Goal: Navigation & Orientation: Find specific page/section

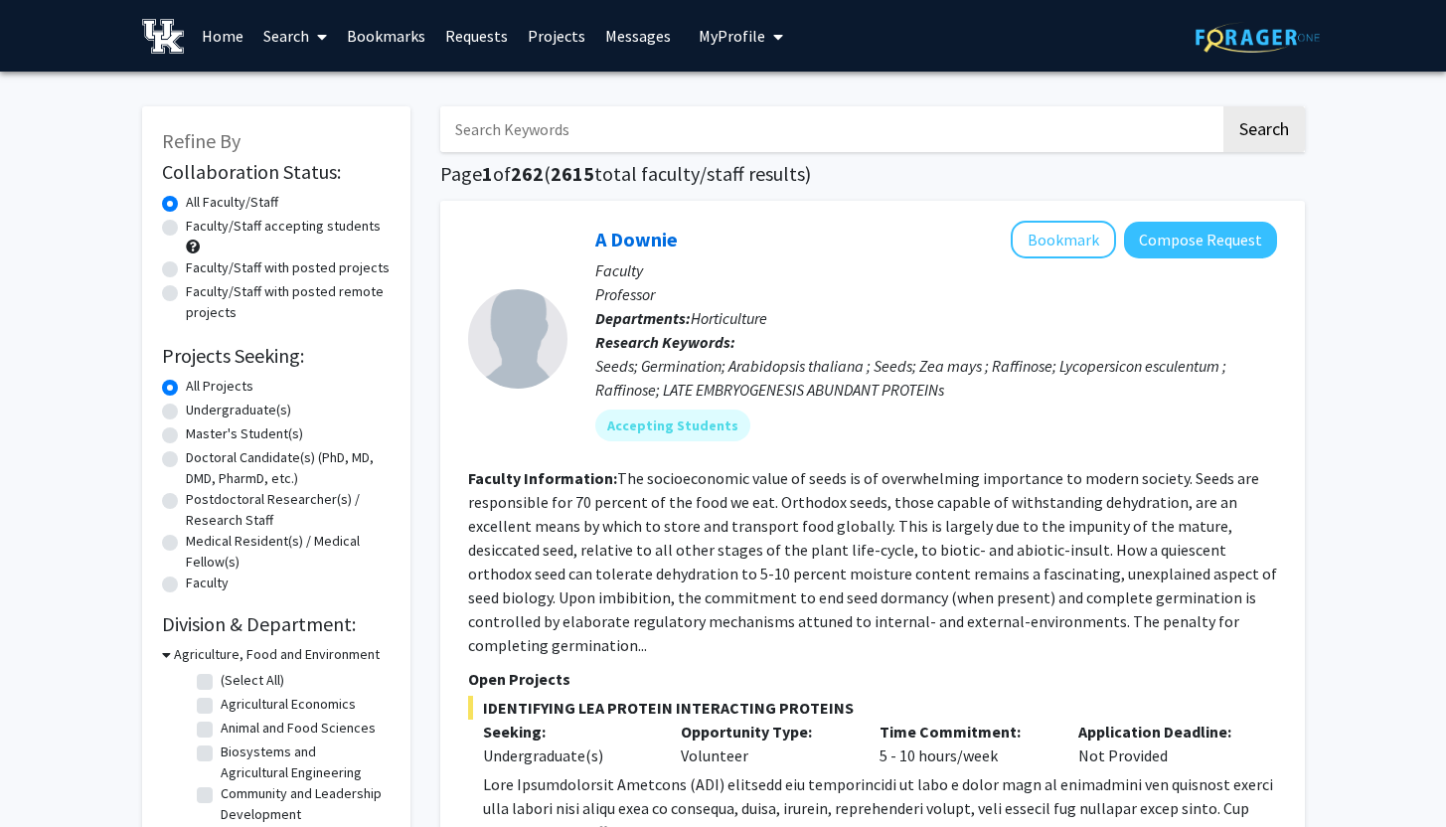
click at [186, 408] on label "Undergraduate(s)" at bounding box center [238, 409] width 105 height 21
click at [186, 408] on input "Undergraduate(s)" at bounding box center [192, 405] width 13 height 13
radio input "true"
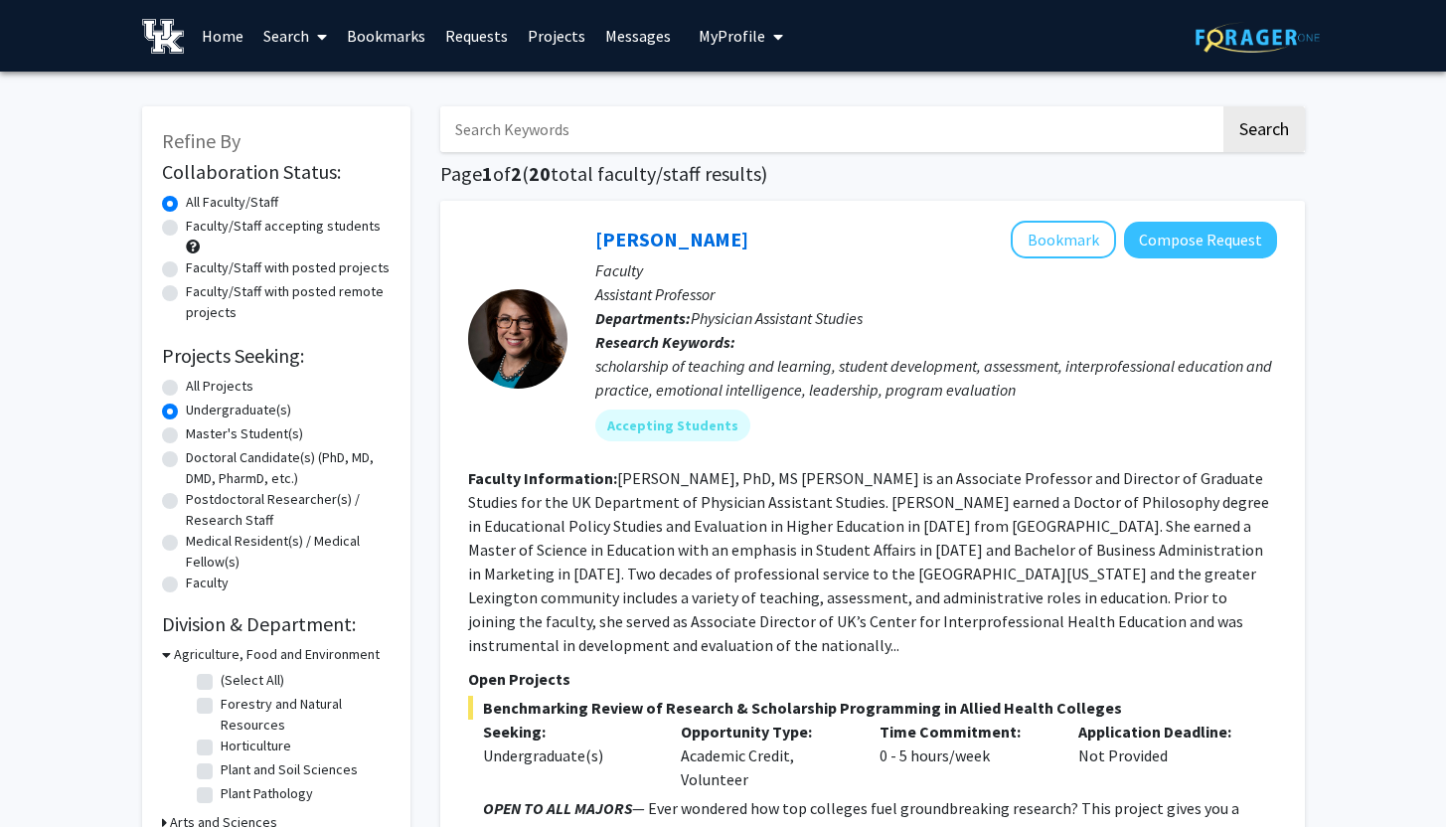
click at [402, 34] on link "Bookmarks" at bounding box center [386, 36] width 98 height 70
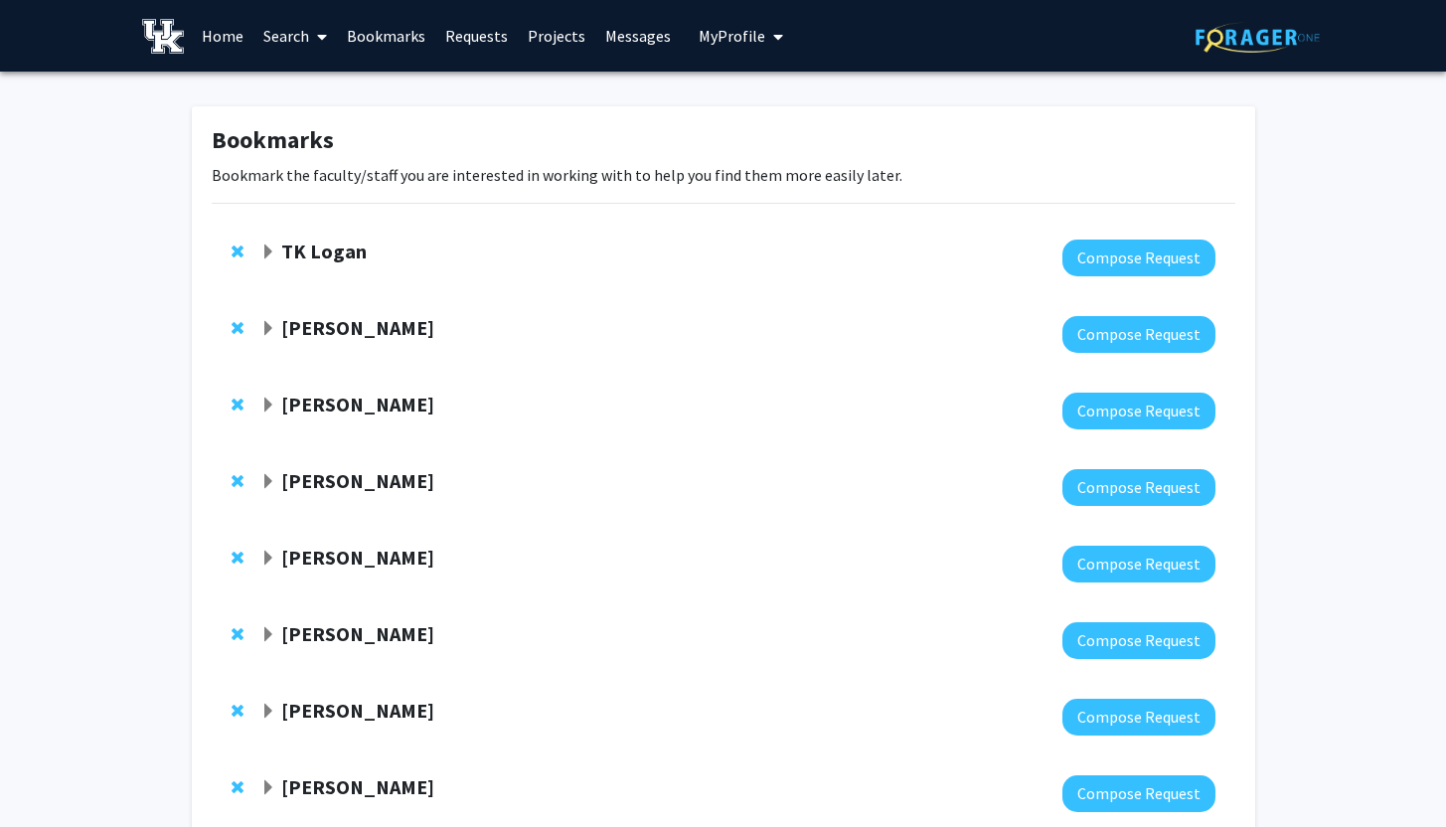
click at [331, 248] on strong "TK Logan" at bounding box center [323, 250] width 85 height 25
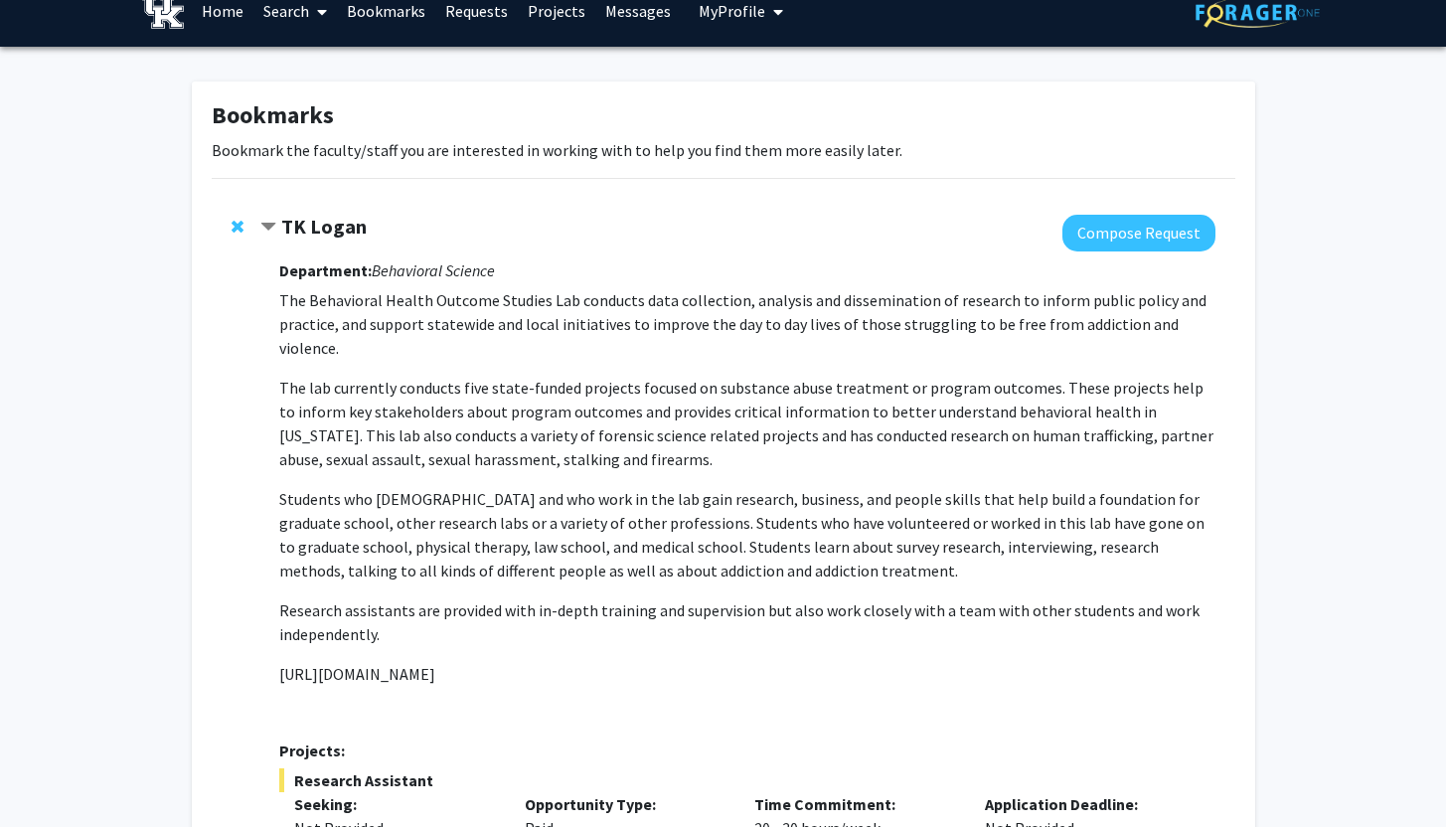
scroll to position [20, 0]
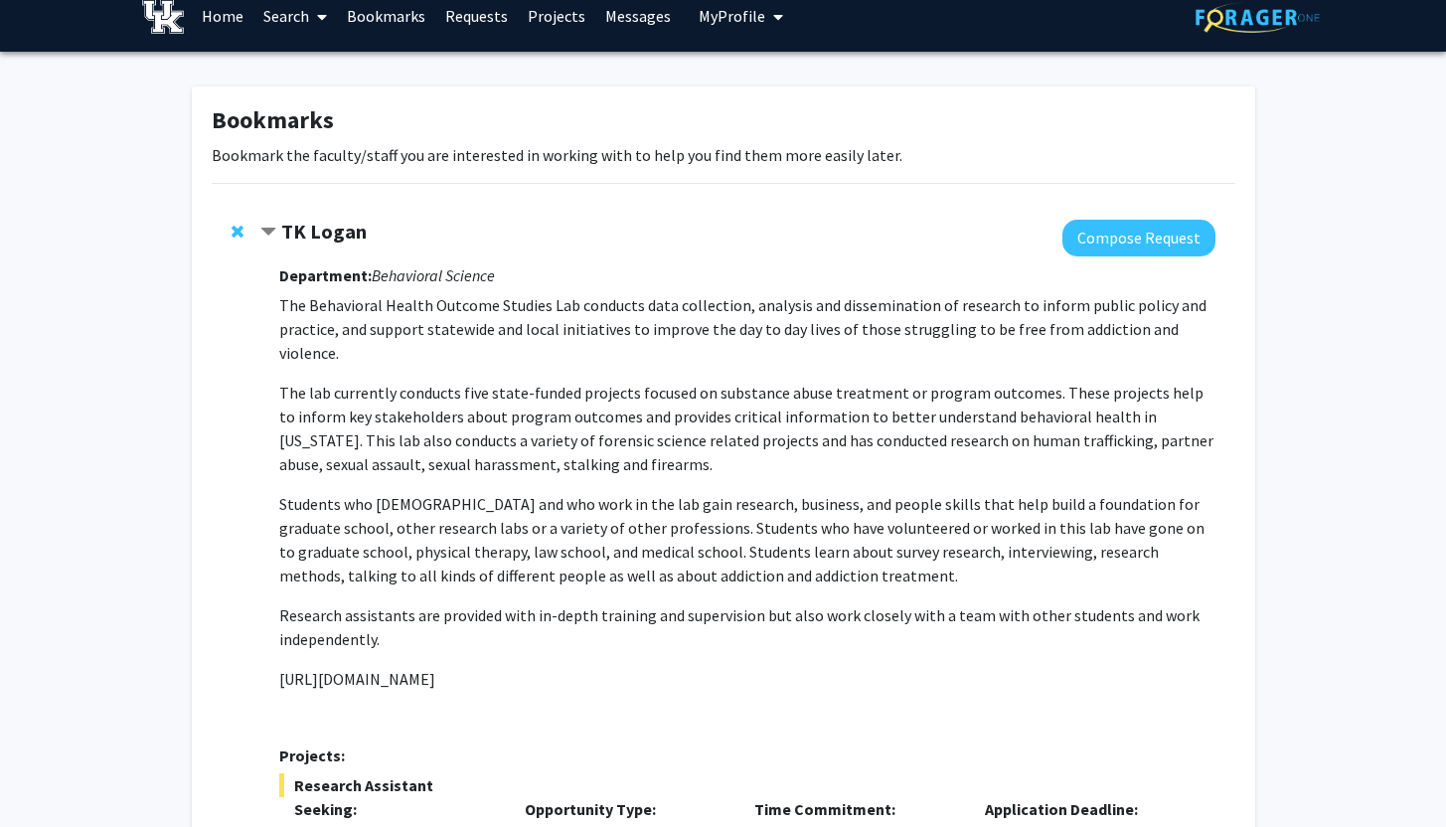
click at [335, 235] on strong "TK Logan" at bounding box center [323, 231] width 85 height 25
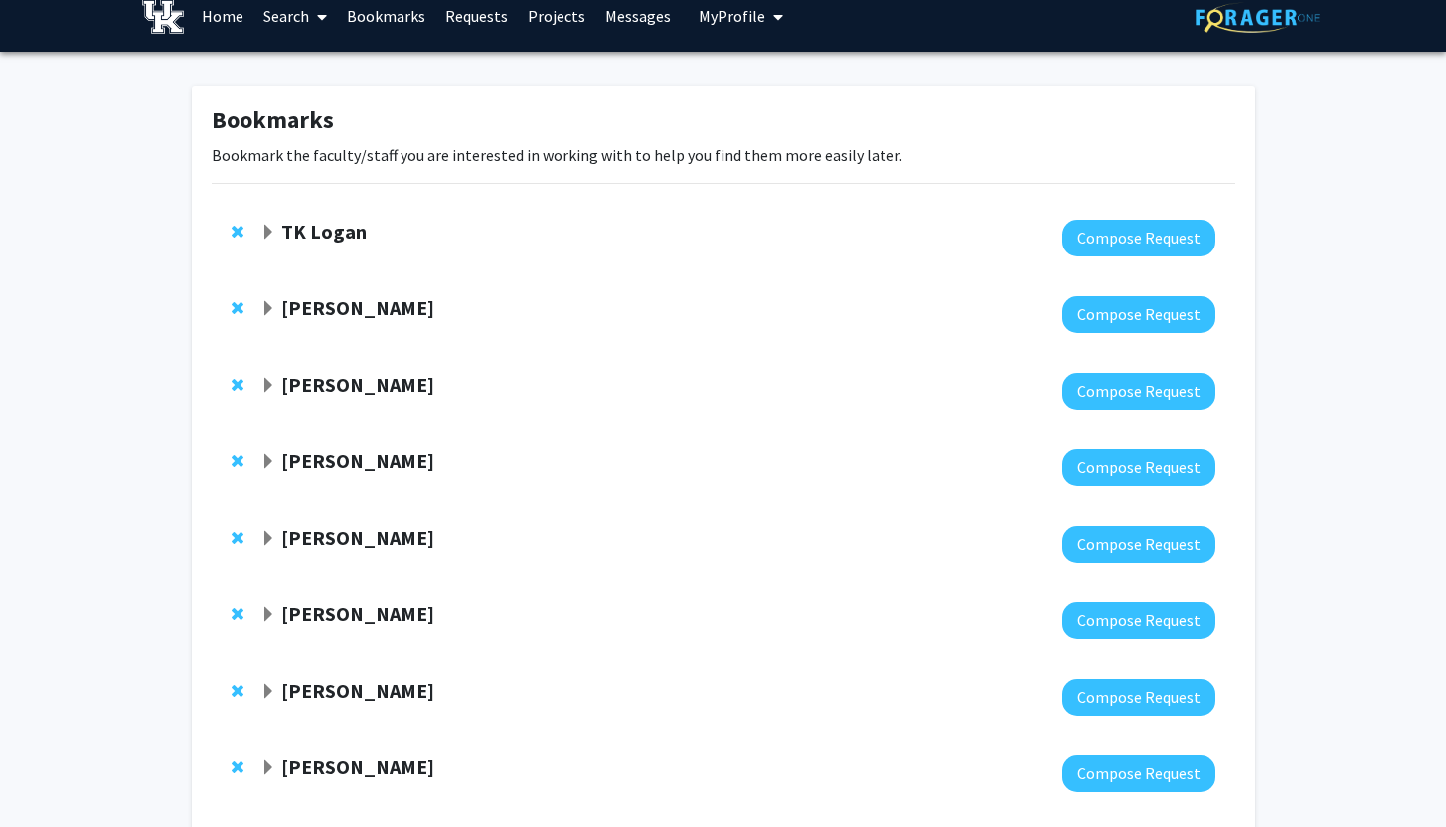
click at [372, 307] on strong "[PERSON_NAME]" at bounding box center [357, 307] width 153 height 25
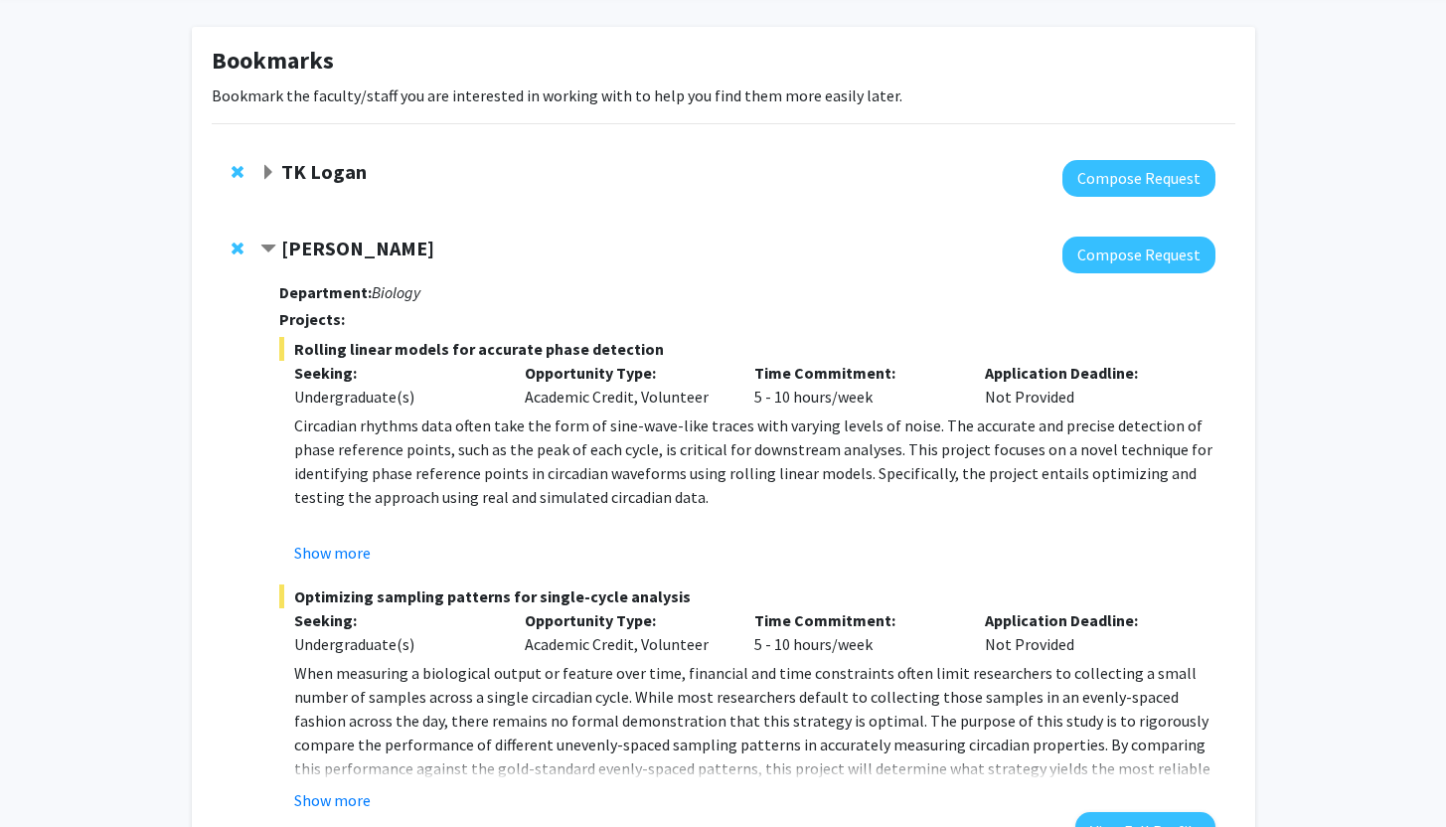
scroll to position [77, 0]
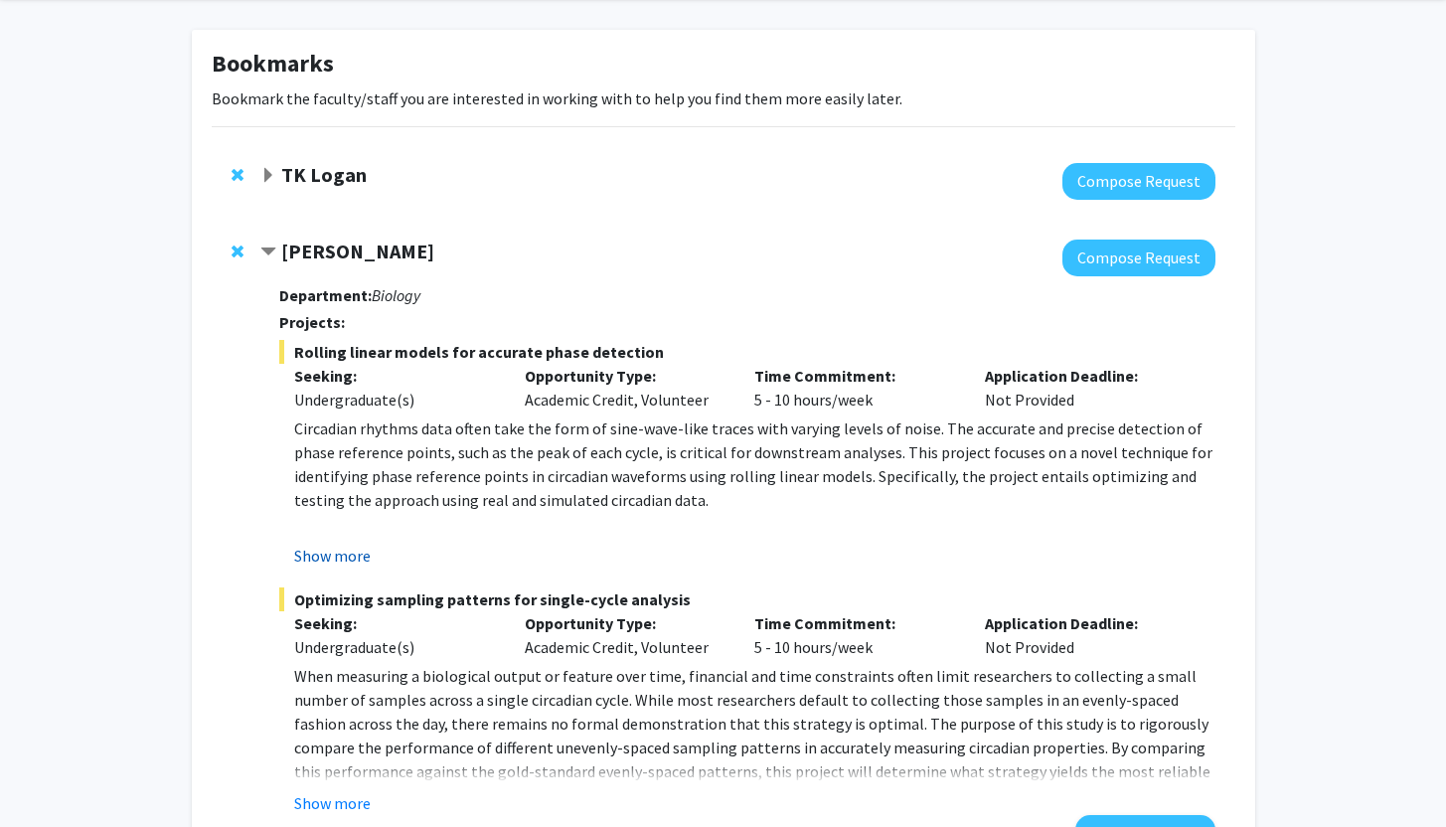
click at [357, 552] on button "Show more" at bounding box center [332, 556] width 77 height 24
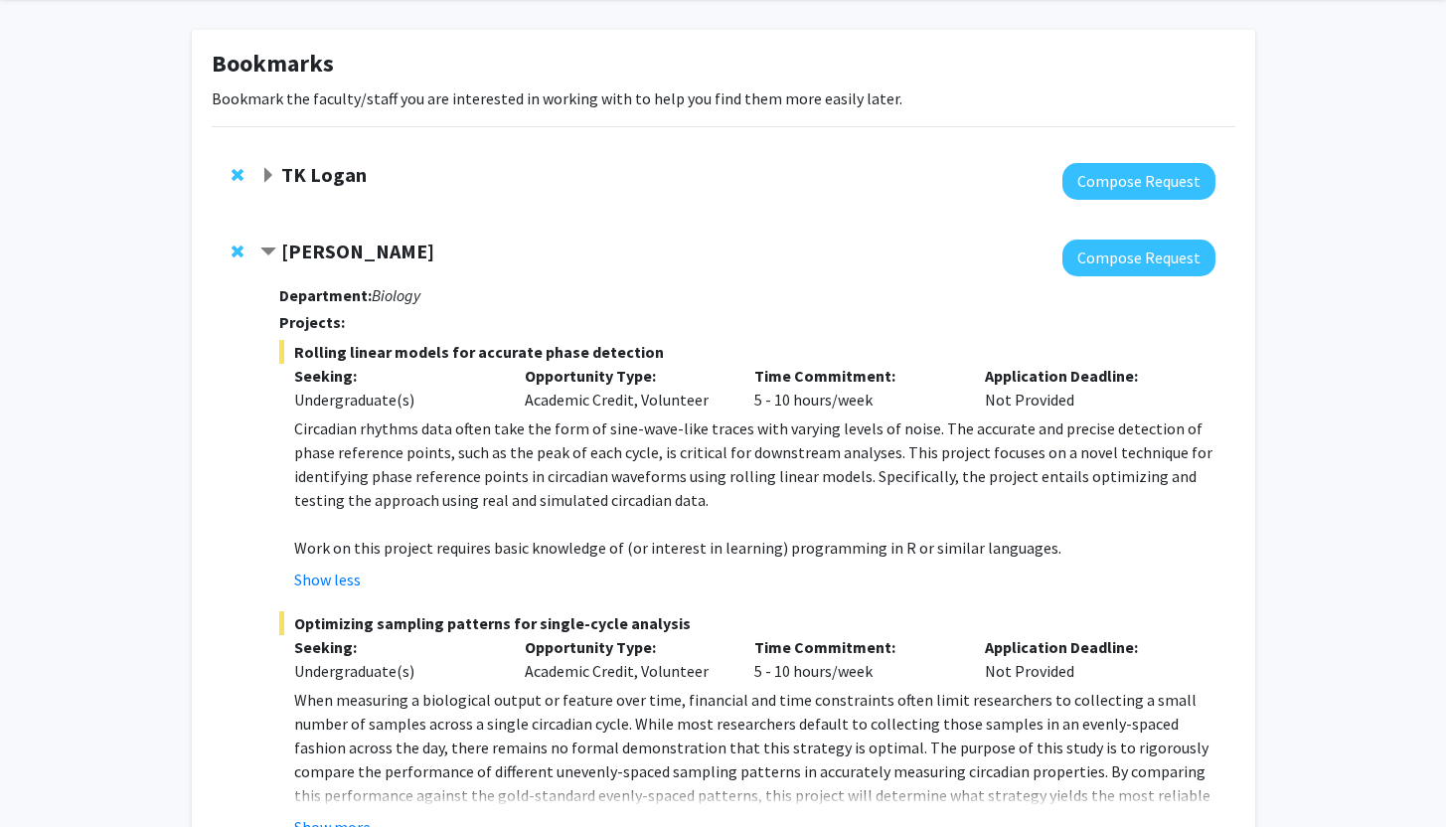
click at [385, 255] on strong "[PERSON_NAME]" at bounding box center [357, 250] width 153 height 25
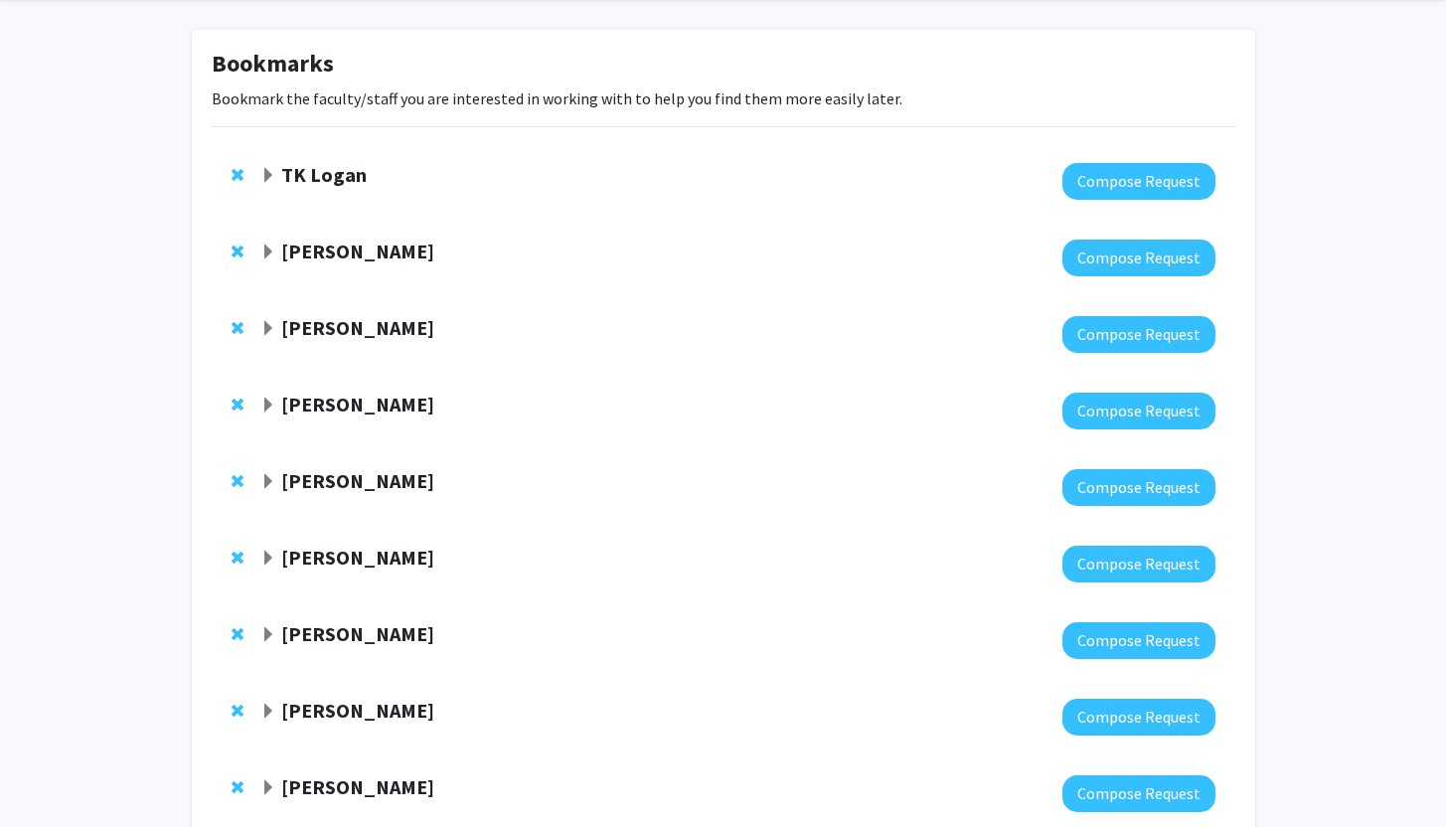
click at [395, 326] on strong "[PERSON_NAME]" at bounding box center [357, 327] width 153 height 25
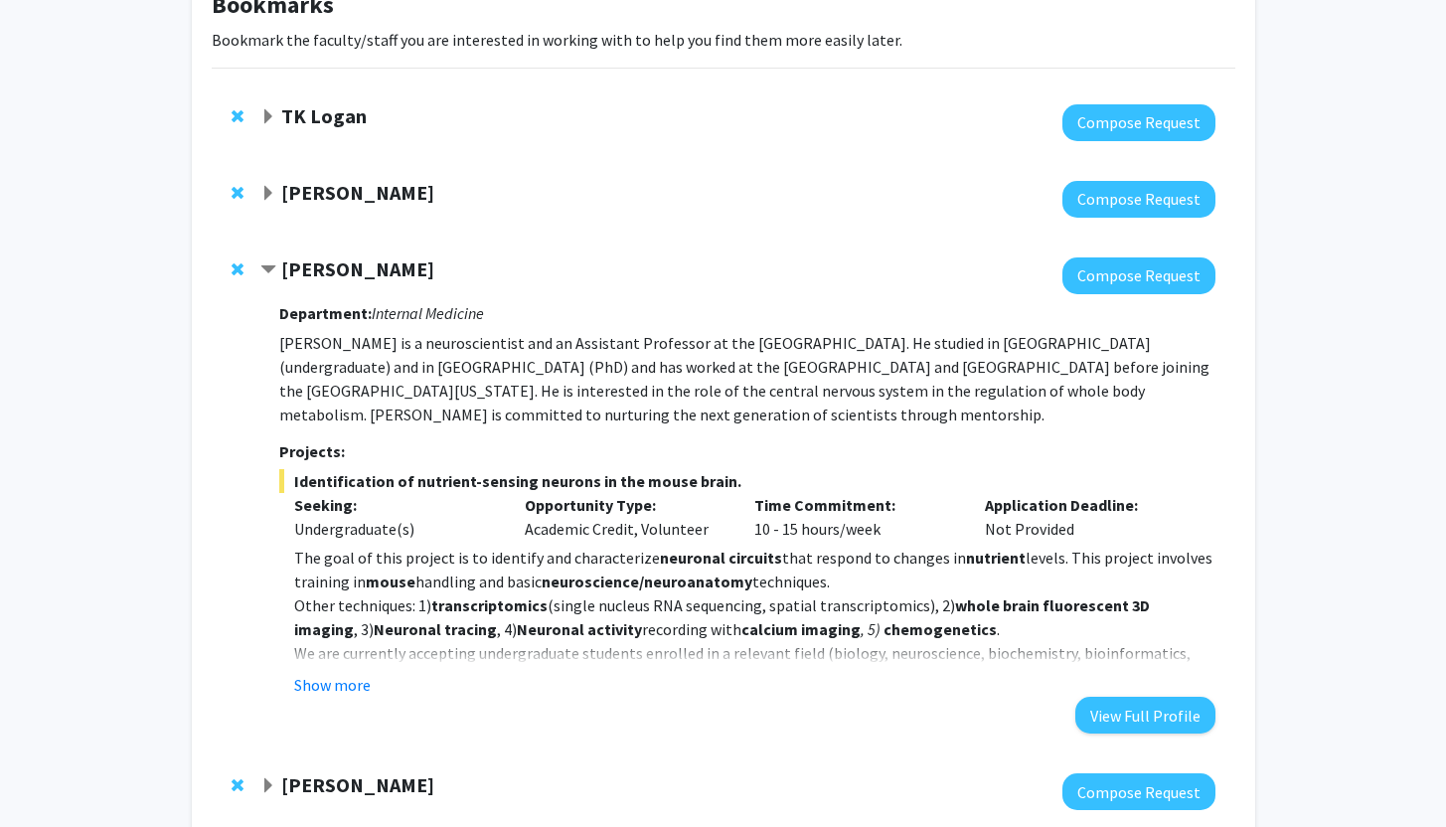
scroll to position [145, 0]
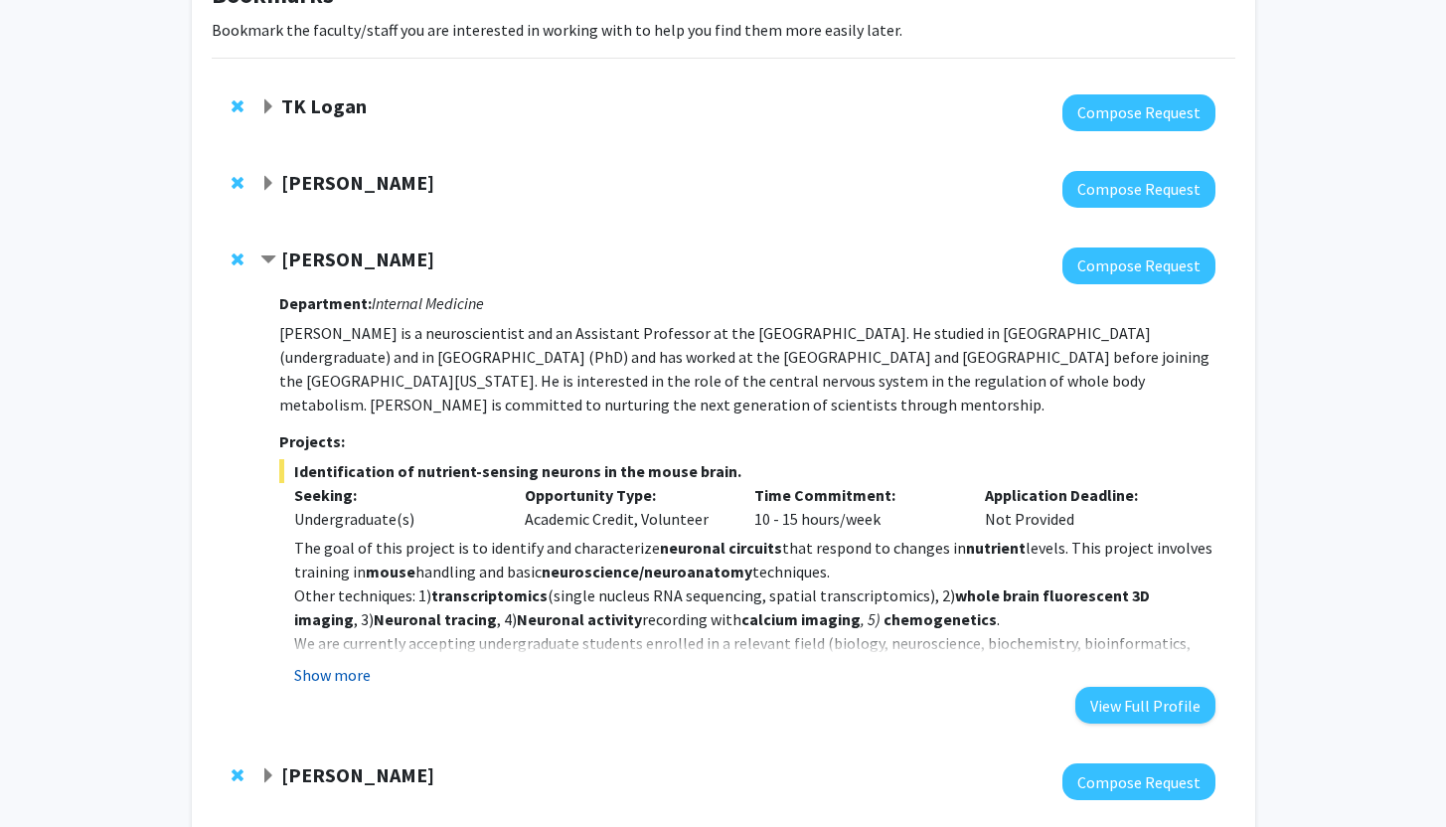
click at [358, 669] on button "Show more" at bounding box center [332, 675] width 77 height 24
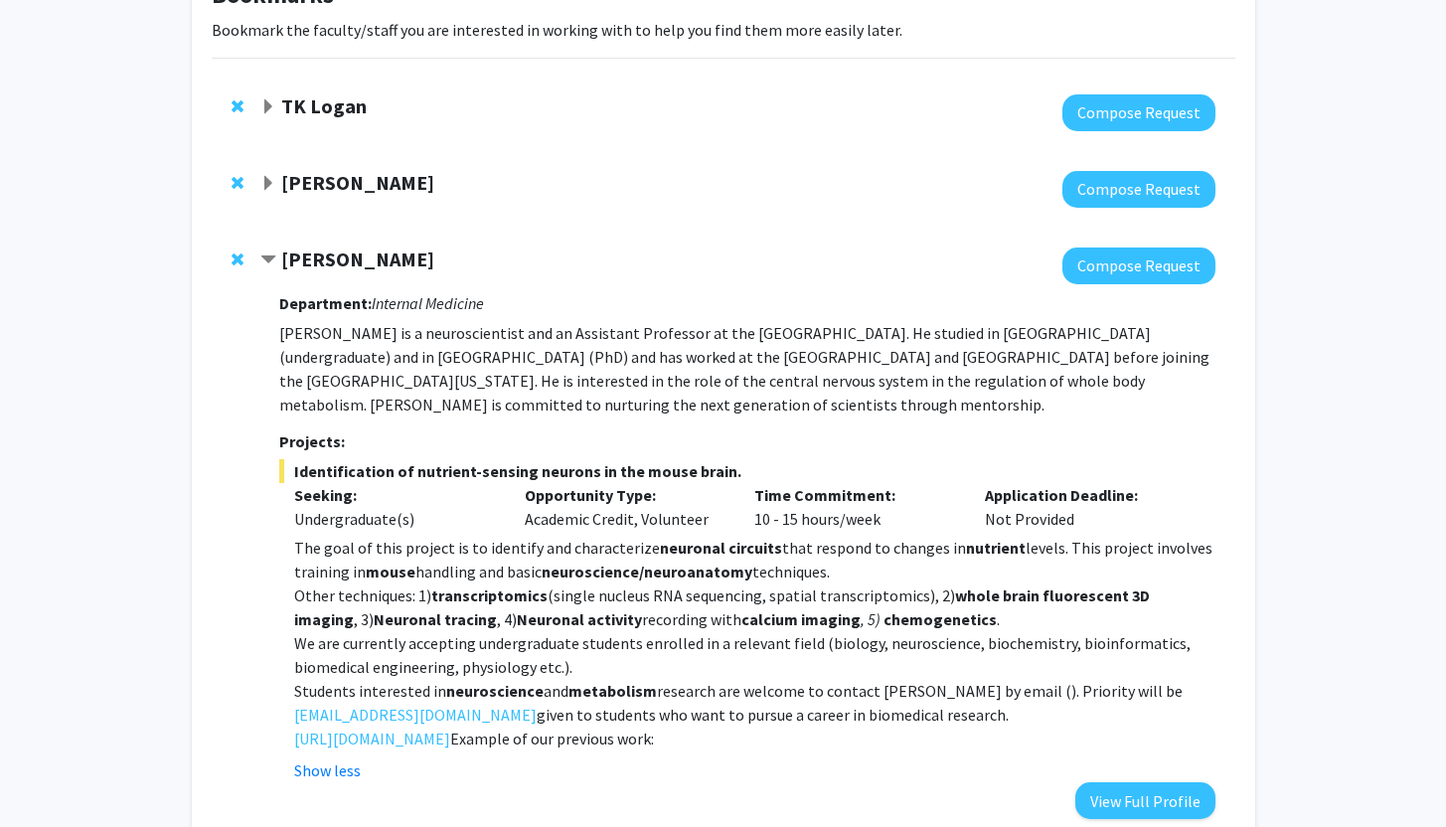
click at [402, 266] on strong "[PERSON_NAME]" at bounding box center [357, 258] width 153 height 25
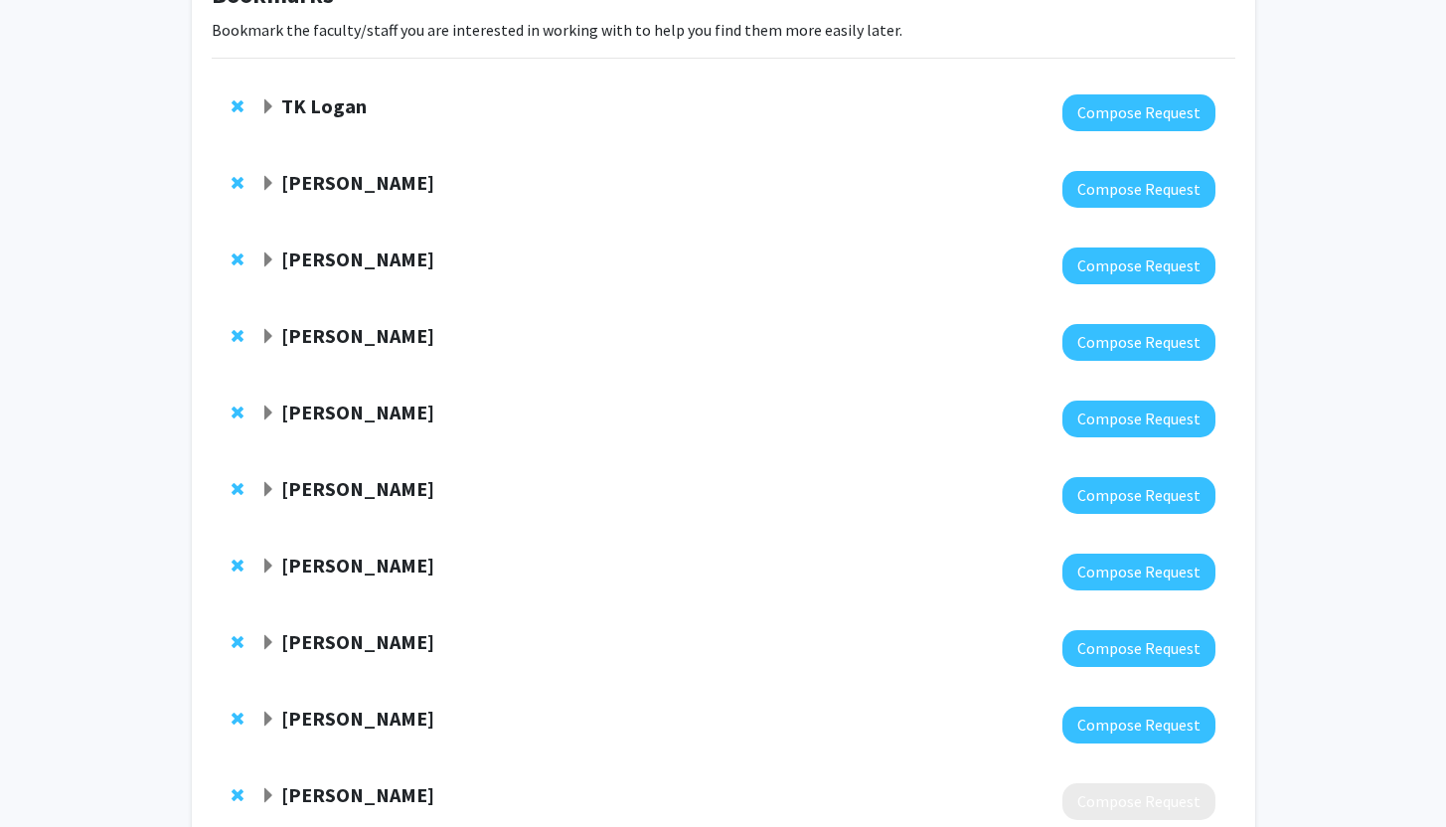
click at [397, 339] on strong "[PERSON_NAME]" at bounding box center [357, 335] width 153 height 25
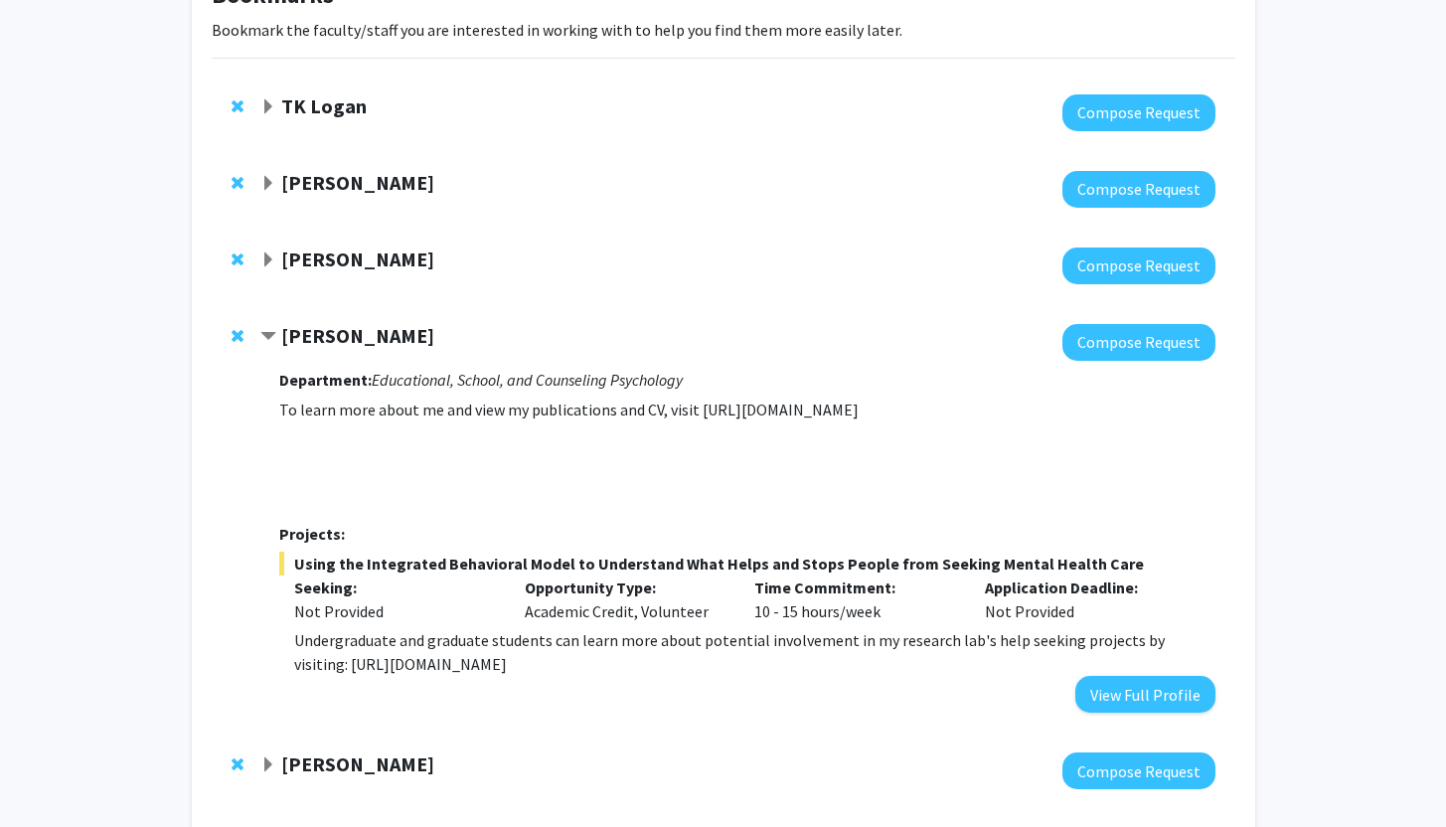
click at [383, 333] on strong "[PERSON_NAME]" at bounding box center [357, 335] width 153 height 25
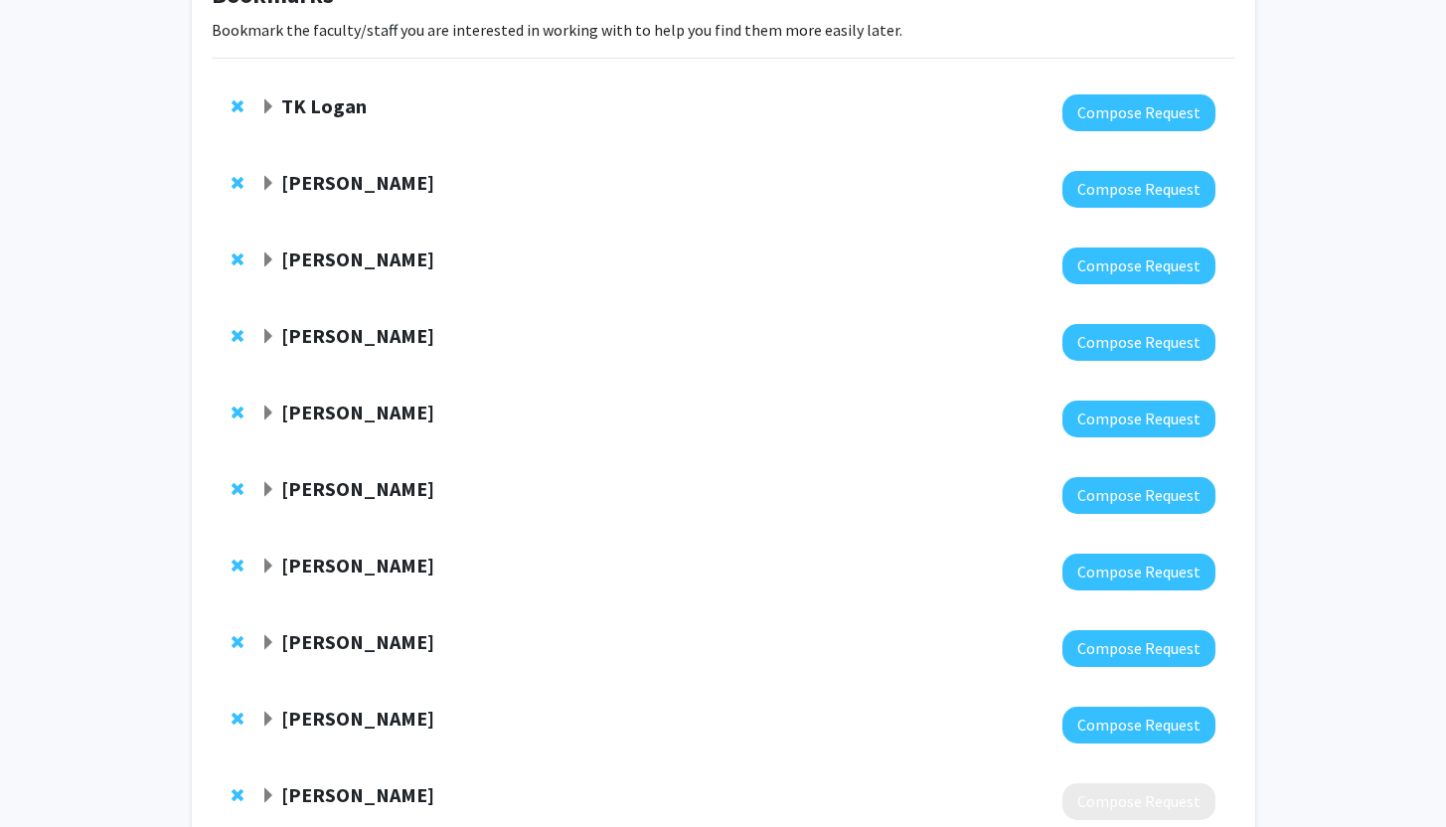
click at [377, 415] on strong "[PERSON_NAME]" at bounding box center [357, 411] width 153 height 25
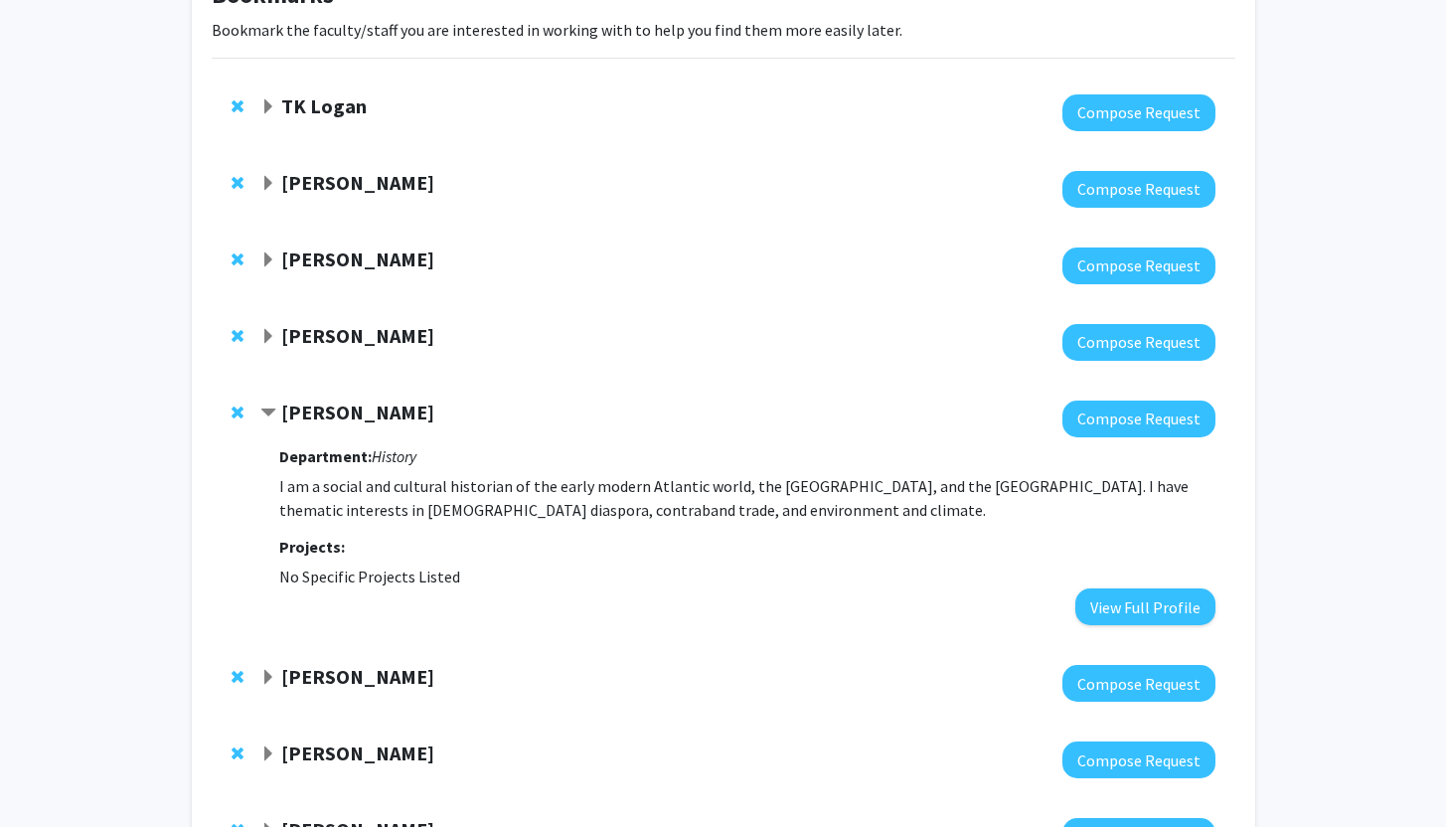
click at [238, 413] on span "Remove Joseph Clark from bookmarks" at bounding box center [238, 412] width 12 height 16
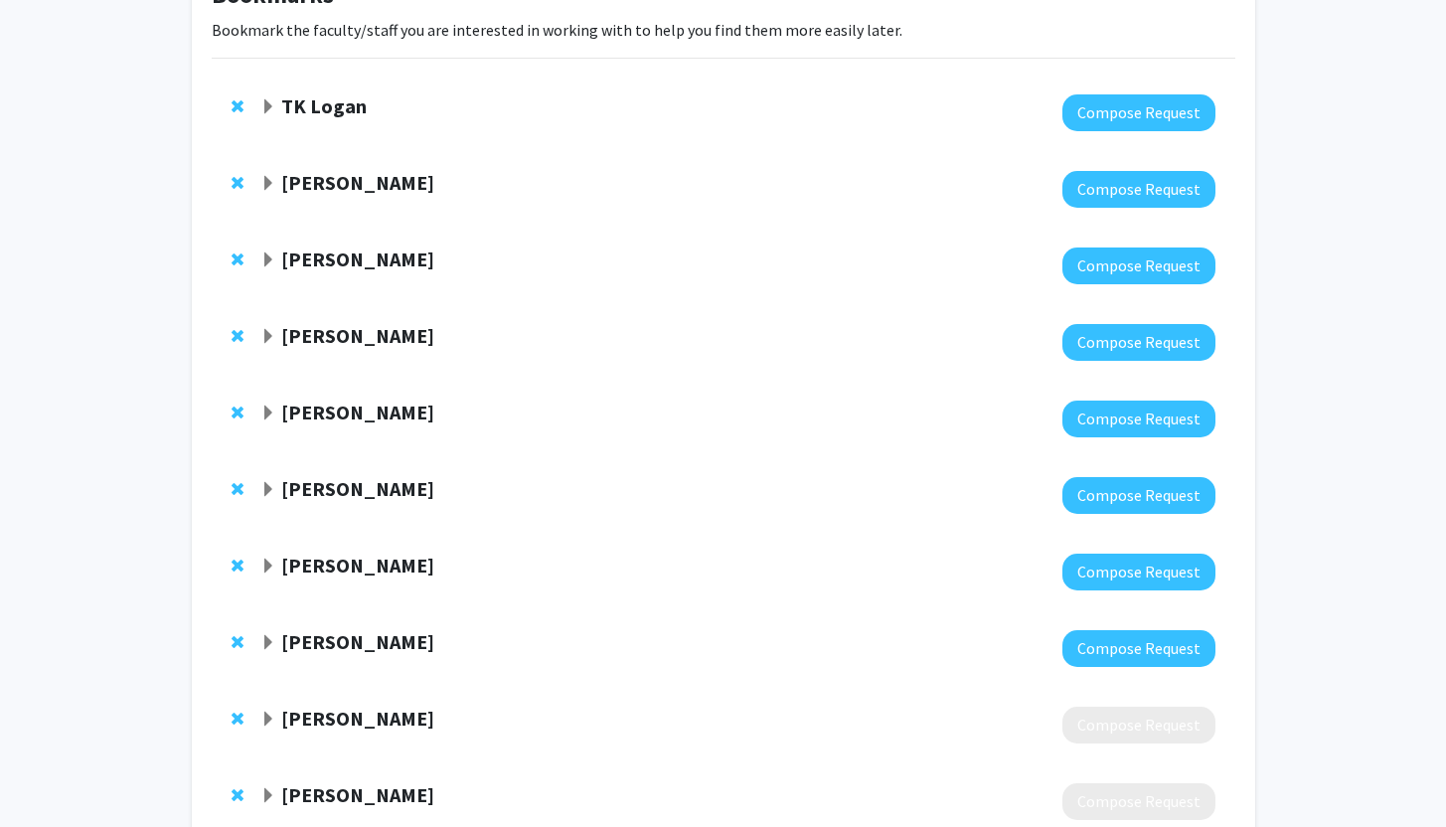
click at [353, 413] on strong "[PERSON_NAME]" at bounding box center [357, 411] width 153 height 25
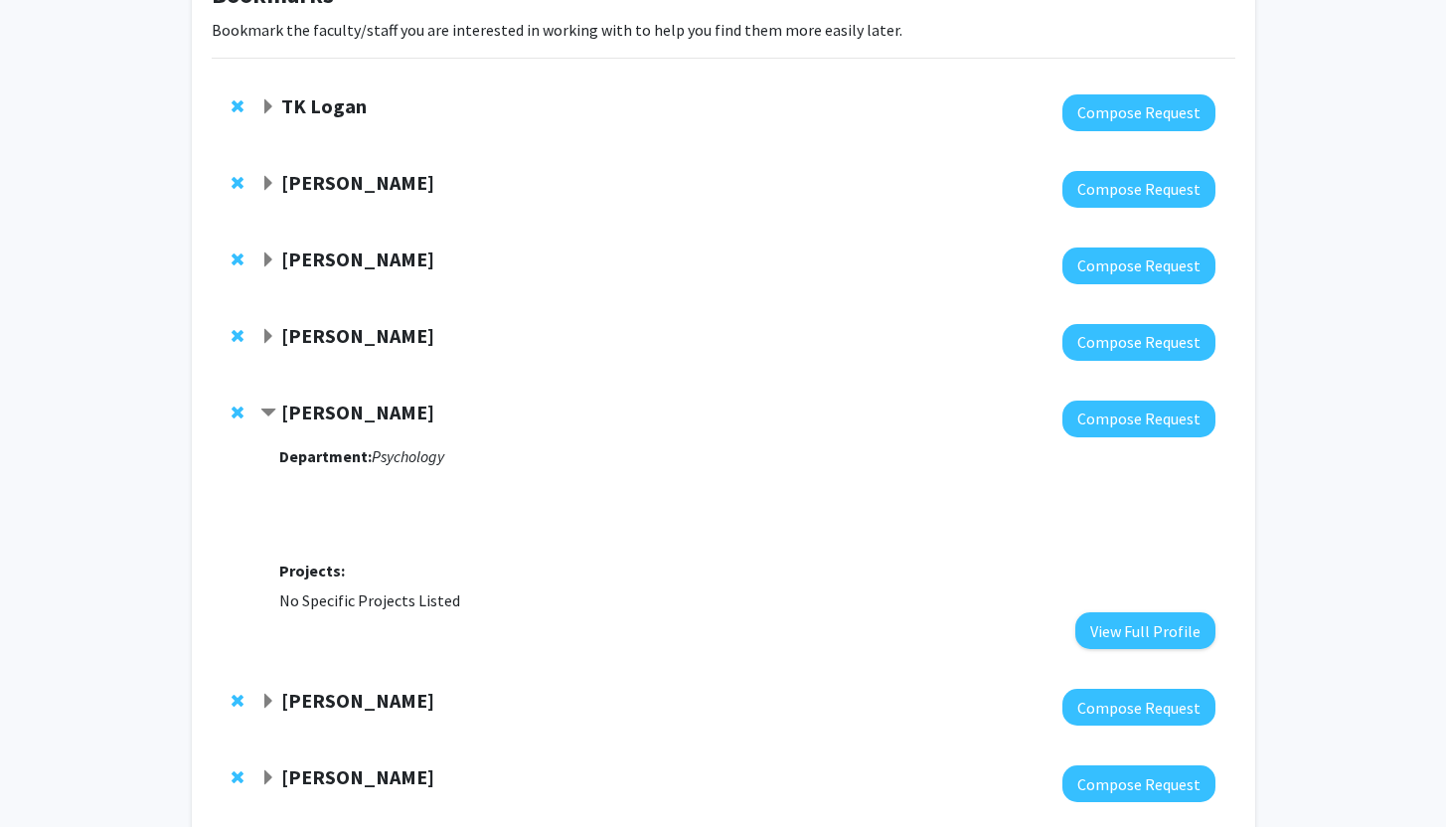
click at [237, 413] on span "Remove Mark Prendergast from bookmarks" at bounding box center [238, 412] width 12 height 16
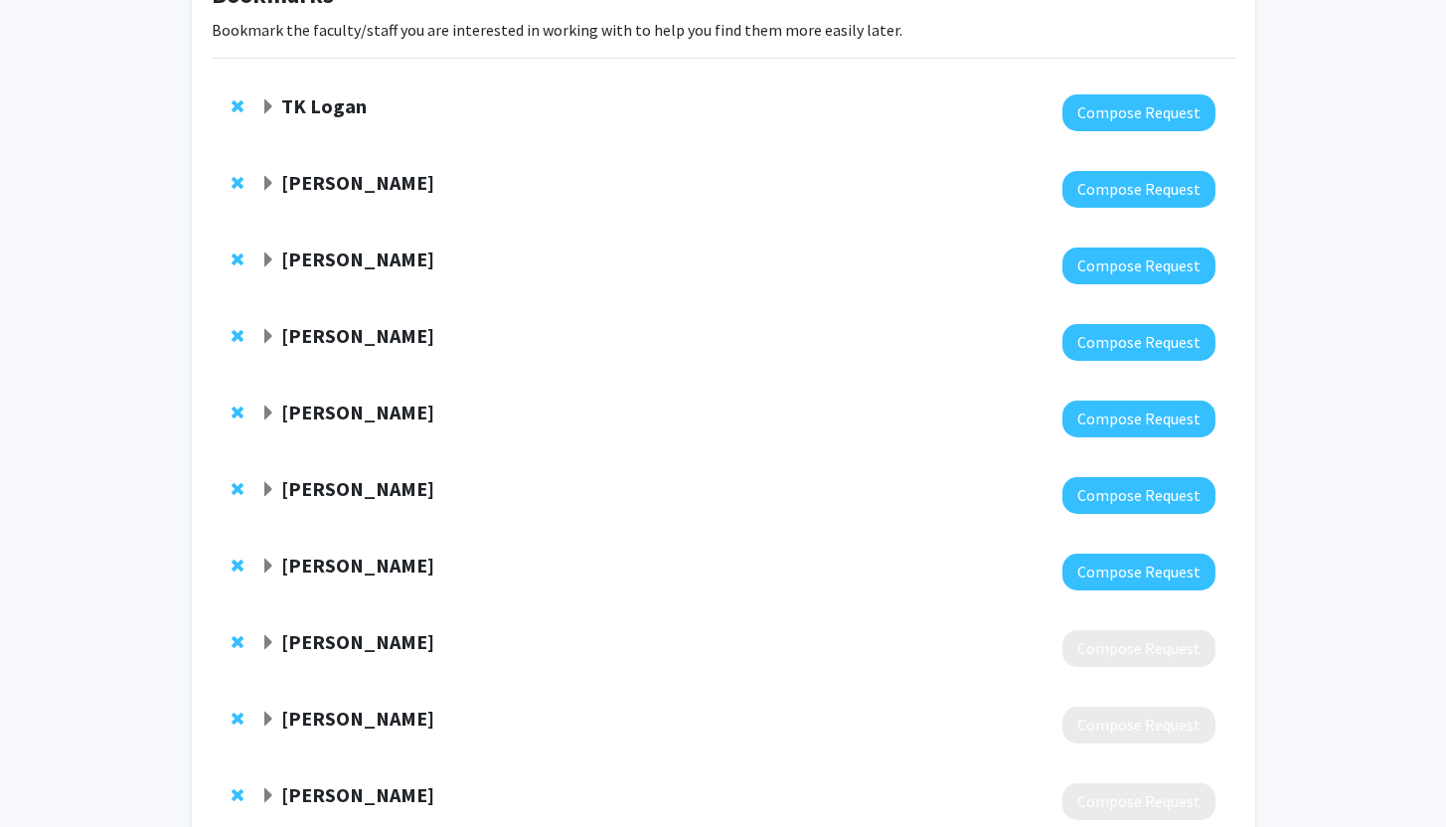
click at [321, 410] on strong "[PERSON_NAME]" at bounding box center [357, 411] width 153 height 25
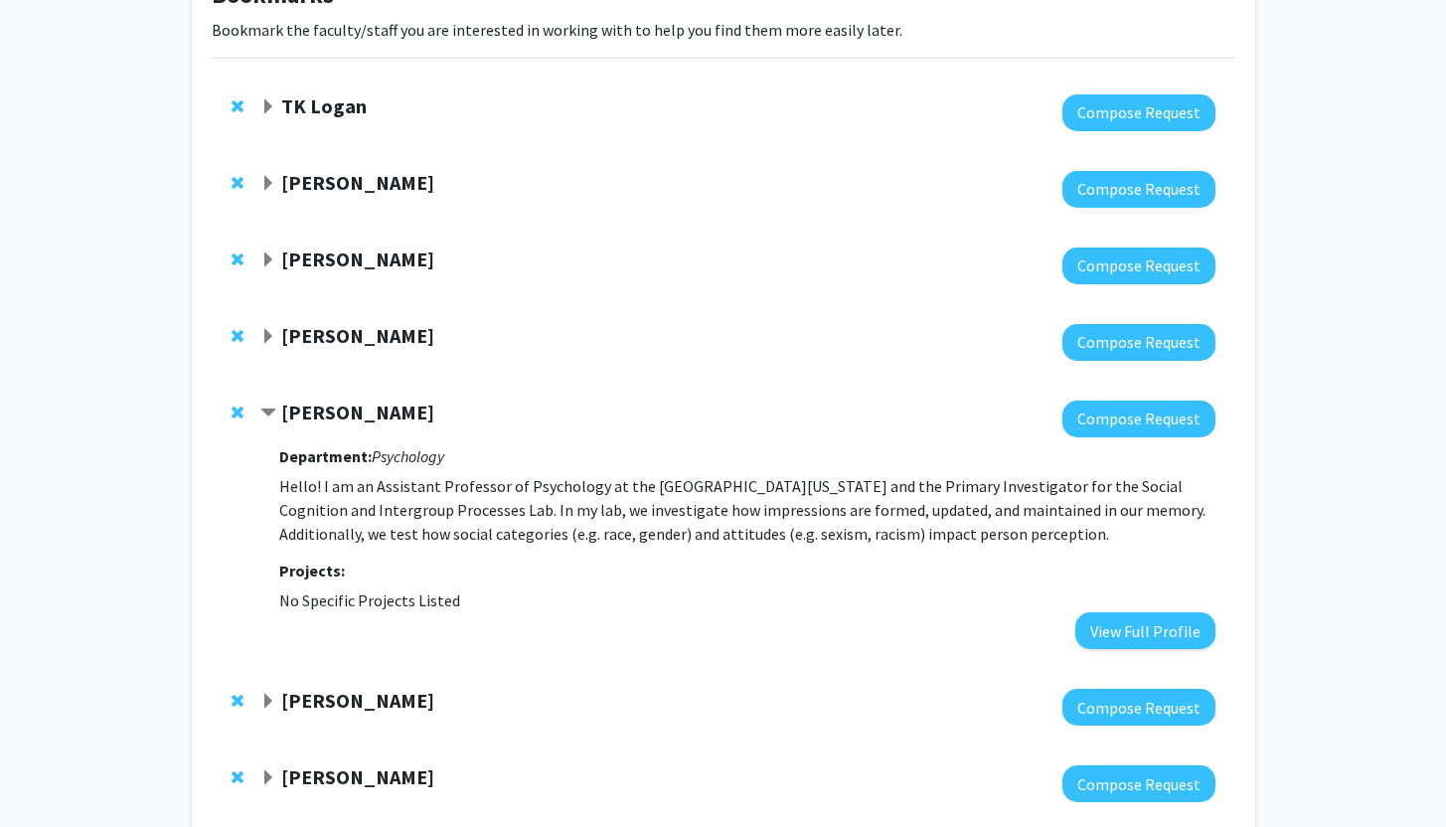
click at [232, 411] on span "Remove Jessica Bray from bookmarks" at bounding box center [238, 412] width 12 height 16
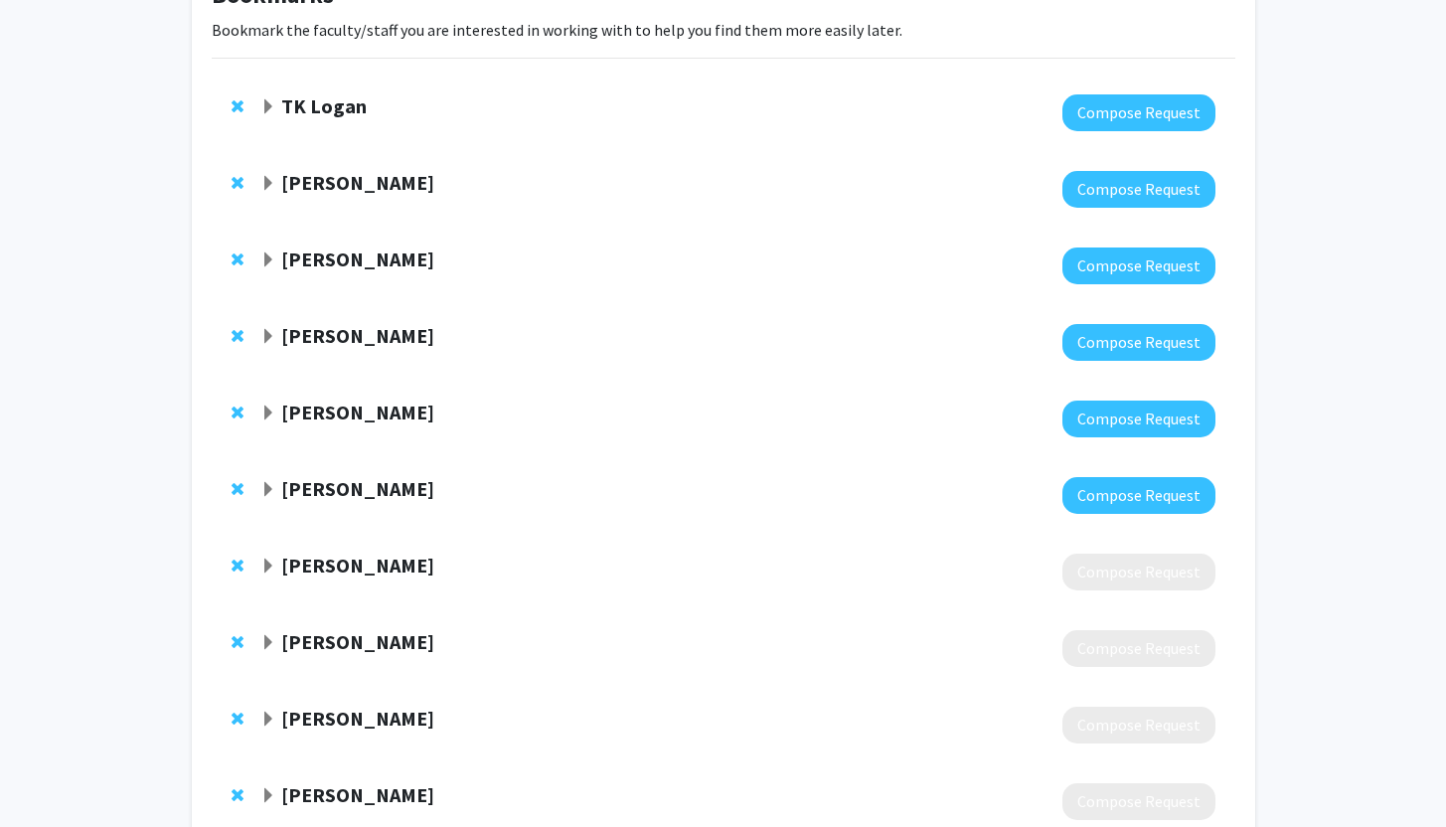
click at [330, 411] on strong "[PERSON_NAME]" at bounding box center [357, 411] width 153 height 25
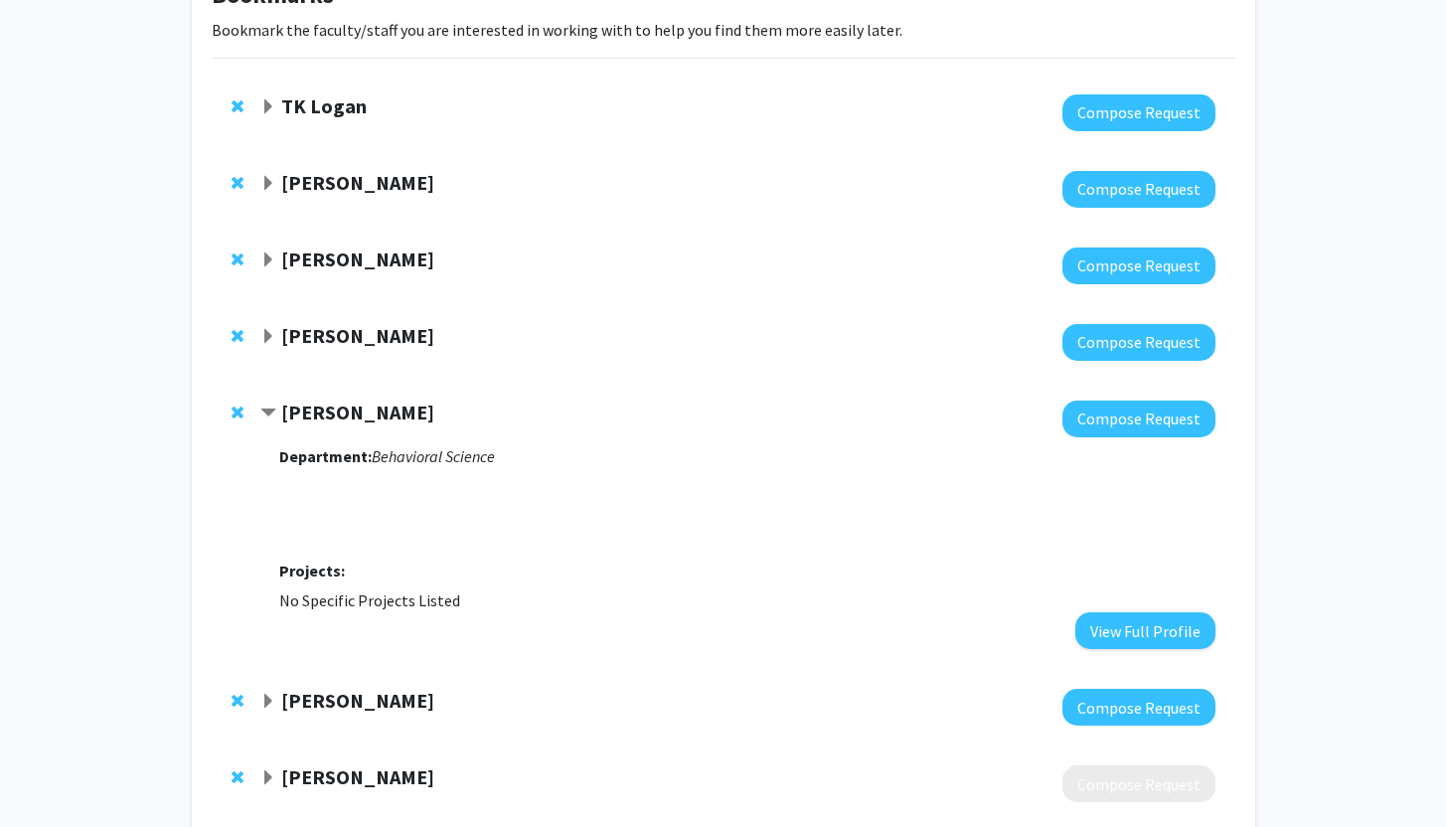
click at [240, 414] on span "Remove Yang Jiang from bookmarks" at bounding box center [238, 412] width 12 height 16
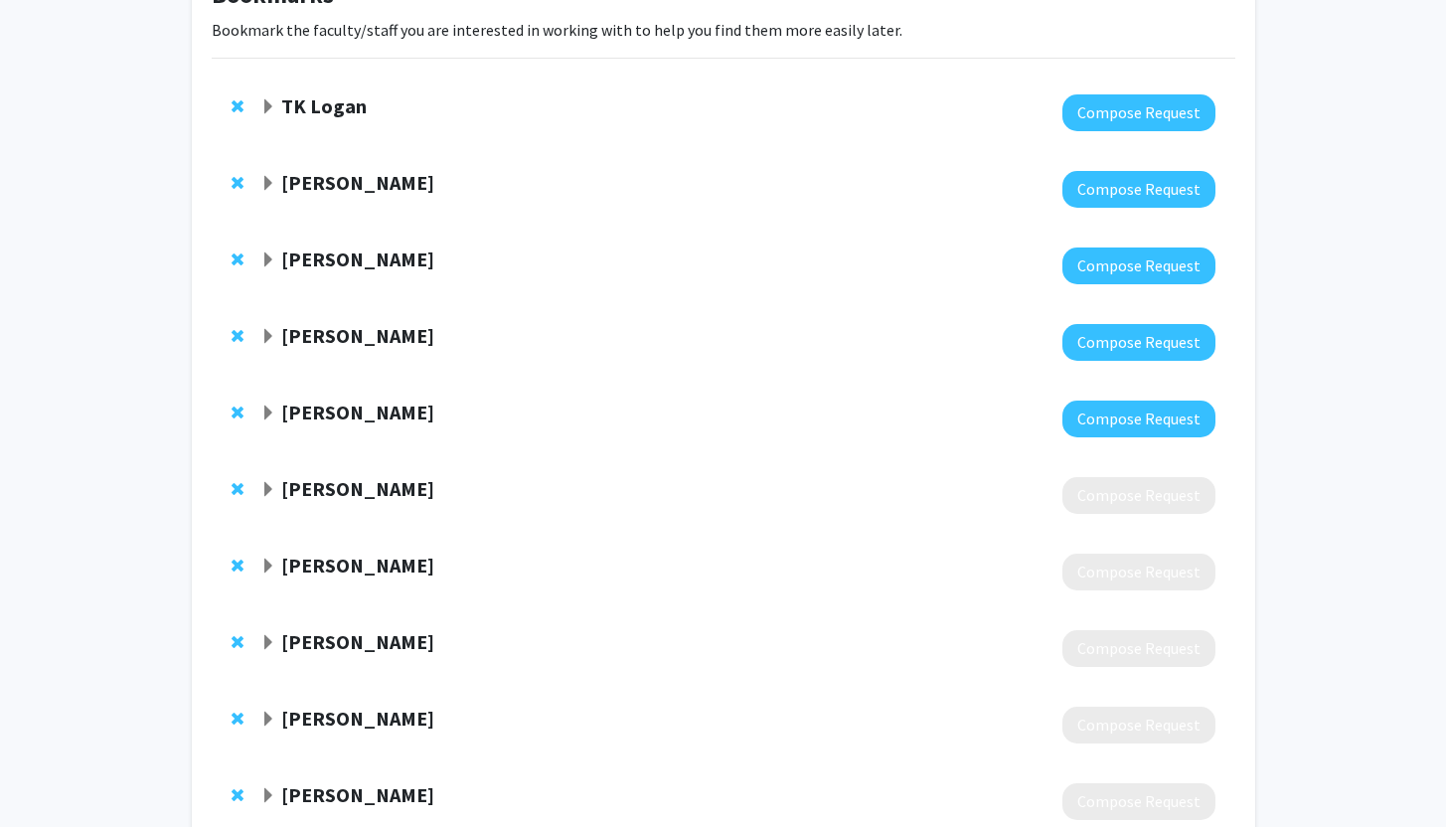
click at [319, 413] on strong "[PERSON_NAME]" at bounding box center [357, 411] width 153 height 25
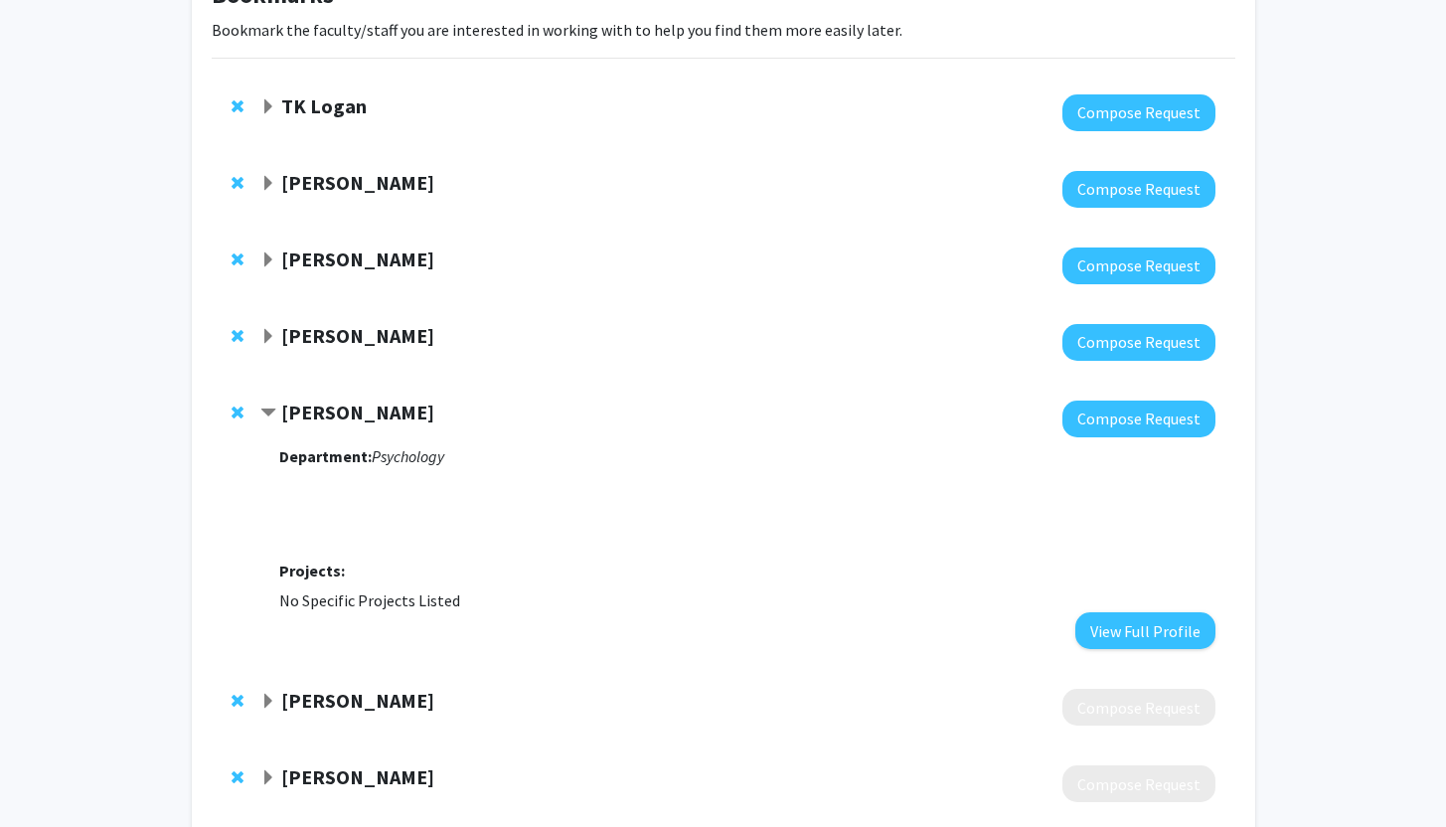
click at [237, 411] on span "Remove Peggy Keller from bookmarks" at bounding box center [238, 412] width 12 height 16
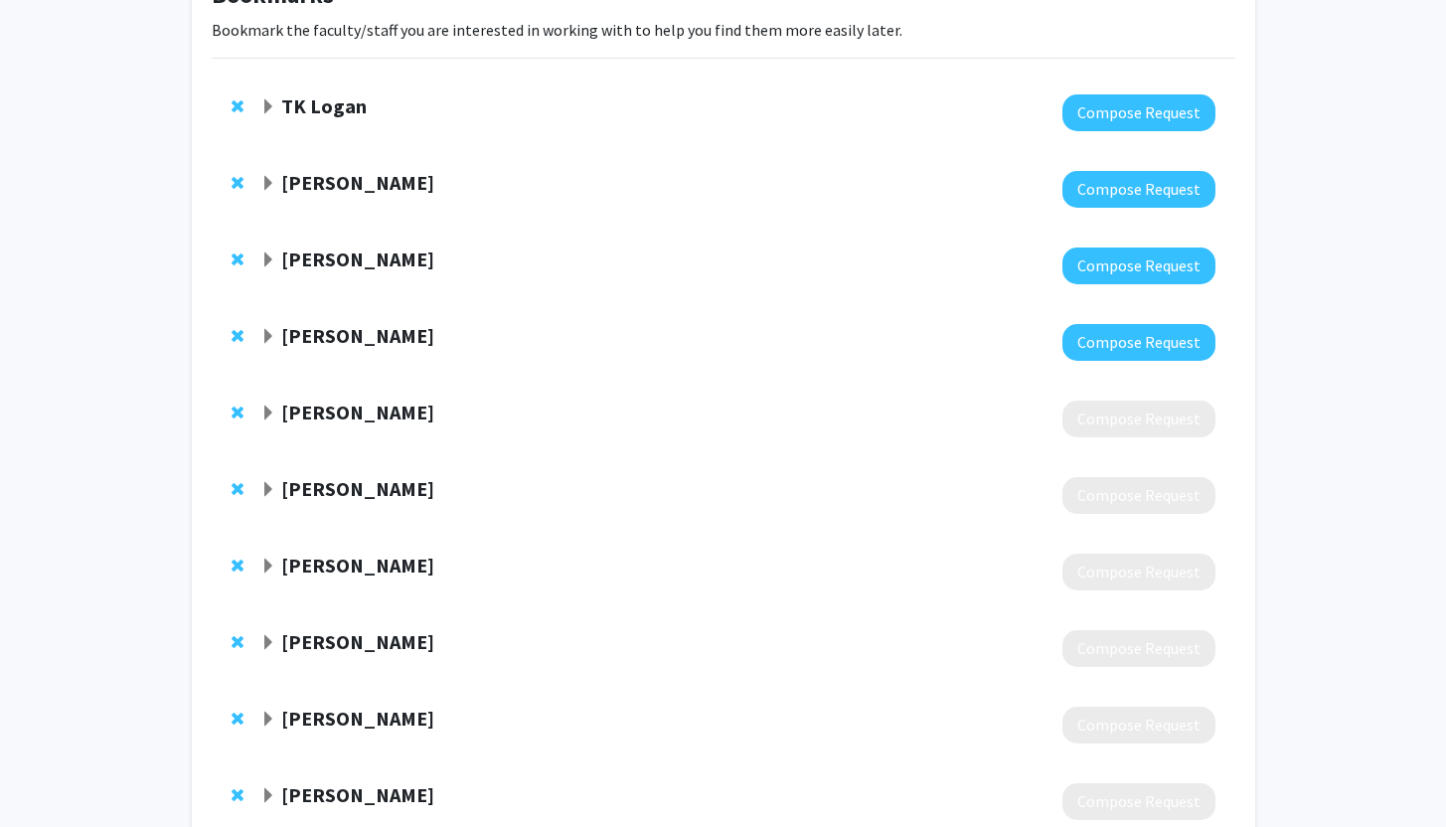
click at [305, 414] on strong "[PERSON_NAME]" at bounding box center [357, 411] width 153 height 25
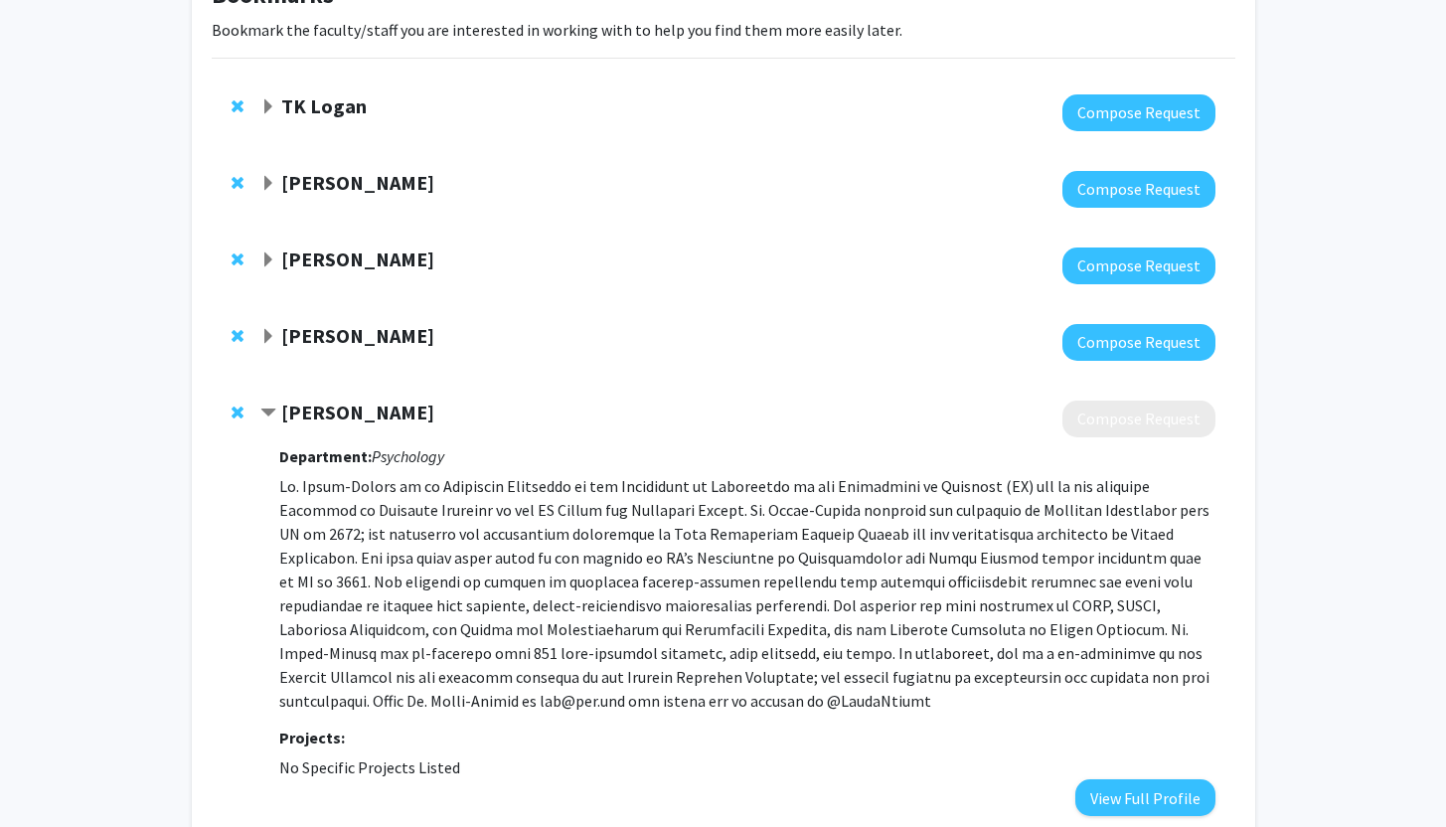
click at [232, 411] on span "Remove Shannon Sauer-Zavala from bookmarks" at bounding box center [238, 412] width 12 height 16
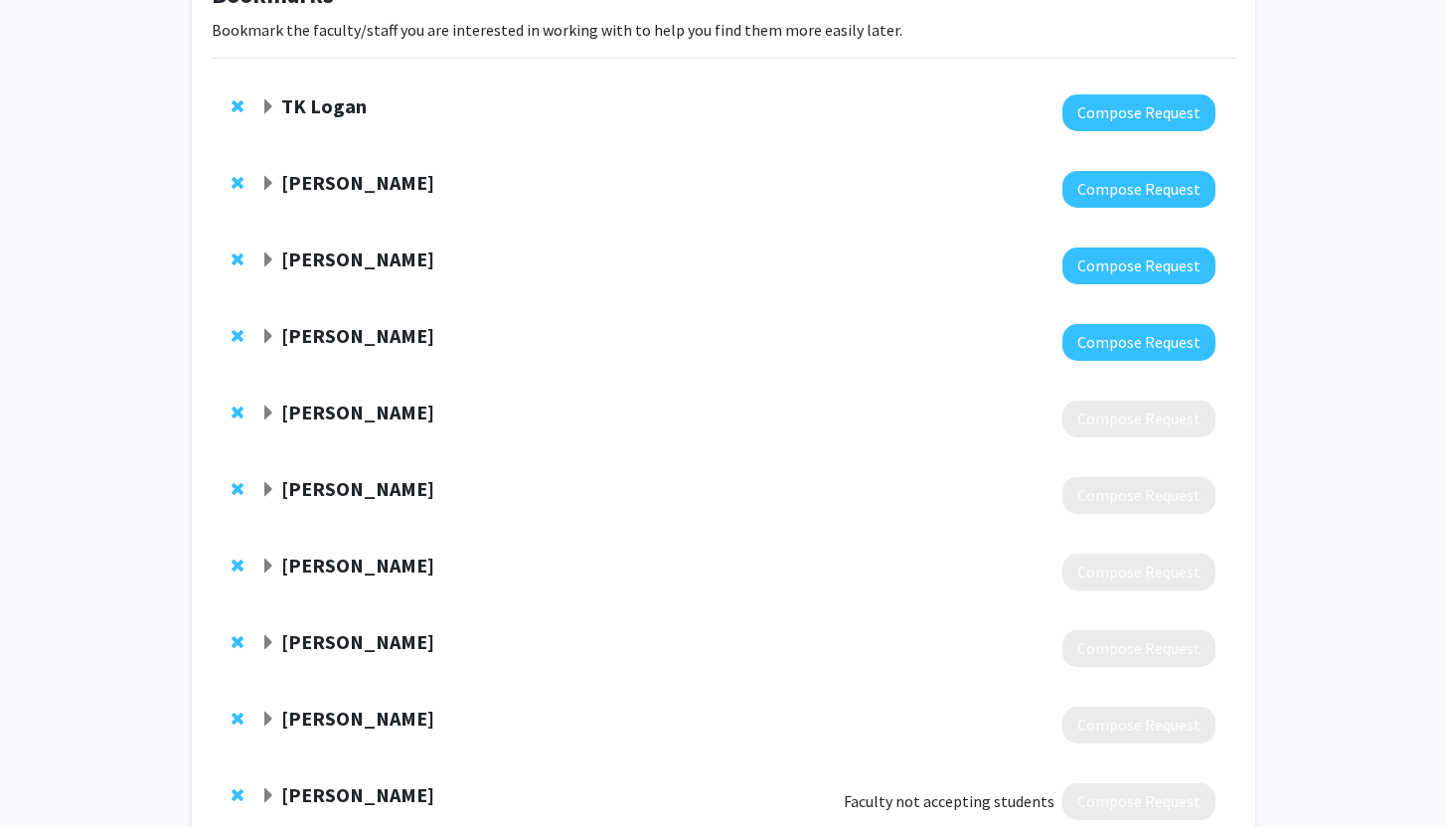
click at [297, 489] on strong "[PERSON_NAME]" at bounding box center [357, 488] width 153 height 25
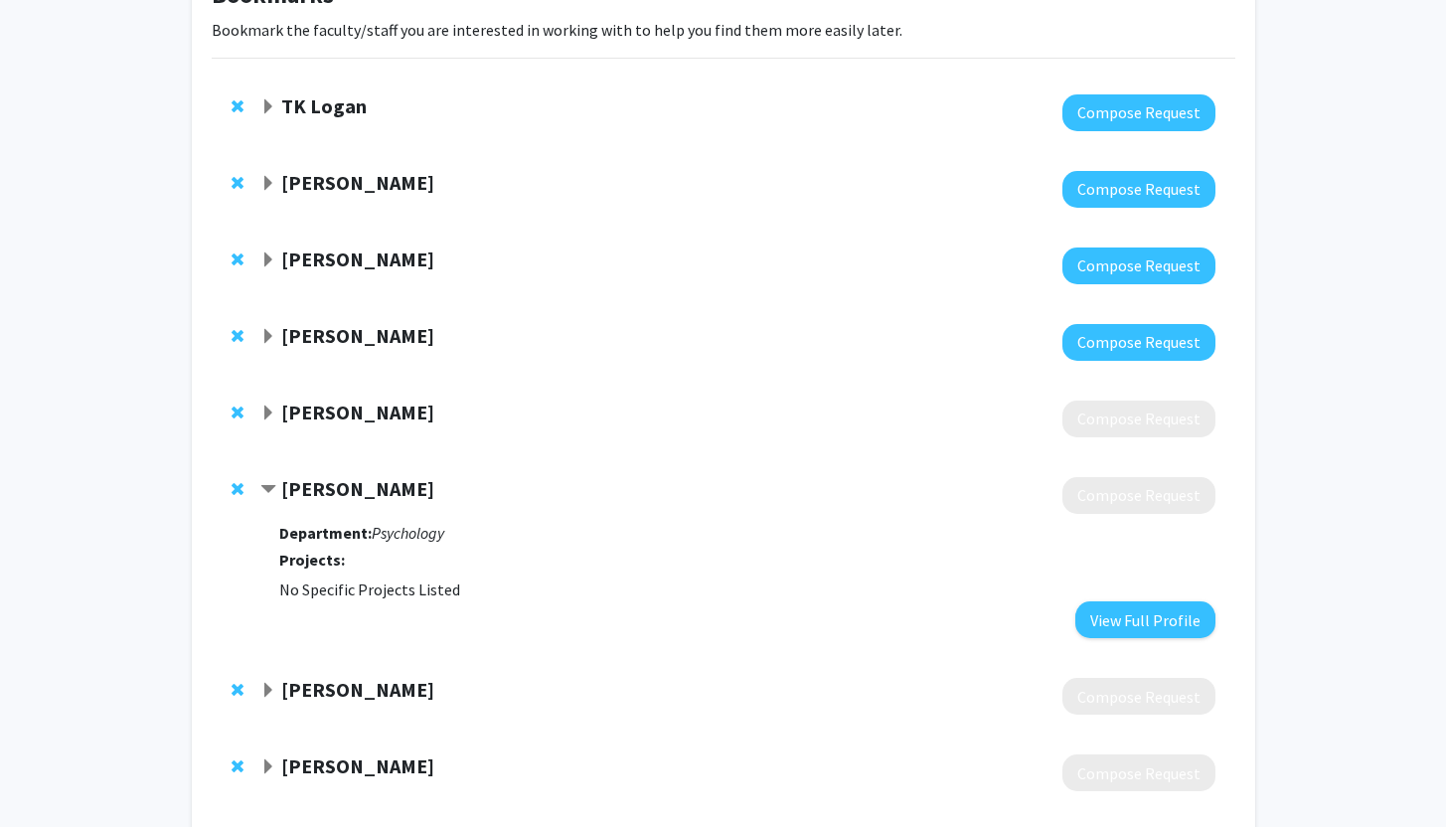
click at [237, 484] on span "Remove Sung Hee Kim from bookmarks" at bounding box center [238, 489] width 12 height 16
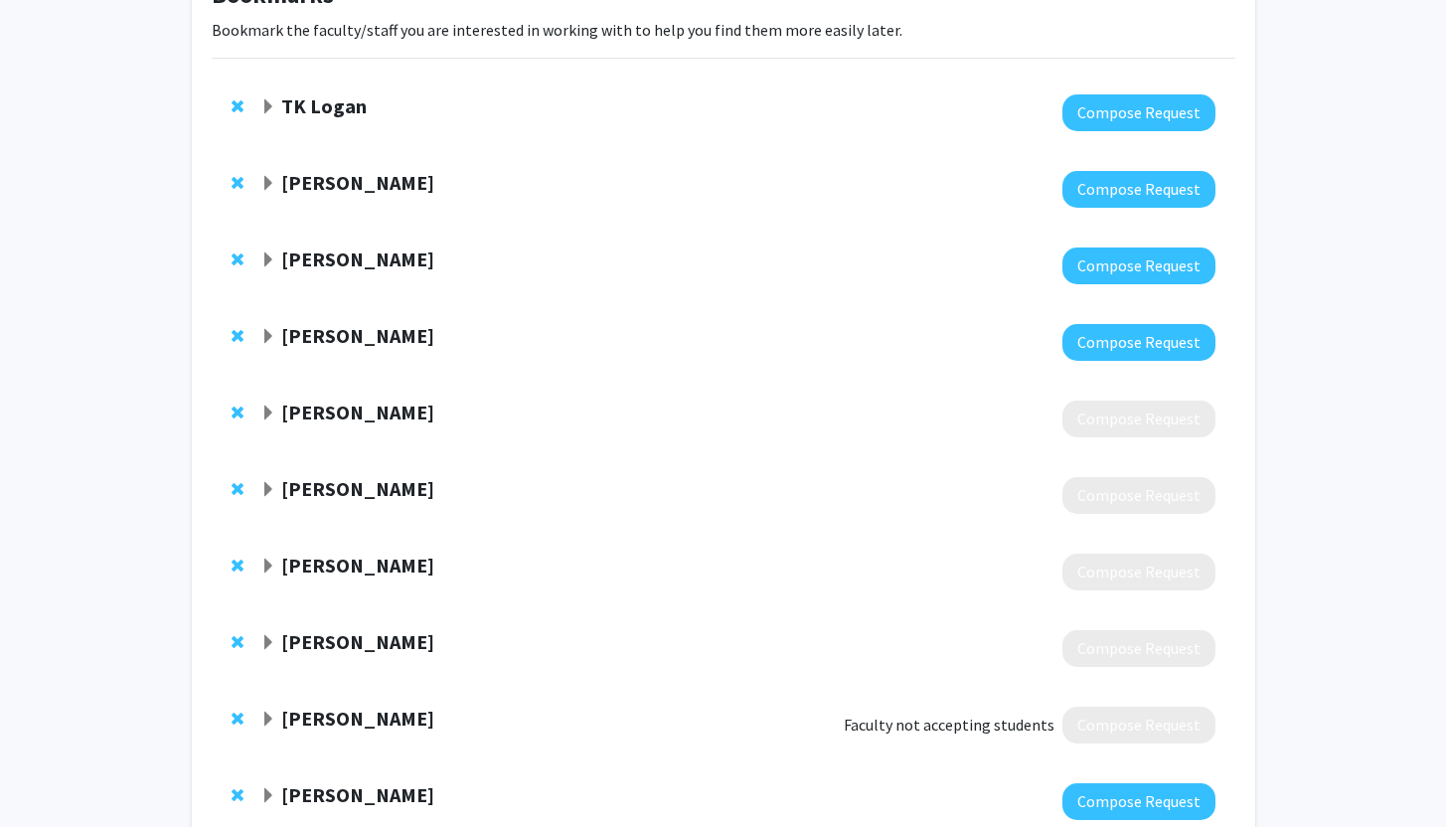
click at [343, 486] on strong "[PERSON_NAME]" at bounding box center [357, 488] width 153 height 25
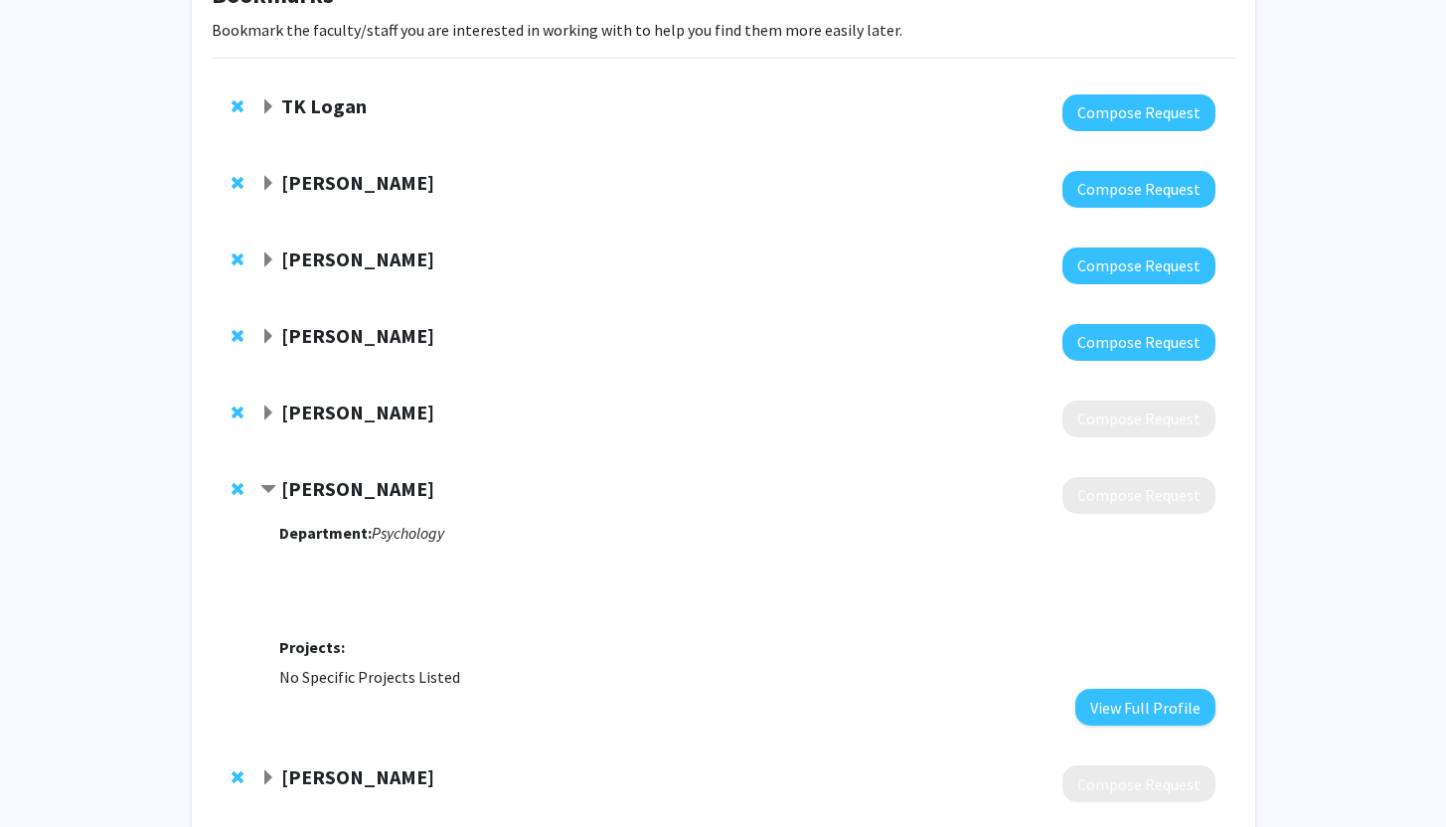
click at [237, 490] on span "Remove Michelle Martel from bookmarks" at bounding box center [238, 489] width 12 height 16
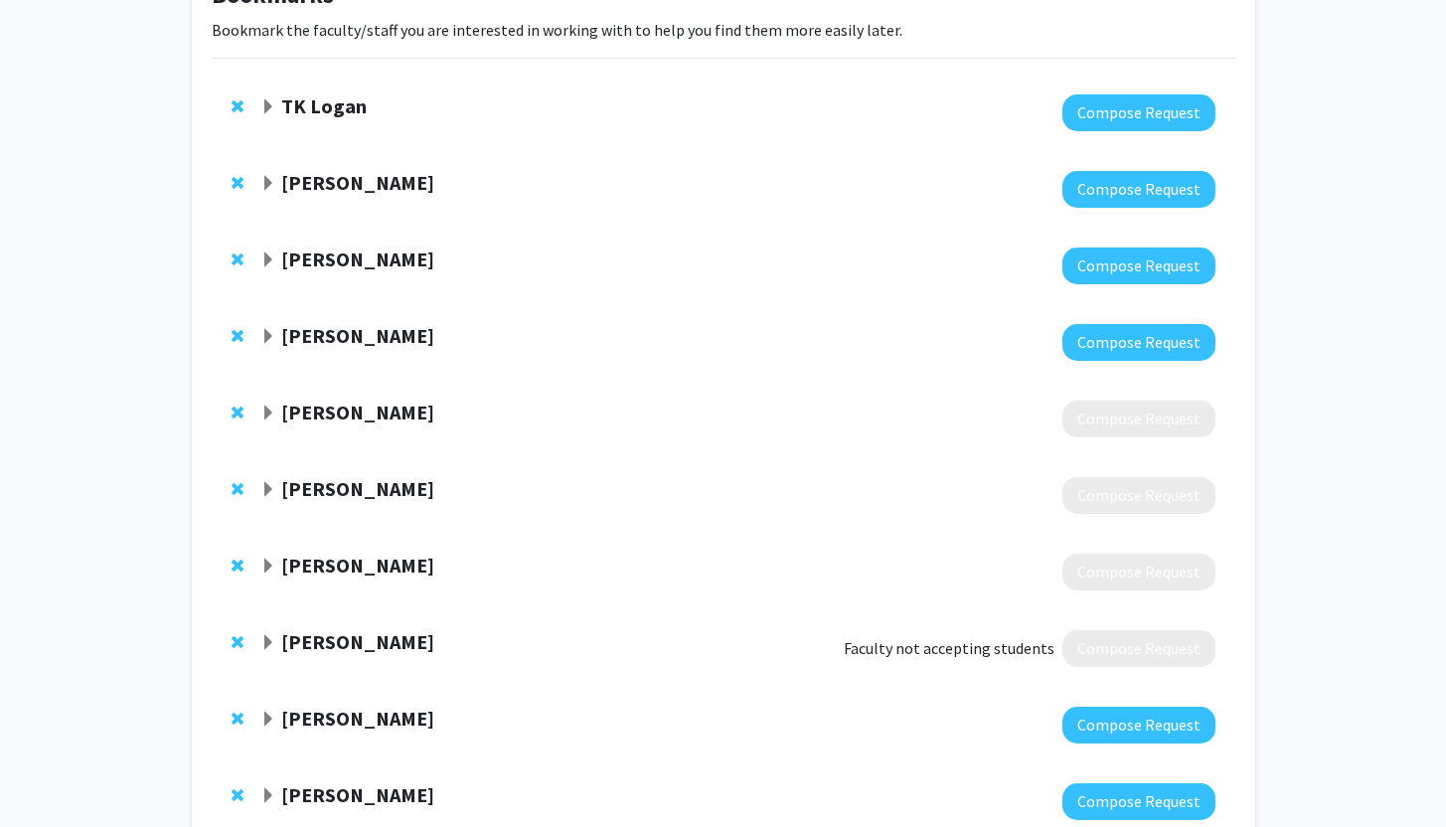
click at [342, 492] on strong "[PERSON_NAME]" at bounding box center [357, 488] width 153 height 25
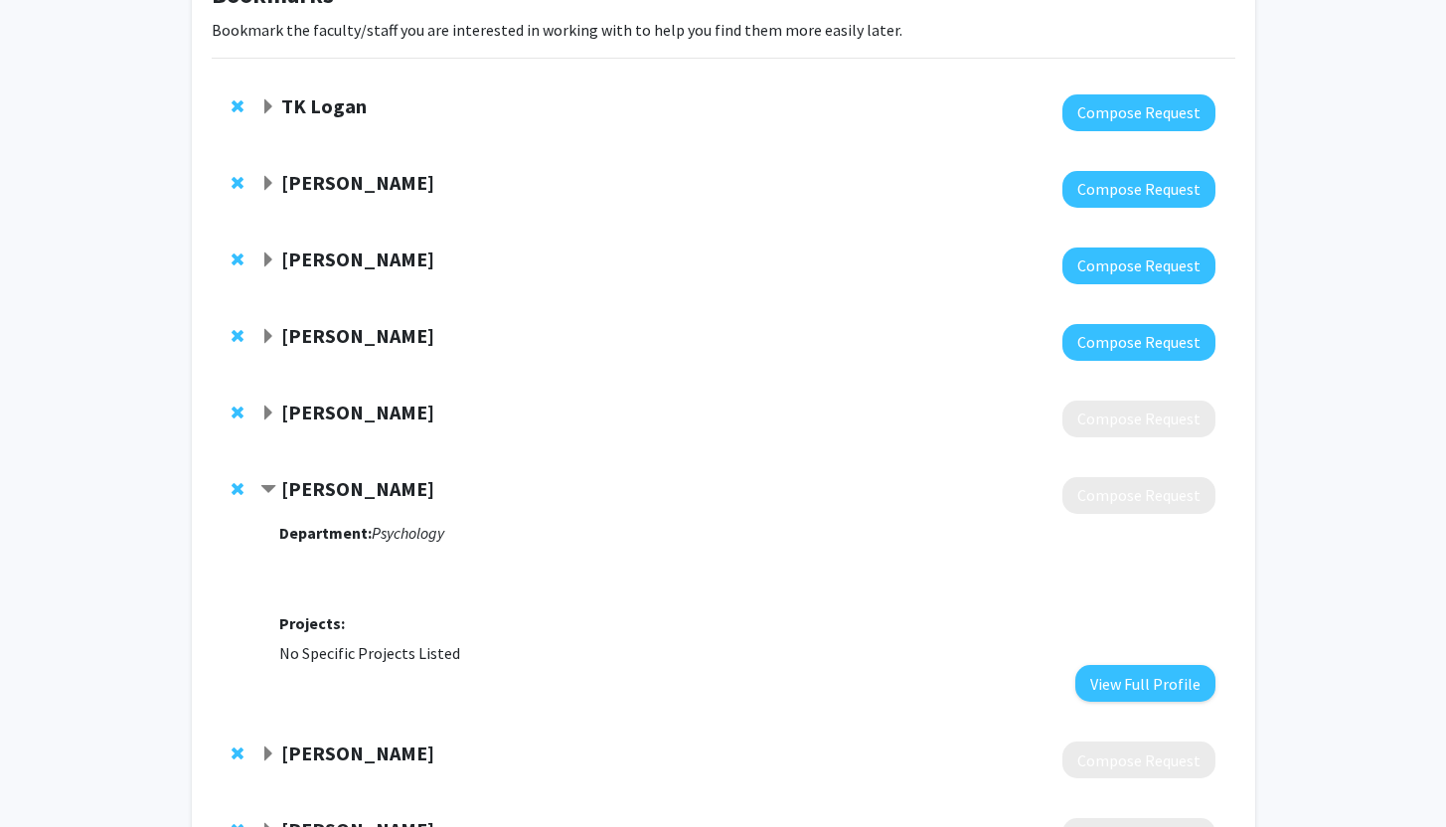
click at [234, 490] on span "Remove Lauren Whitehurst from bookmarks" at bounding box center [238, 489] width 12 height 16
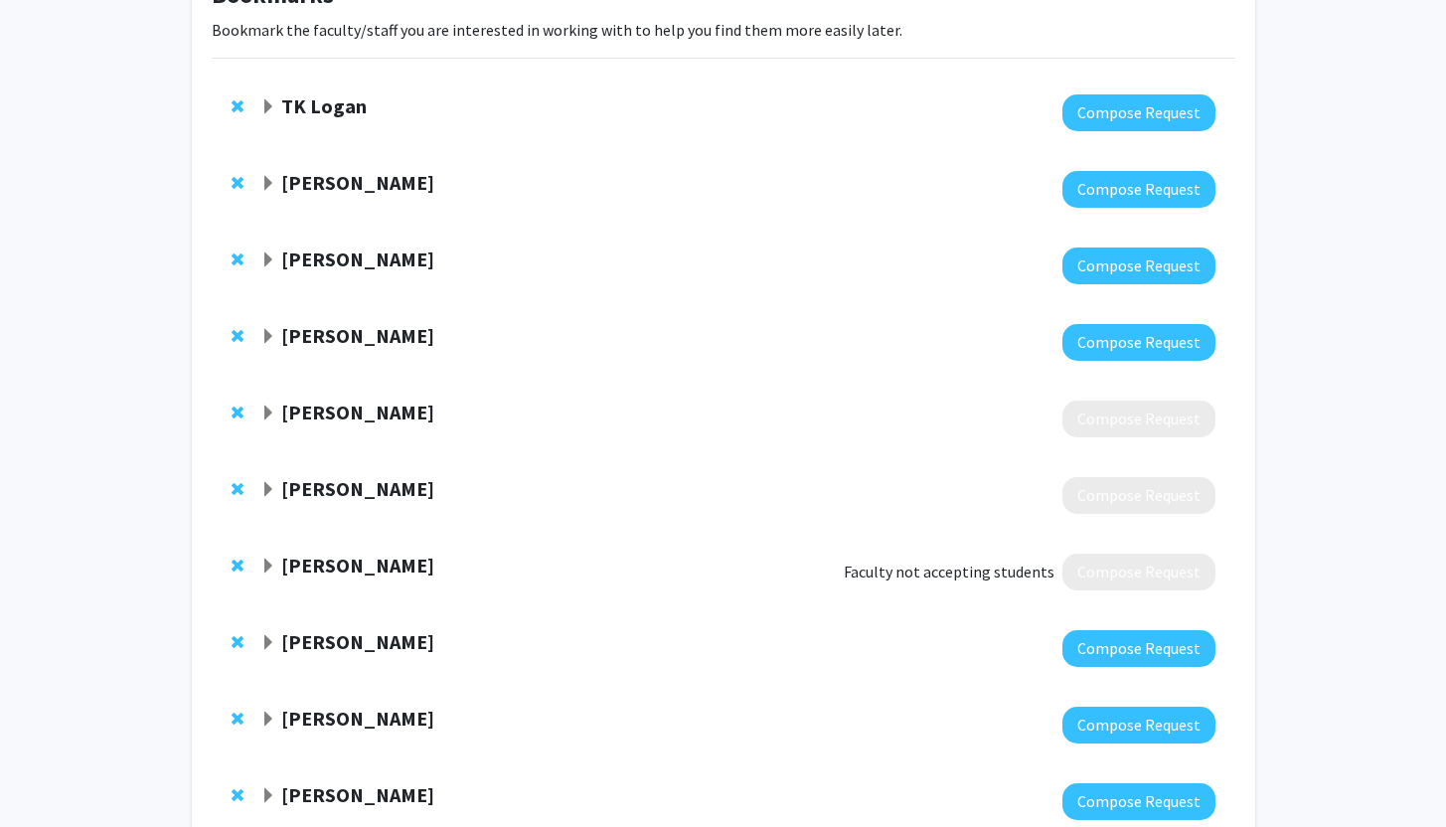
click at [330, 500] on strong "[PERSON_NAME]" at bounding box center [357, 488] width 153 height 25
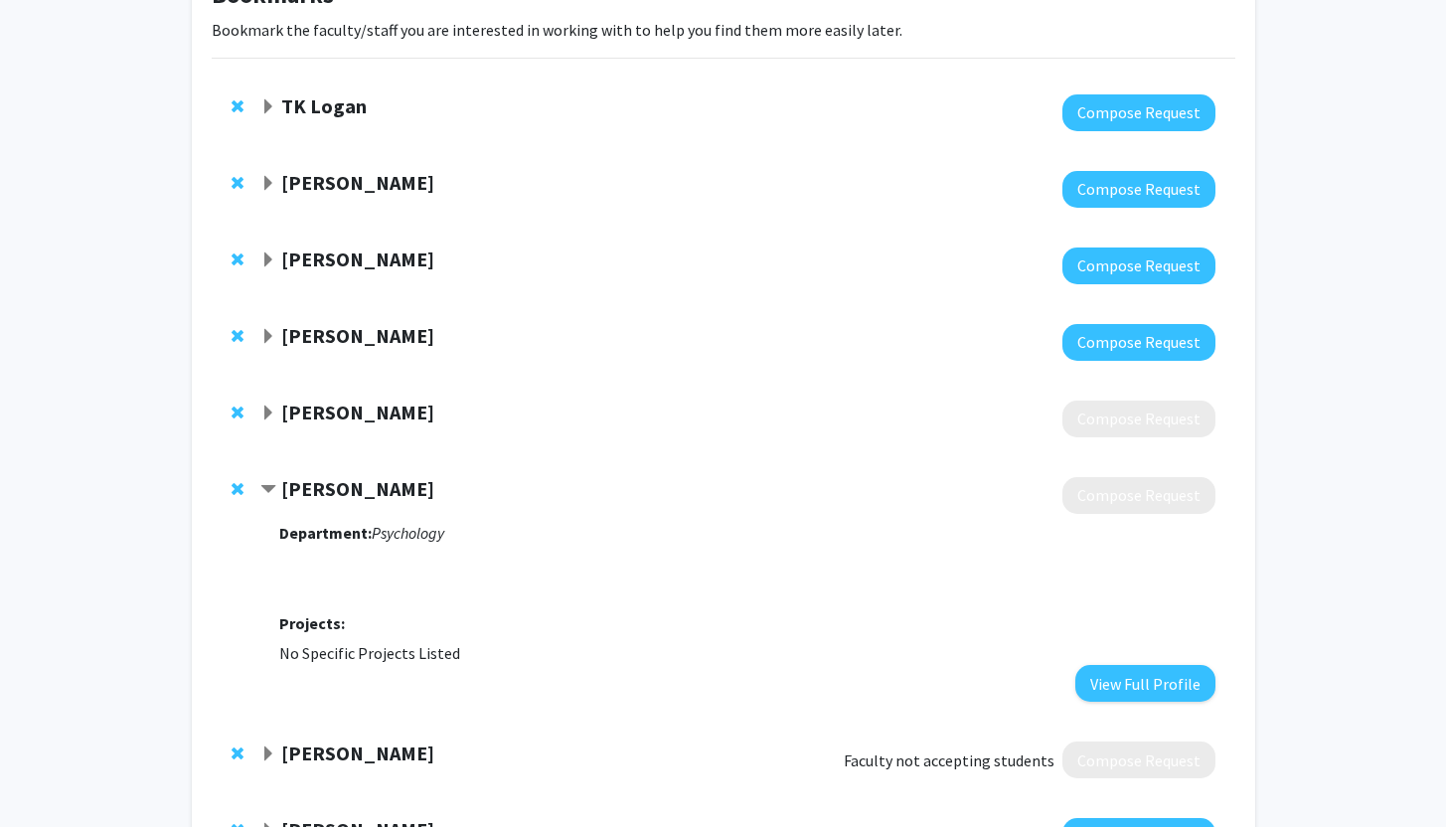
click at [237, 489] on span "Remove Kate Marshburn from bookmarks" at bounding box center [238, 489] width 12 height 16
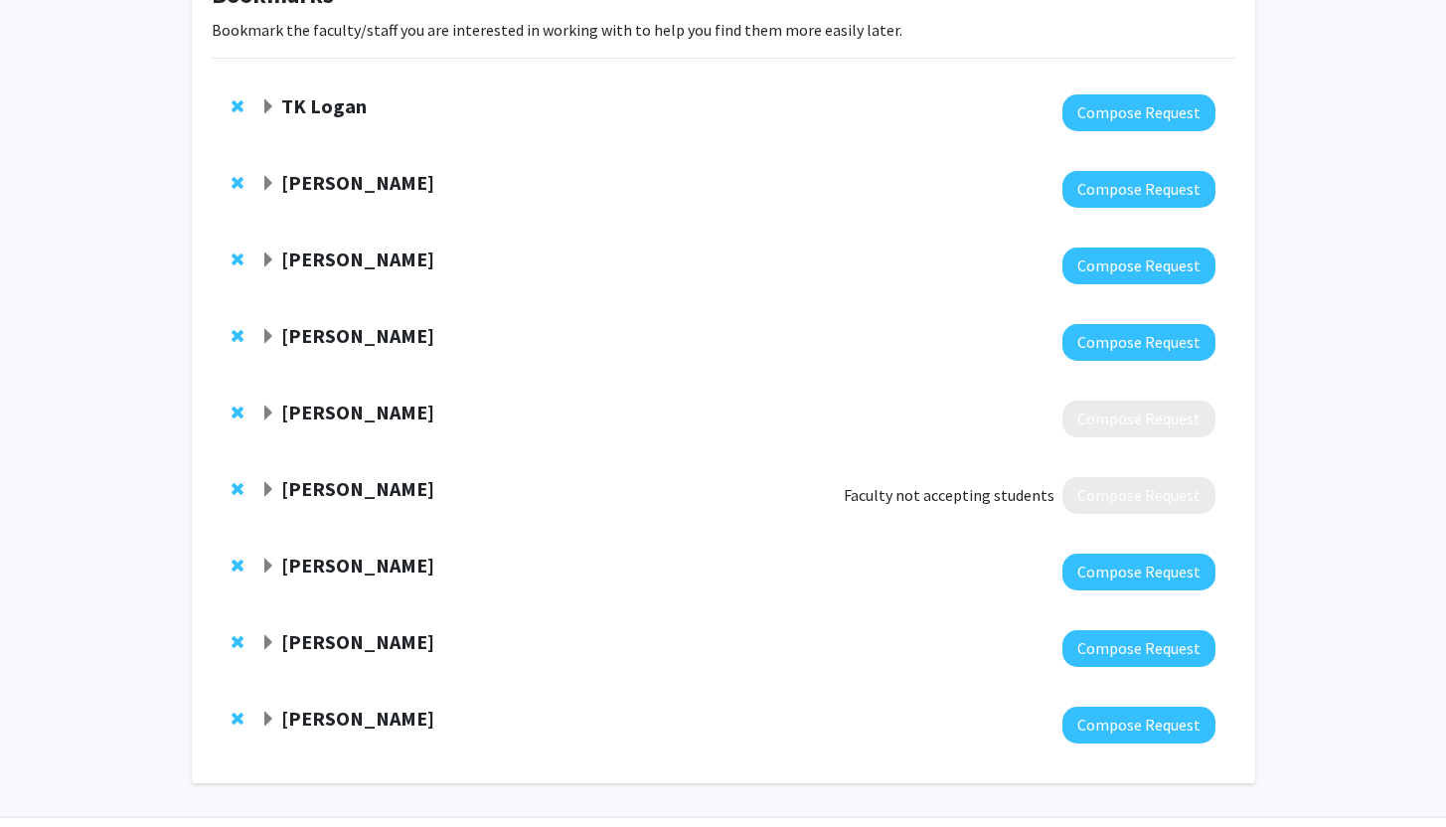
click at [356, 493] on strong "[PERSON_NAME]" at bounding box center [357, 488] width 153 height 25
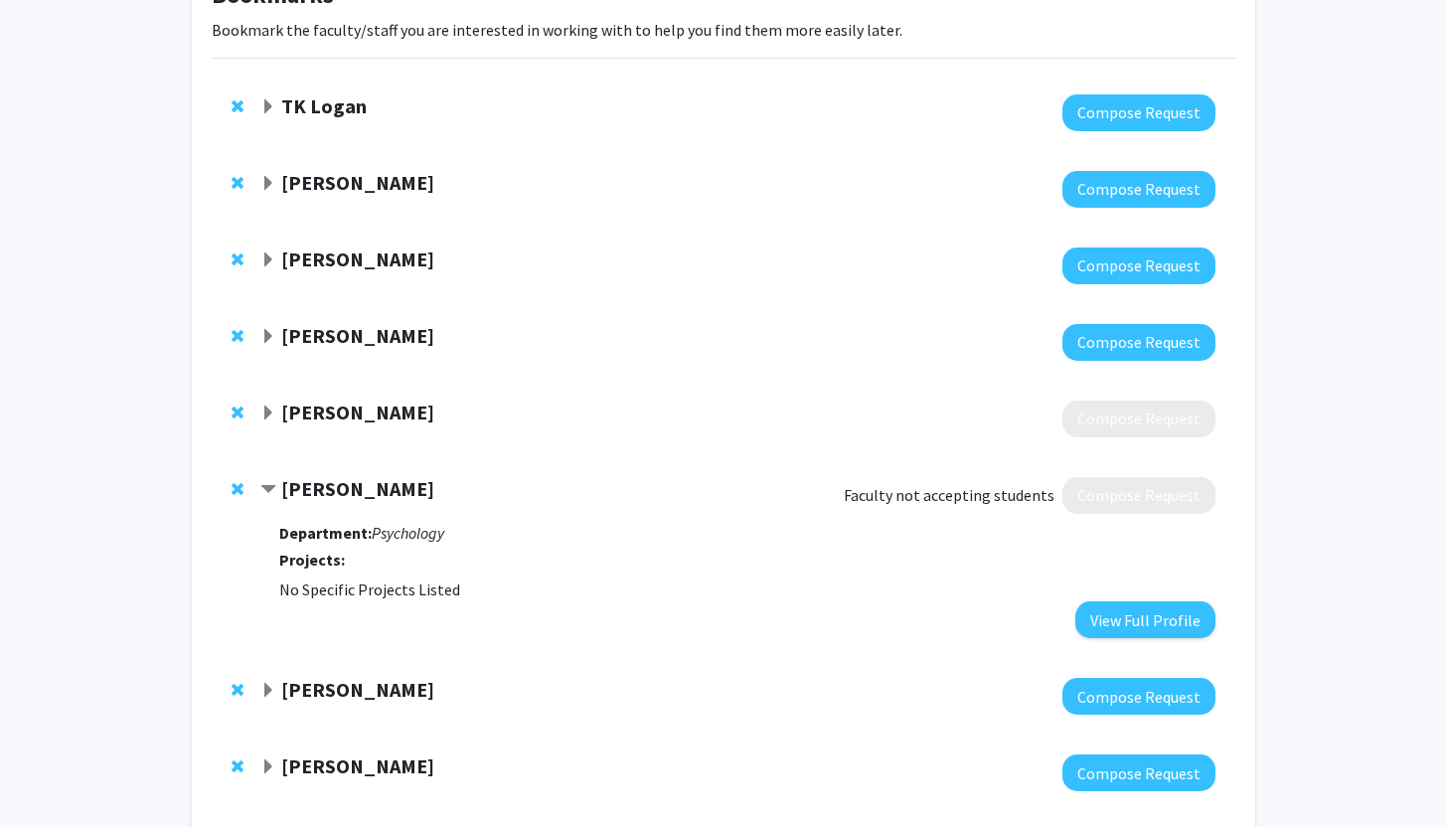
click at [237, 488] on span "Remove Marybeth McGavran from bookmarks" at bounding box center [238, 489] width 12 height 16
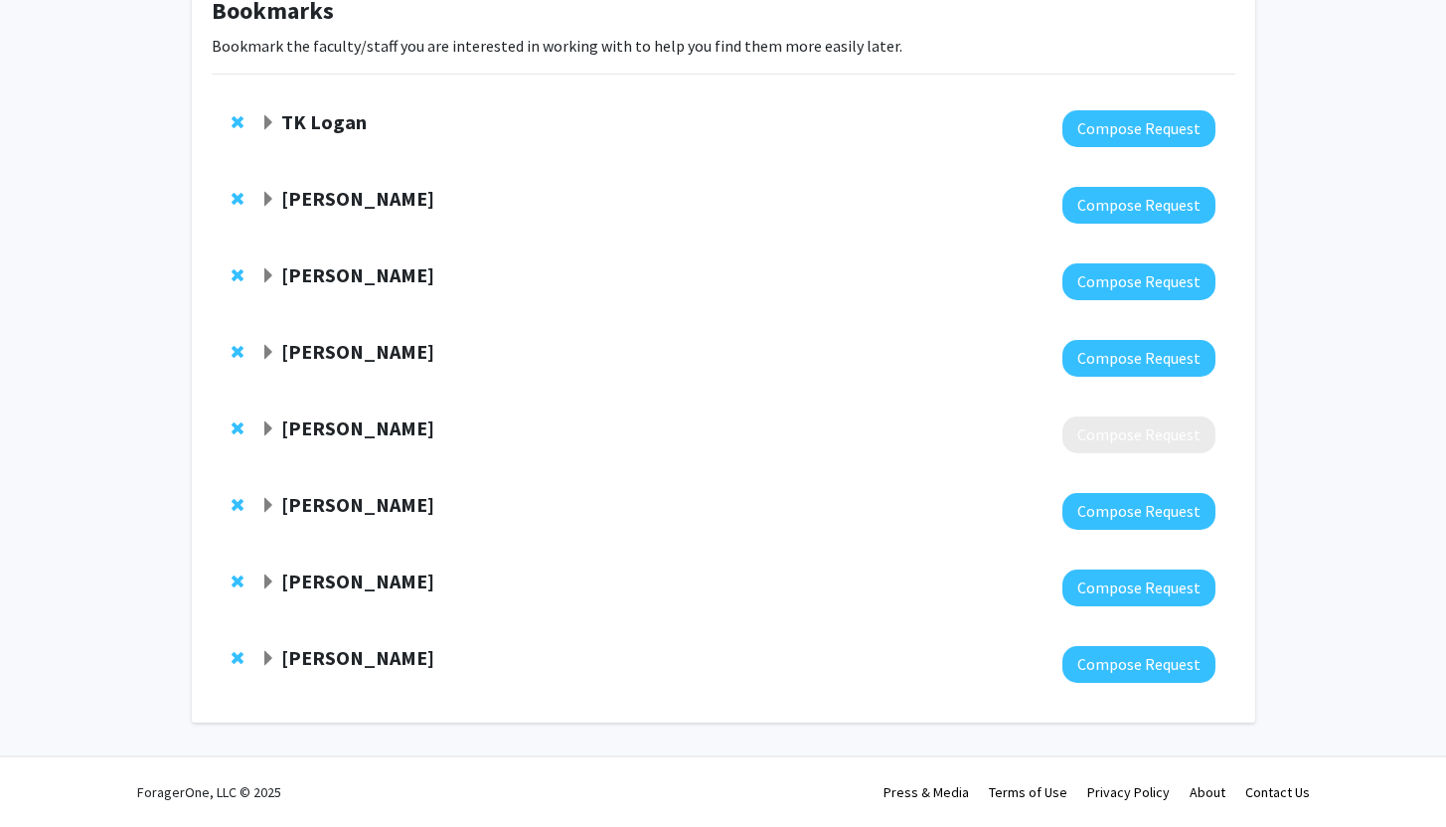
click at [317, 512] on strong "[PERSON_NAME]" at bounding box center [357, 504] width 153 height 25
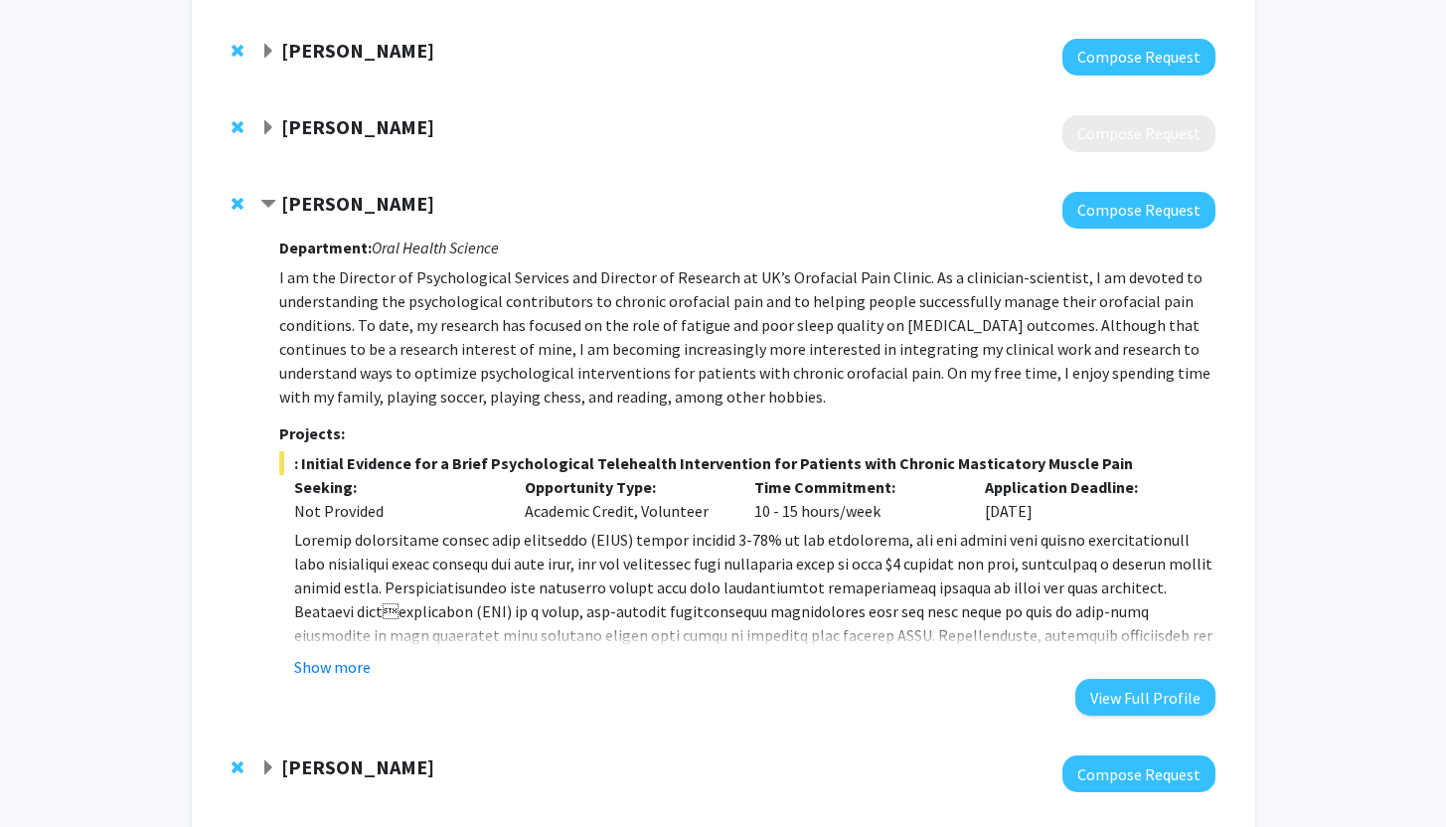
scroll to position [431, 0]
click at [353, 660] on button "Show more" at bounding box center [332, 666] width 77 height 24
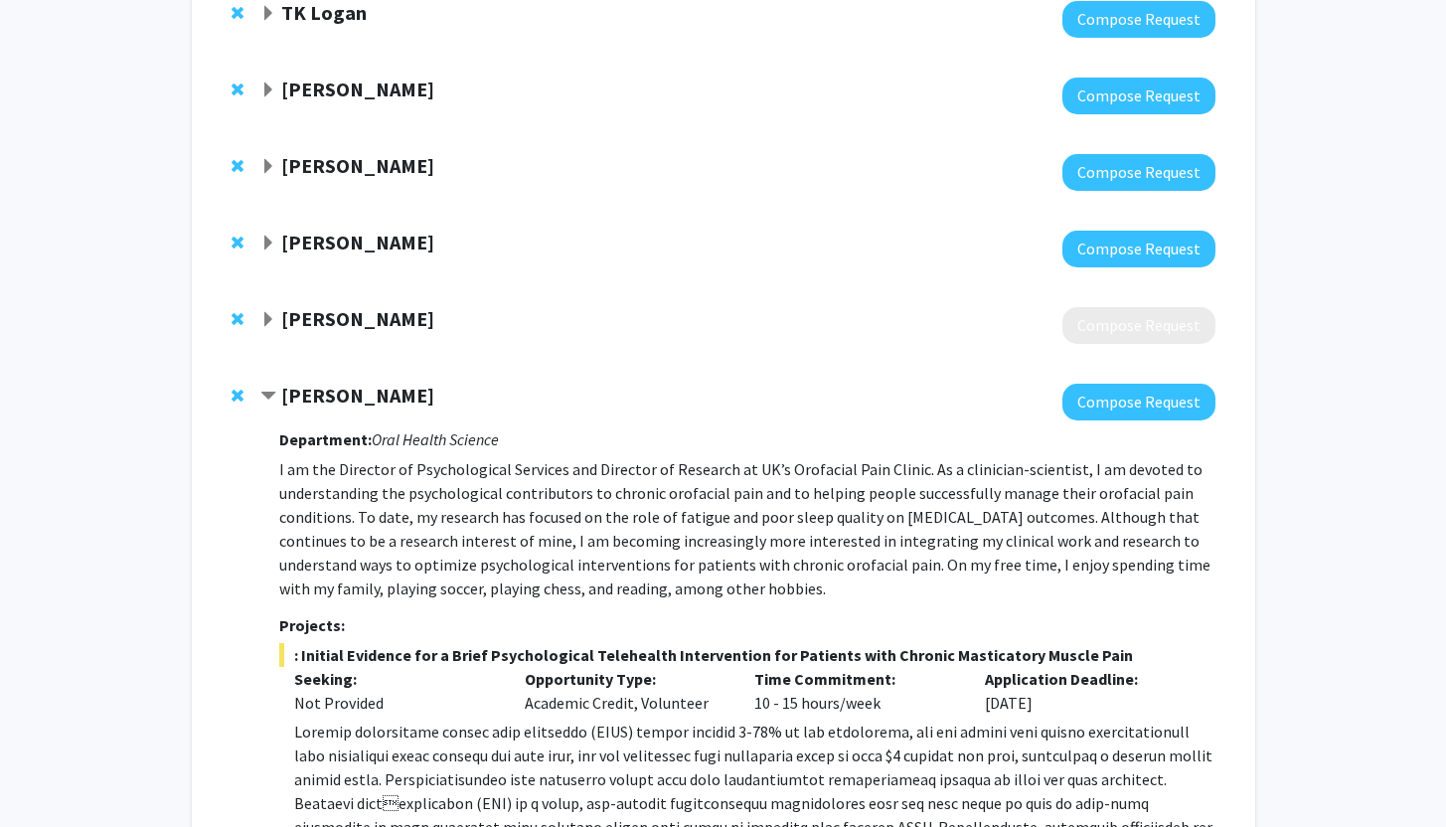
scroll to position [177, 0]
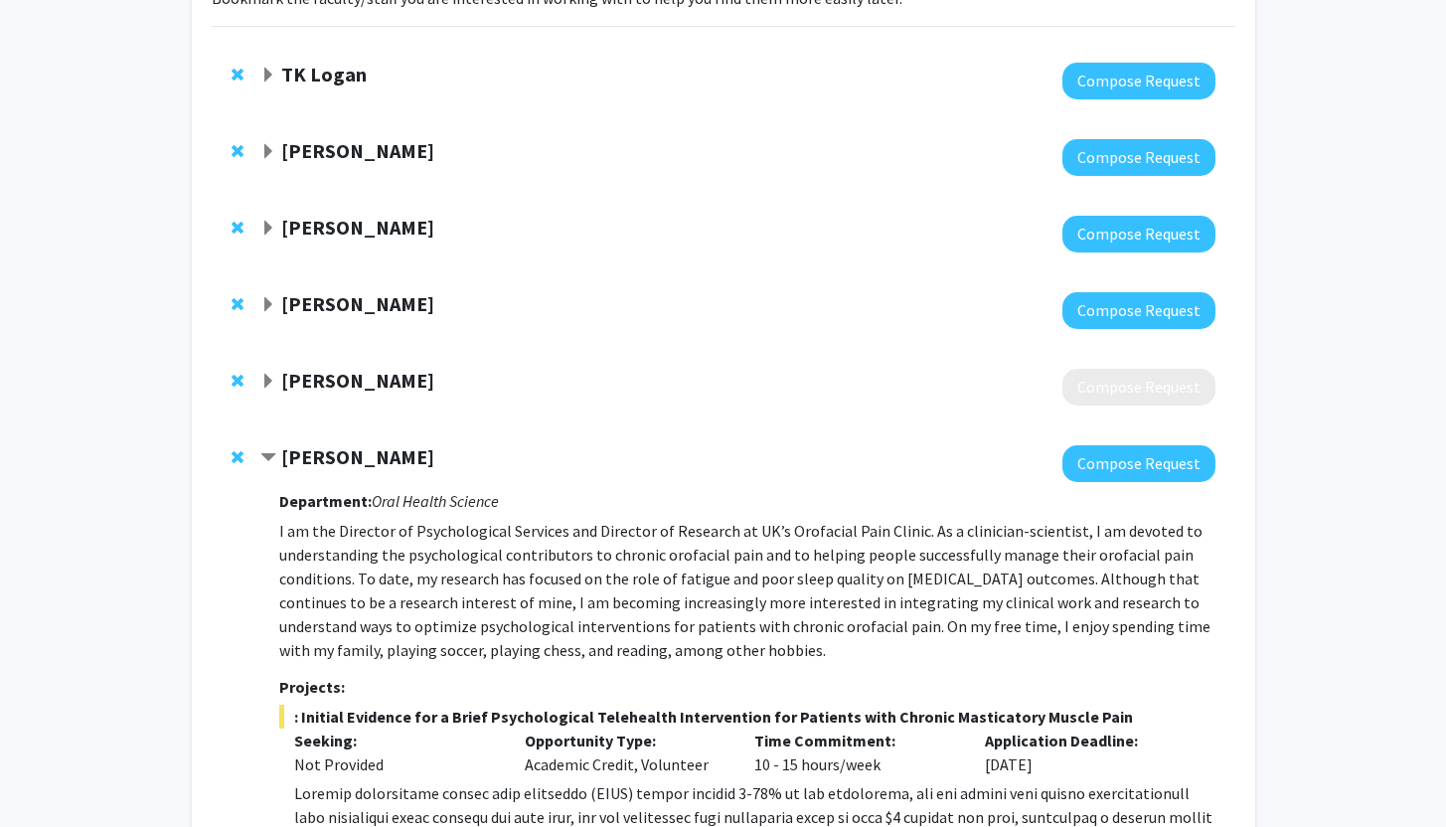
click at [238, 455] on span "Remove Ian Boggero from bookmarks" at bounding box center [238, 457] width 12 height 16
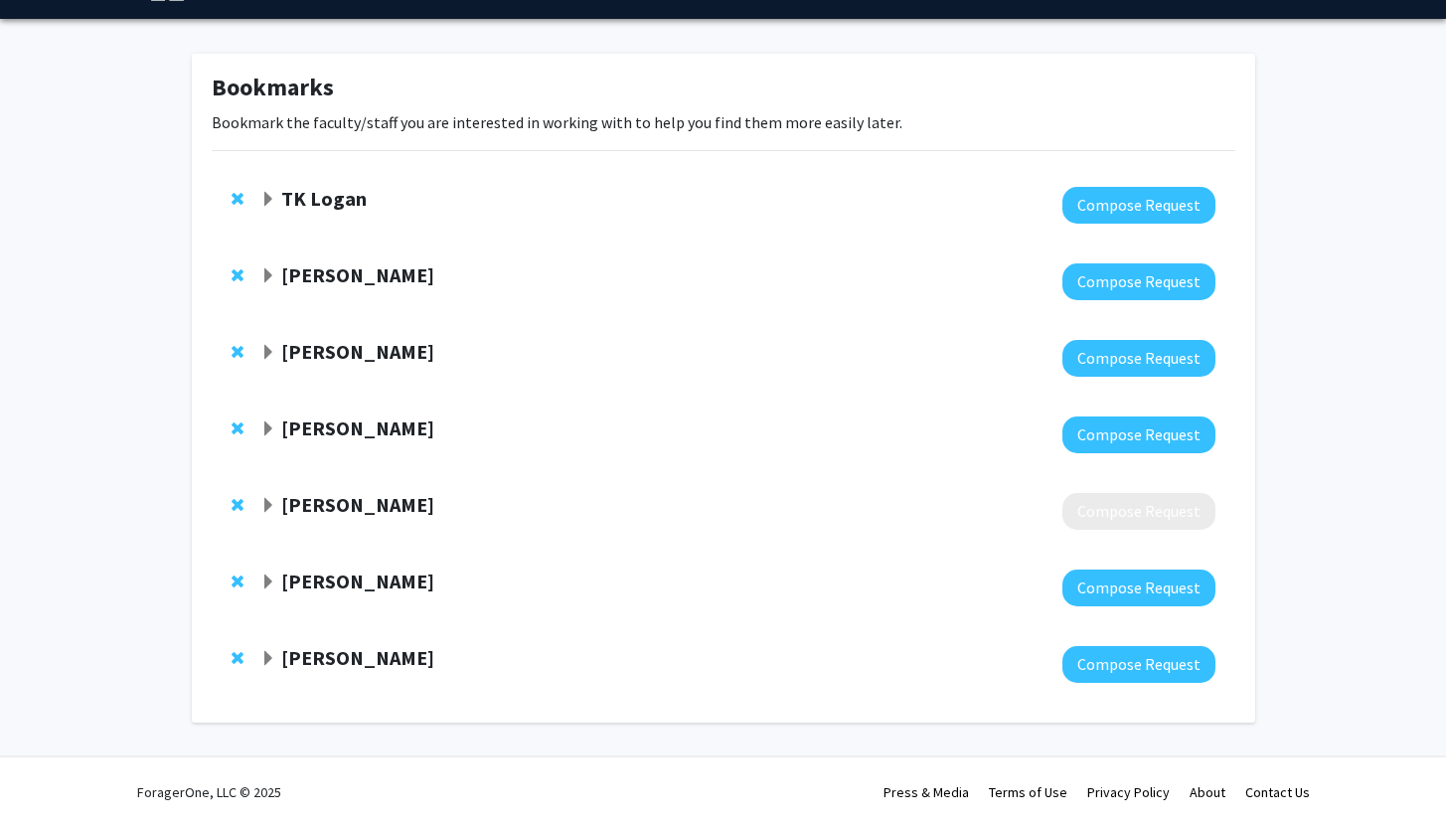
click at [320, 584] on strong "[PERSON_NAME]" at bounding box center [357, 580] width 153 height 25
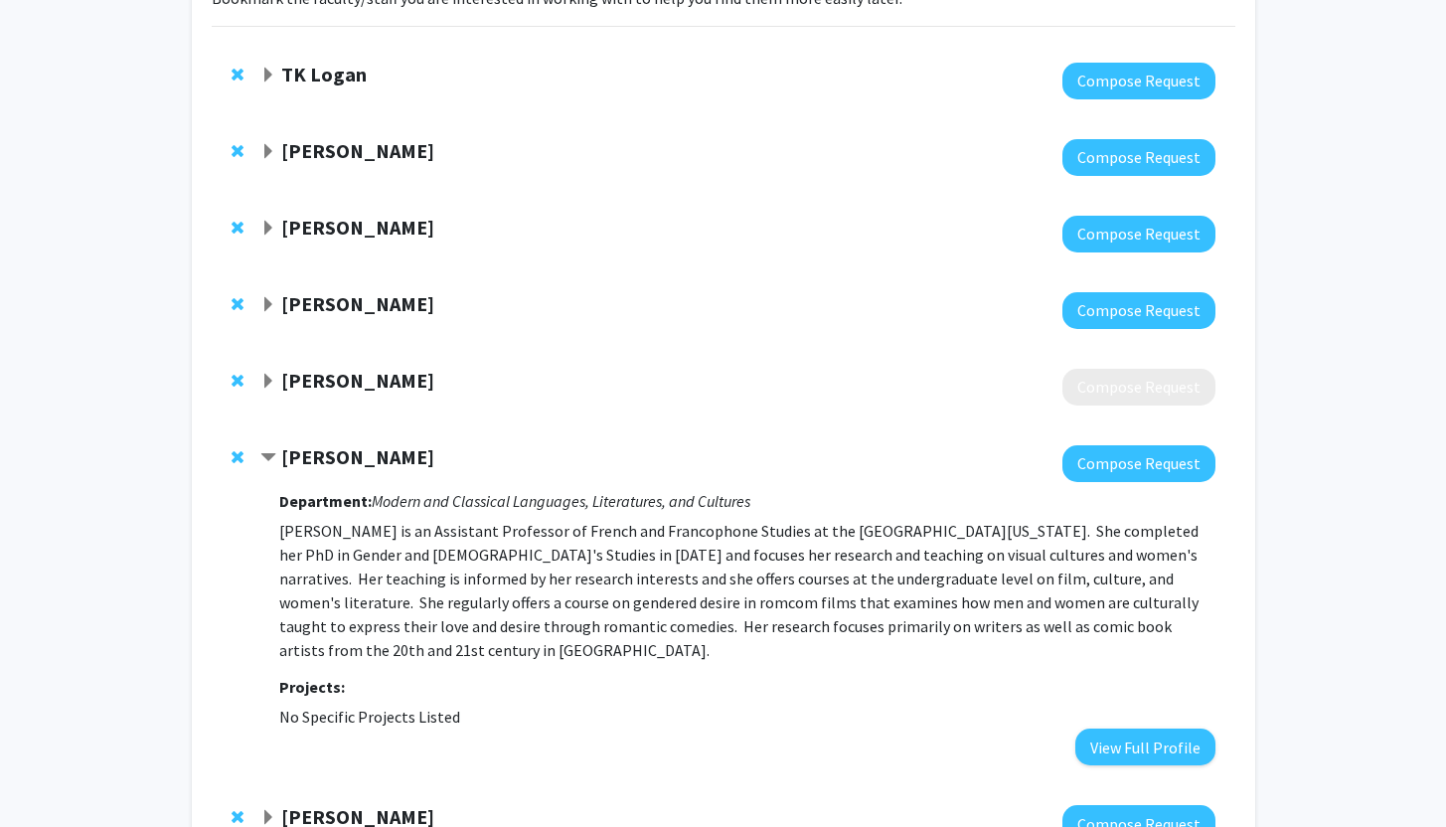
click at [328, 458] on strong "[PERSON_NAME]" at bounding box center [357, 456] width 153 height 25
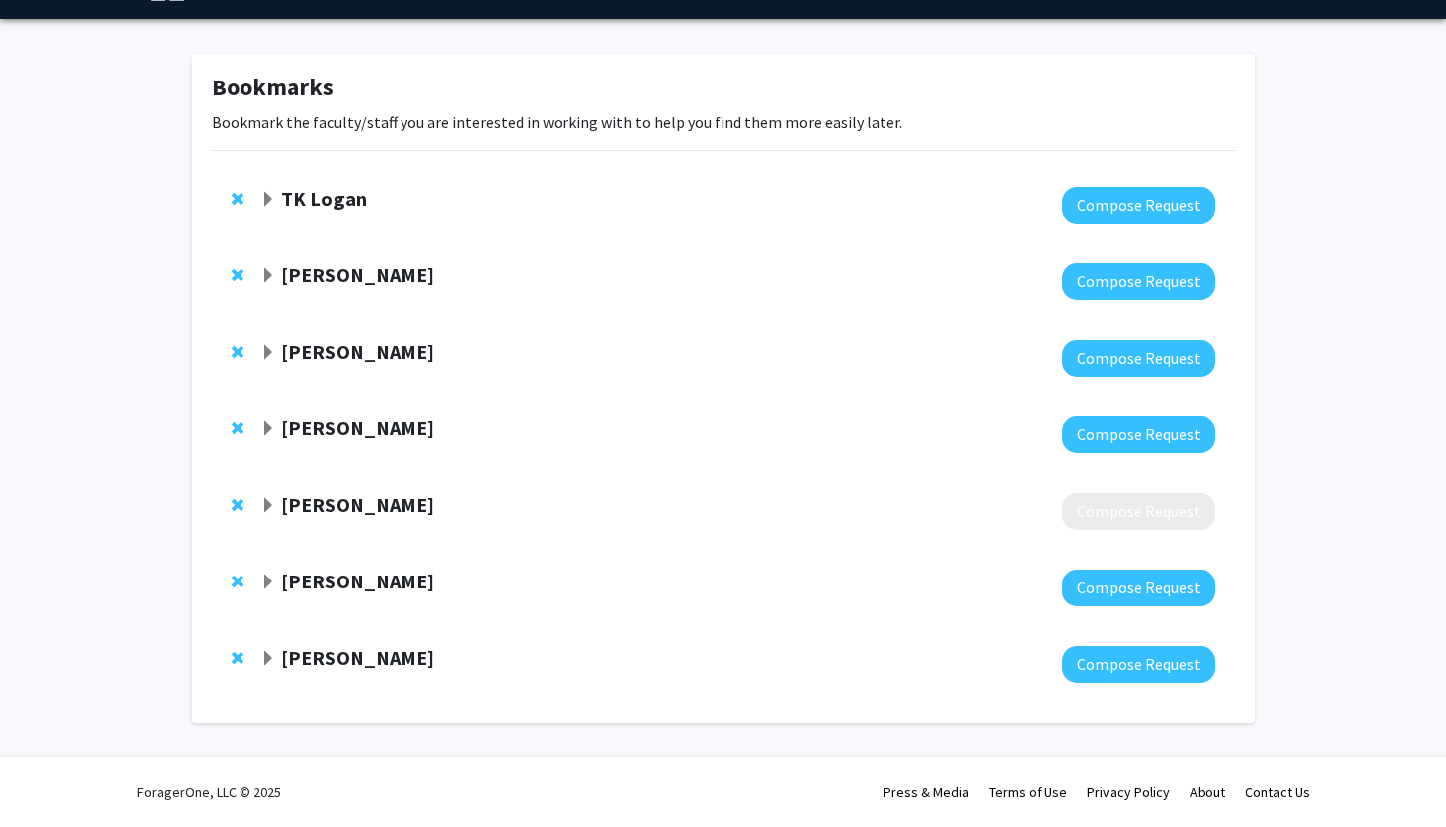
click at [332, 661] on strong "[PERSON_NAME]" at bounding box center [357, 657] width 153 height 25
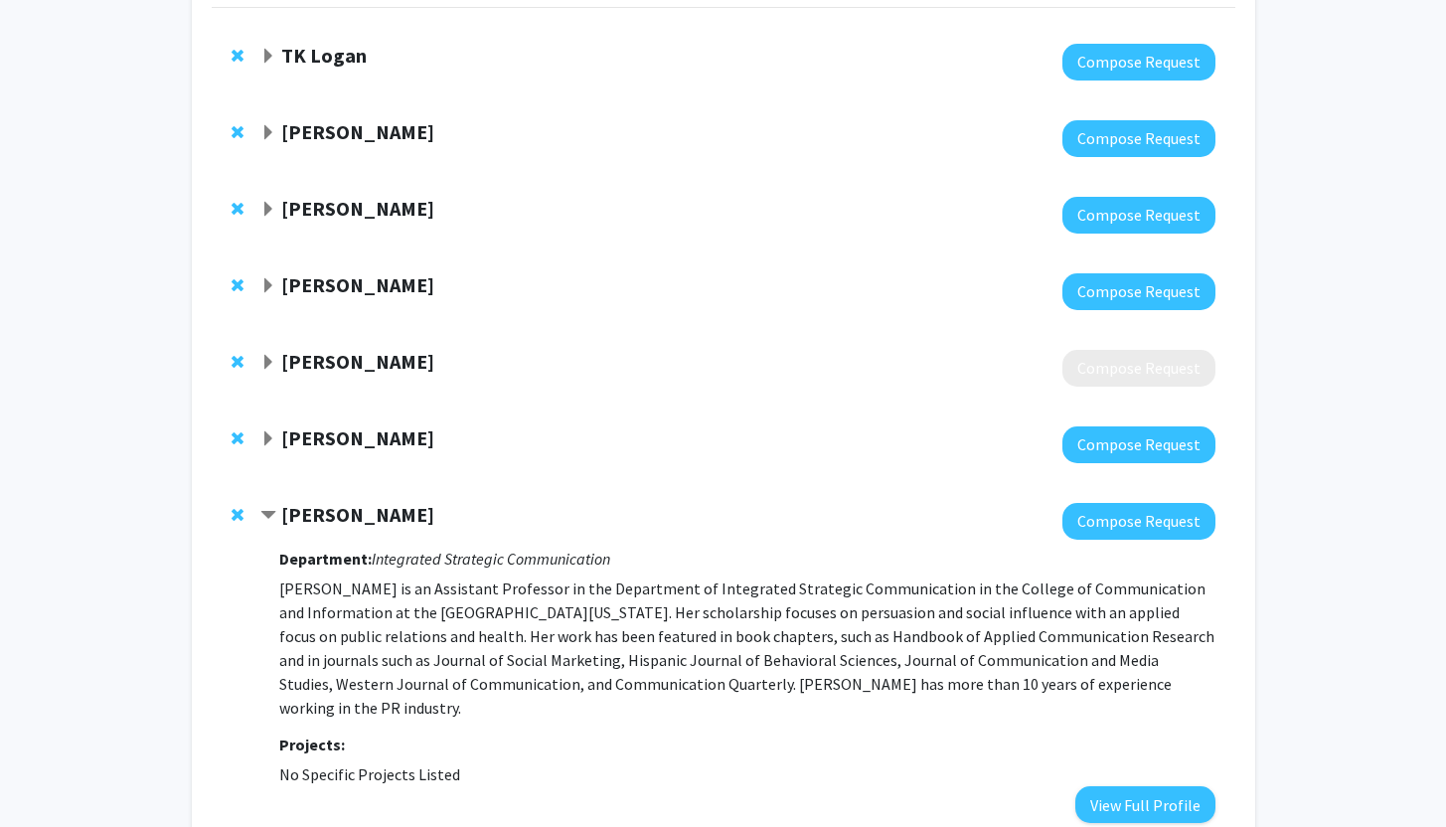
scroll to position [201, 0]
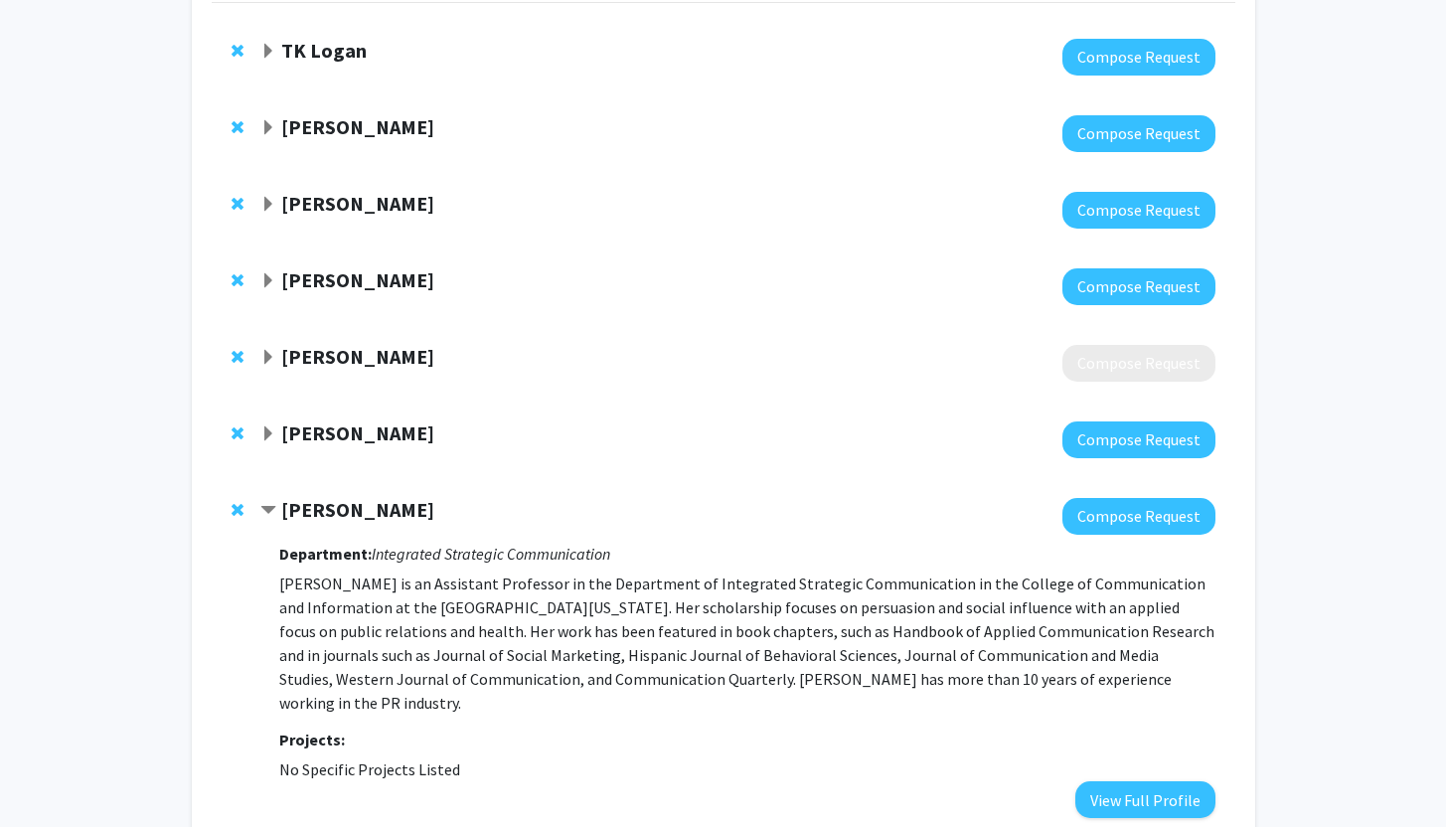
click at [239, 509] on span "Remove Sarah Geegan from bookmarks" at bounding box center [238, 510] width 12 height 16
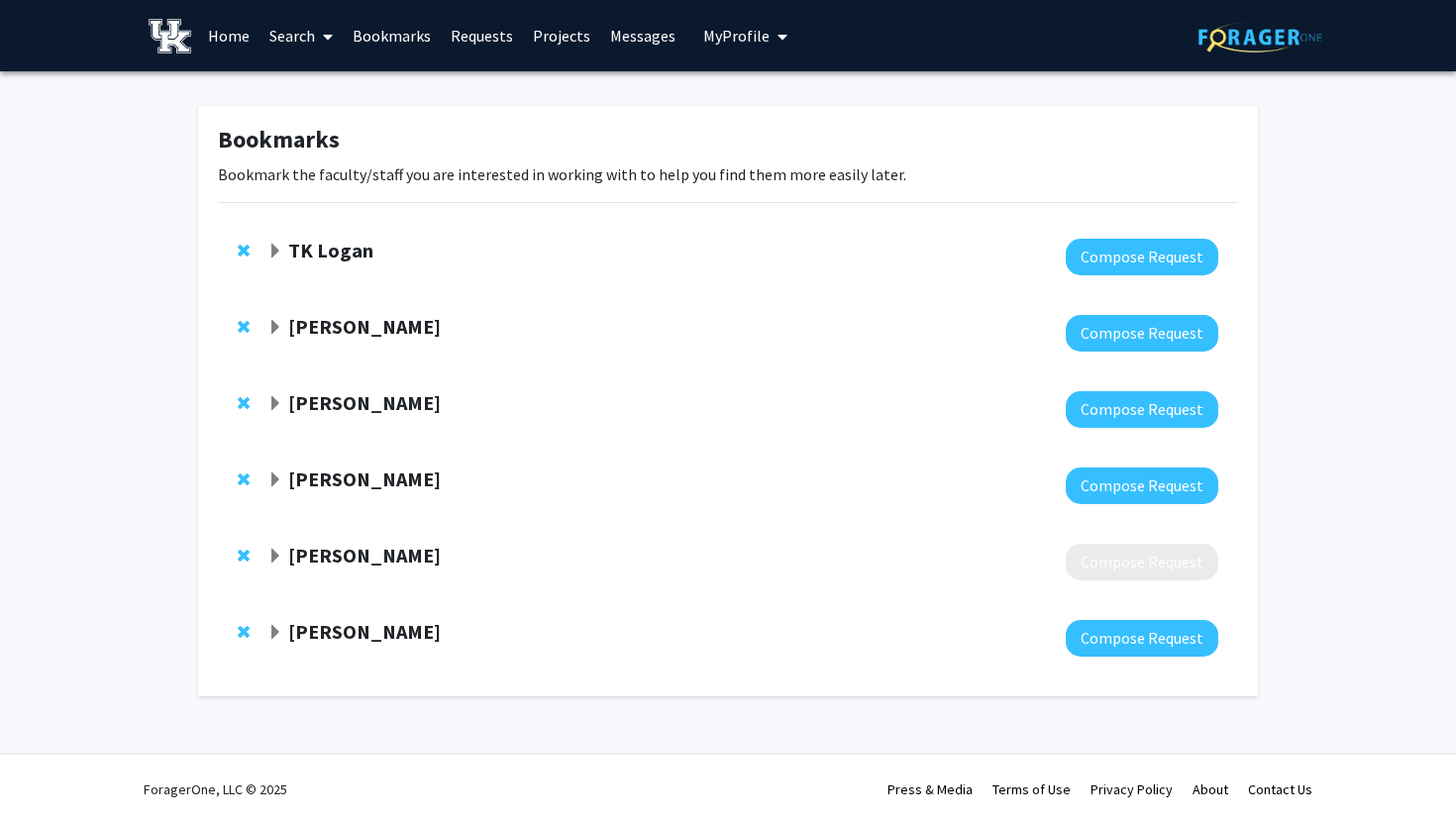
click at [242, 629] on span "Remove Jeorg Sauer from bookmarks" at bounding box center [243, 632] width 12 height 16
click at [243, 553] on span "Remove Ana Franco-Watkins from bookmarks" at bounding box center [243, 556] width 12 height 16
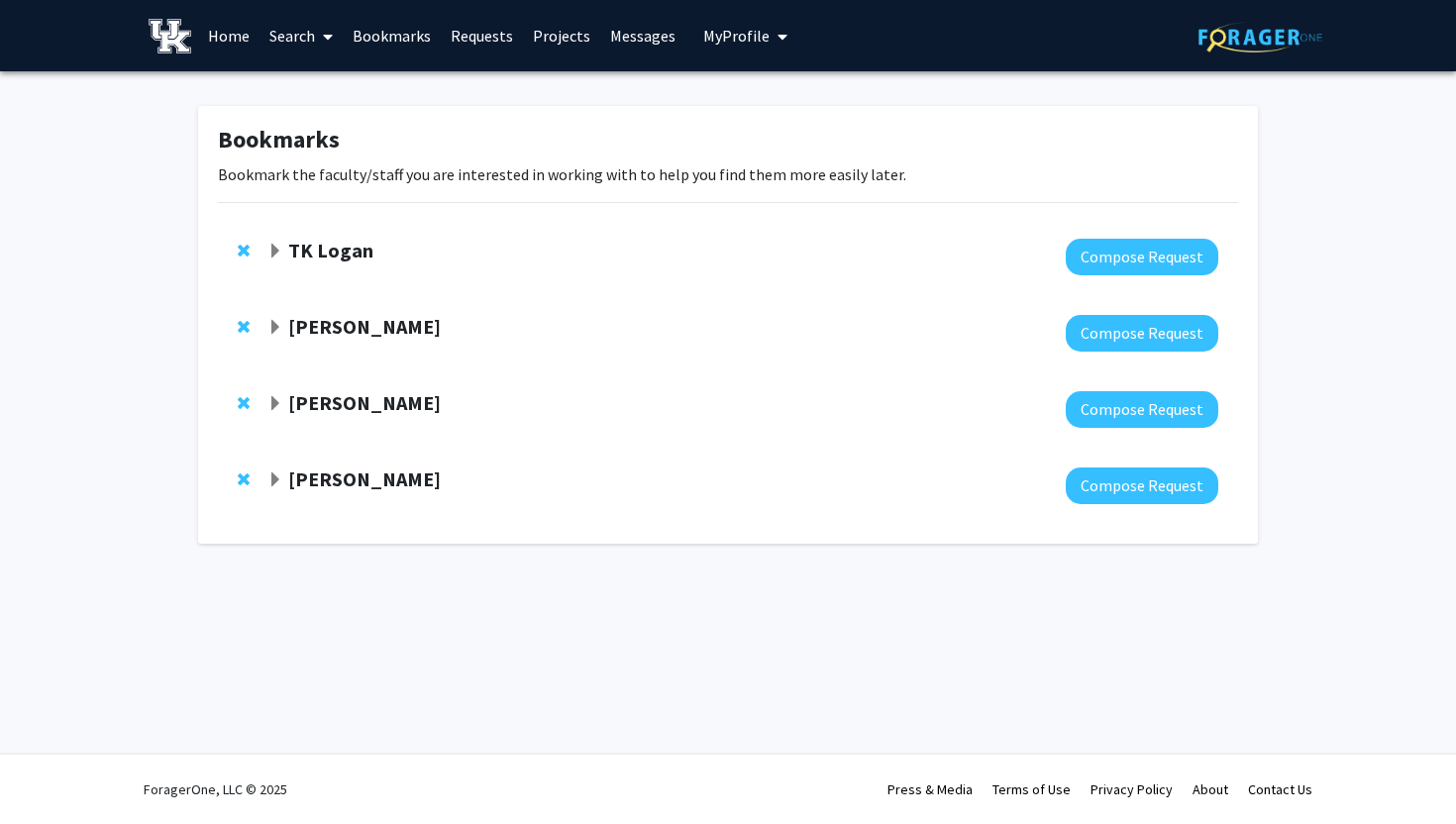
click at [346, 260] on strong "TK Logan" at bounding box center [330, 249] width 85 height 25
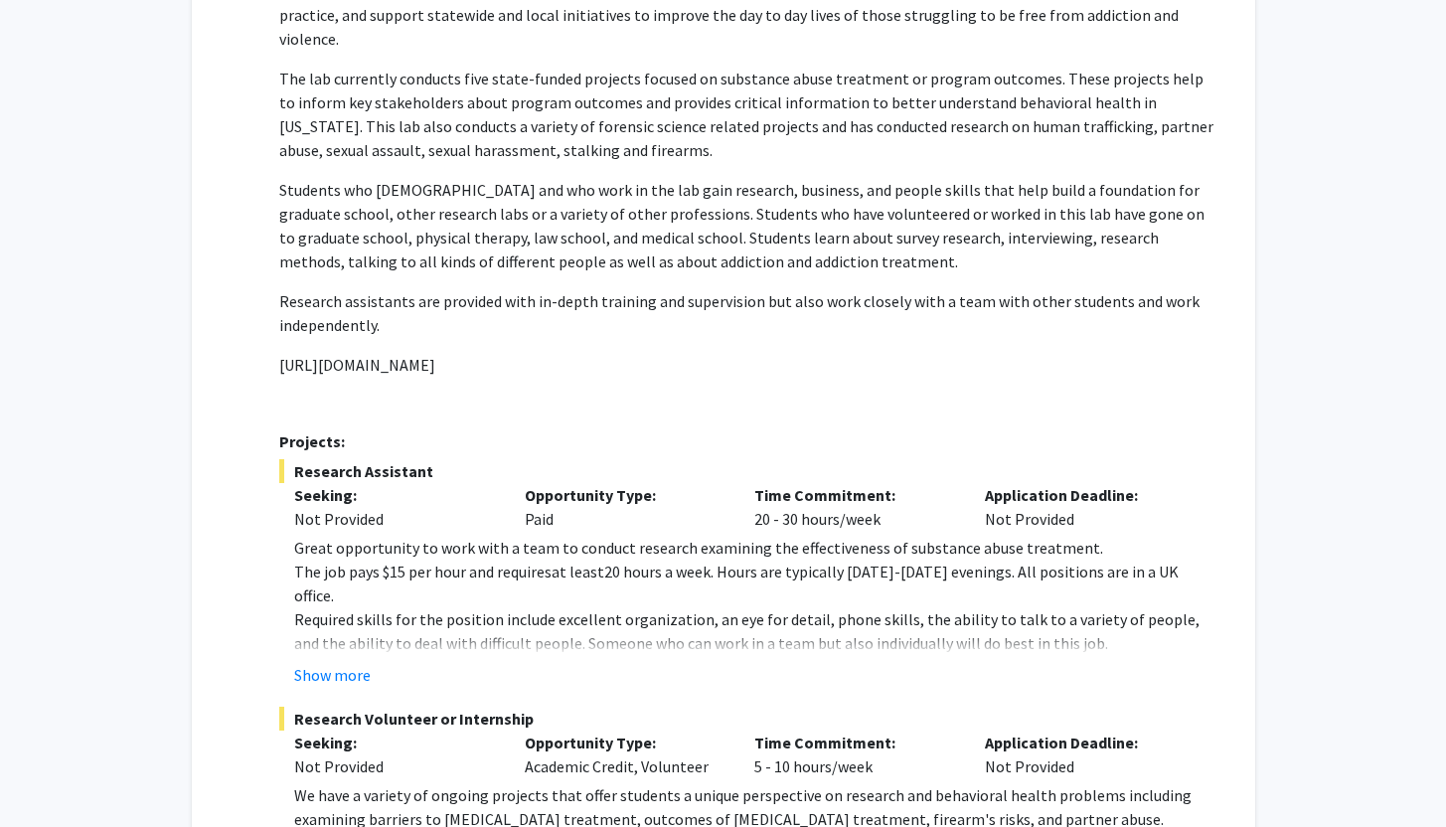
scroll to position [335, 0]
click at [329, 662] on button "Show more" at bounding box center [332, 674] width 77 height 24
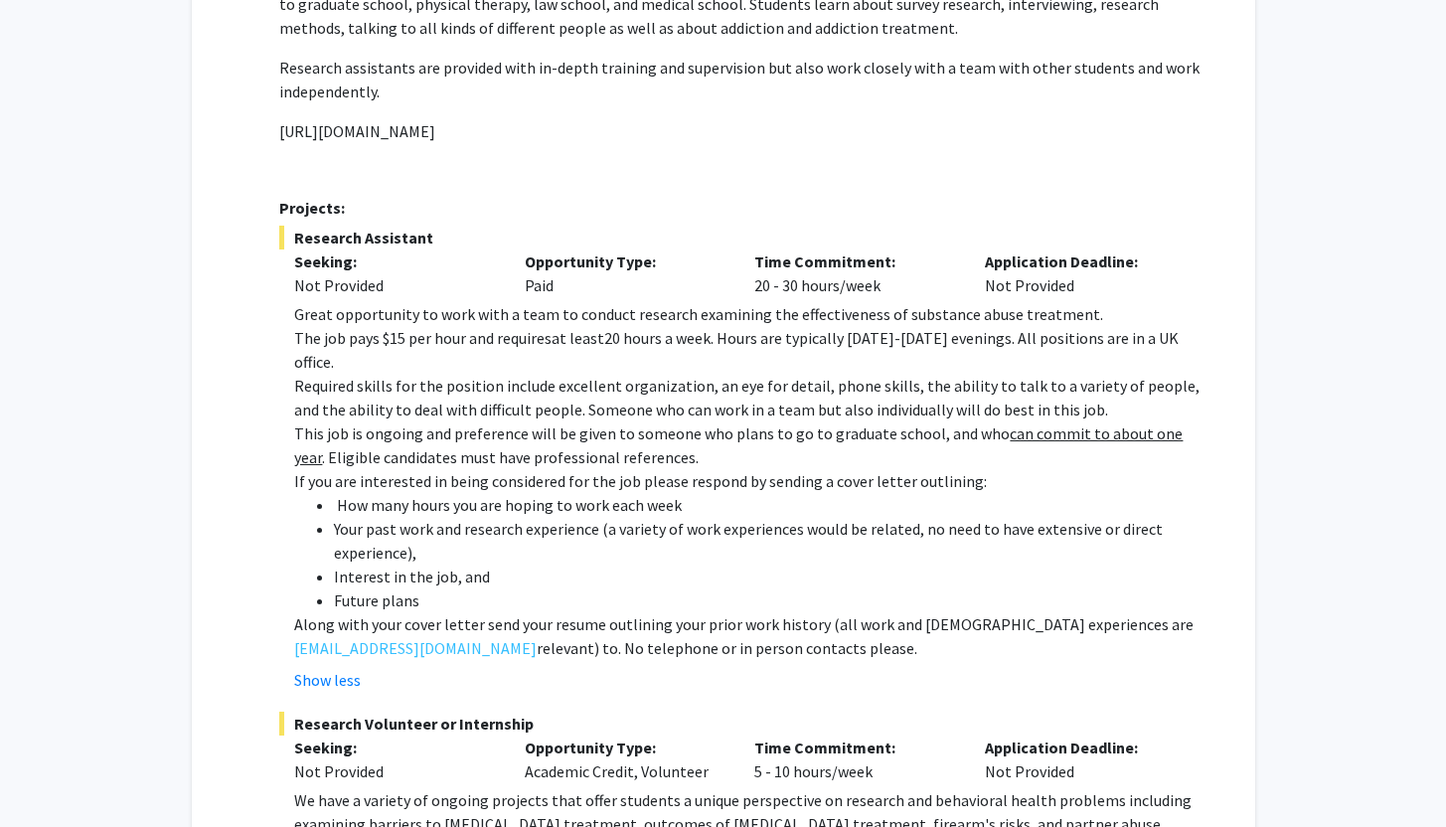
scroll to position [579, 0]
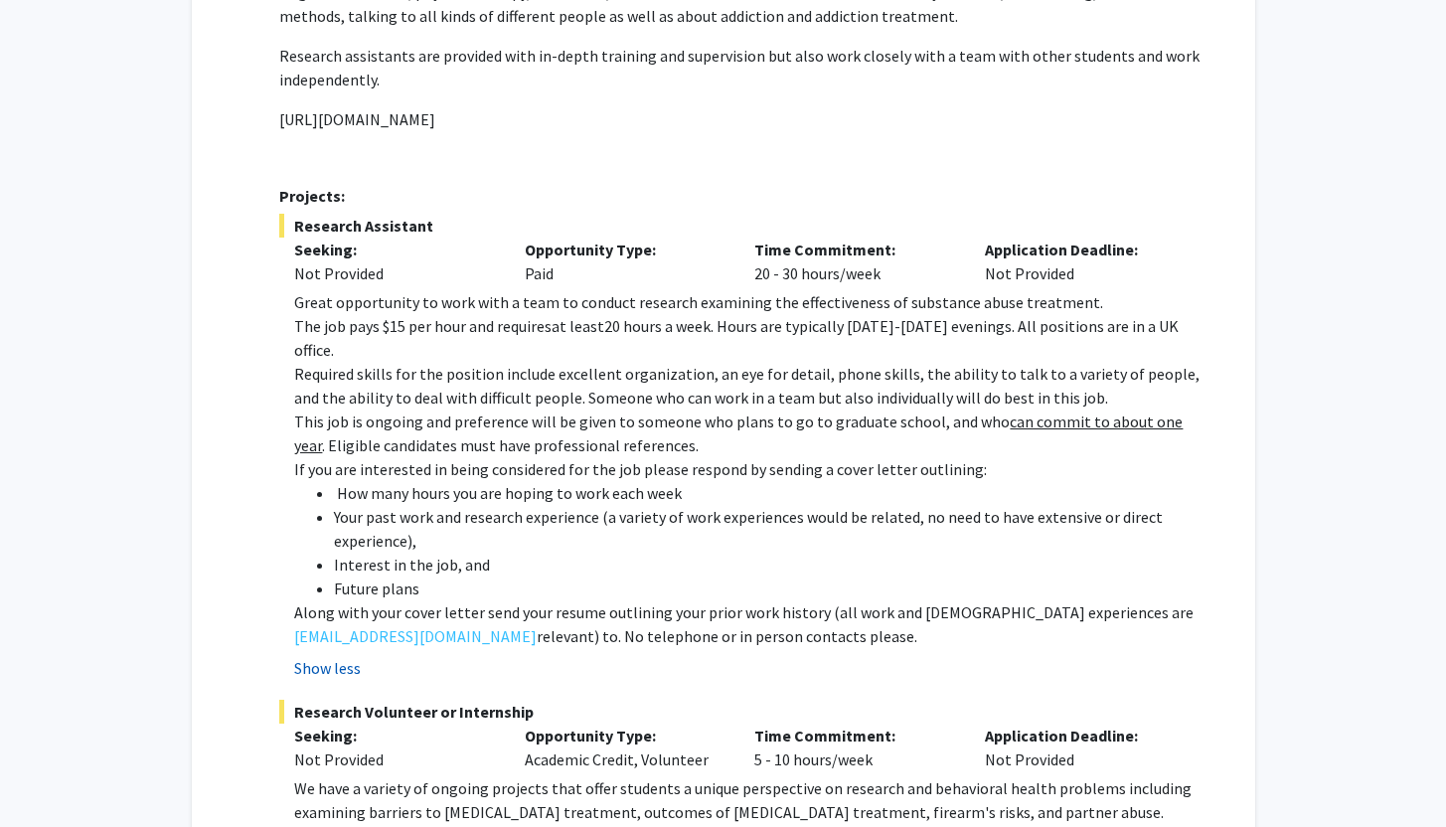
click at [344, 656] on button "Show less" at bounding box center [327, 668] width 67 height 24
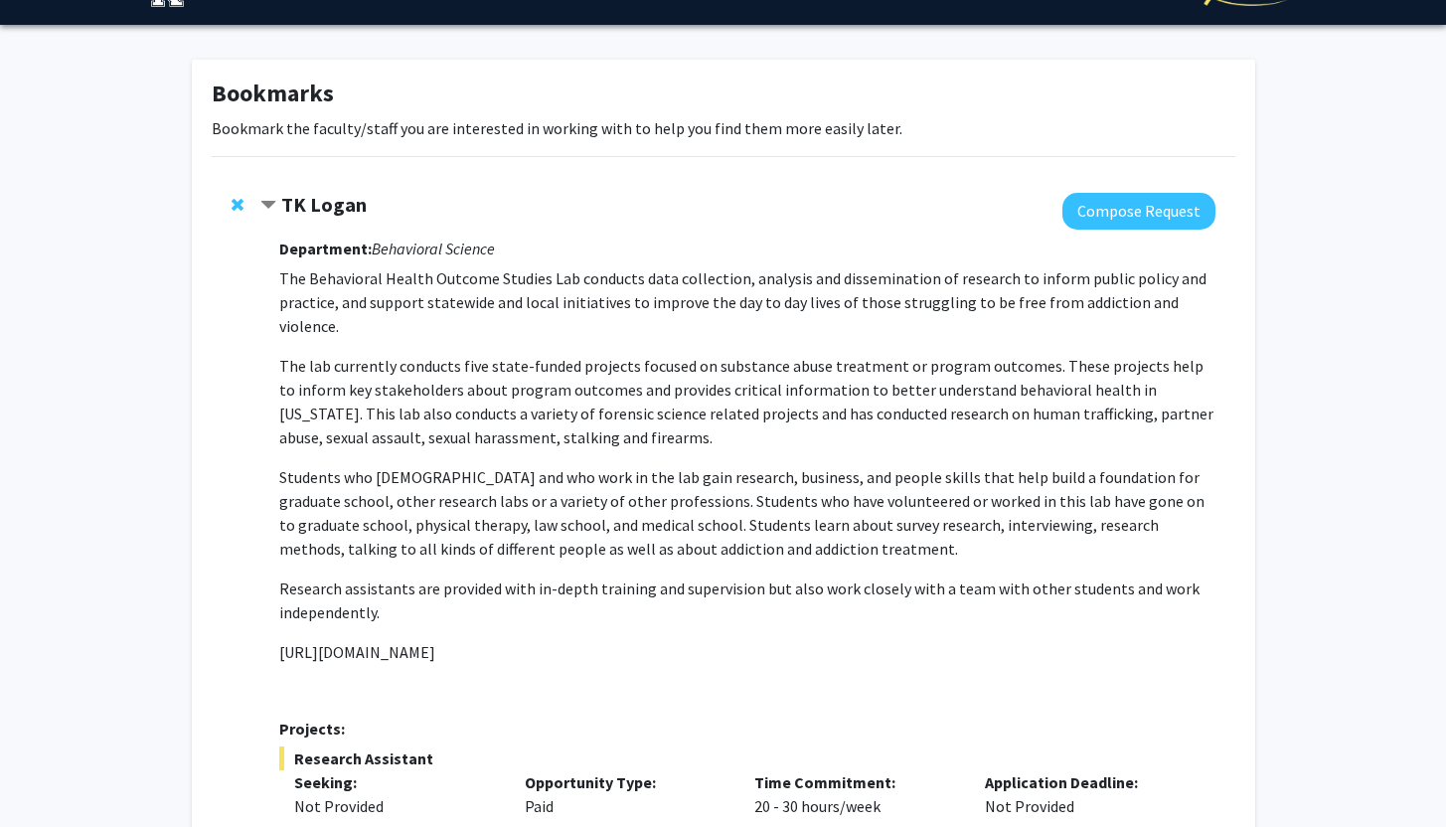
scroll to position [40, 0]
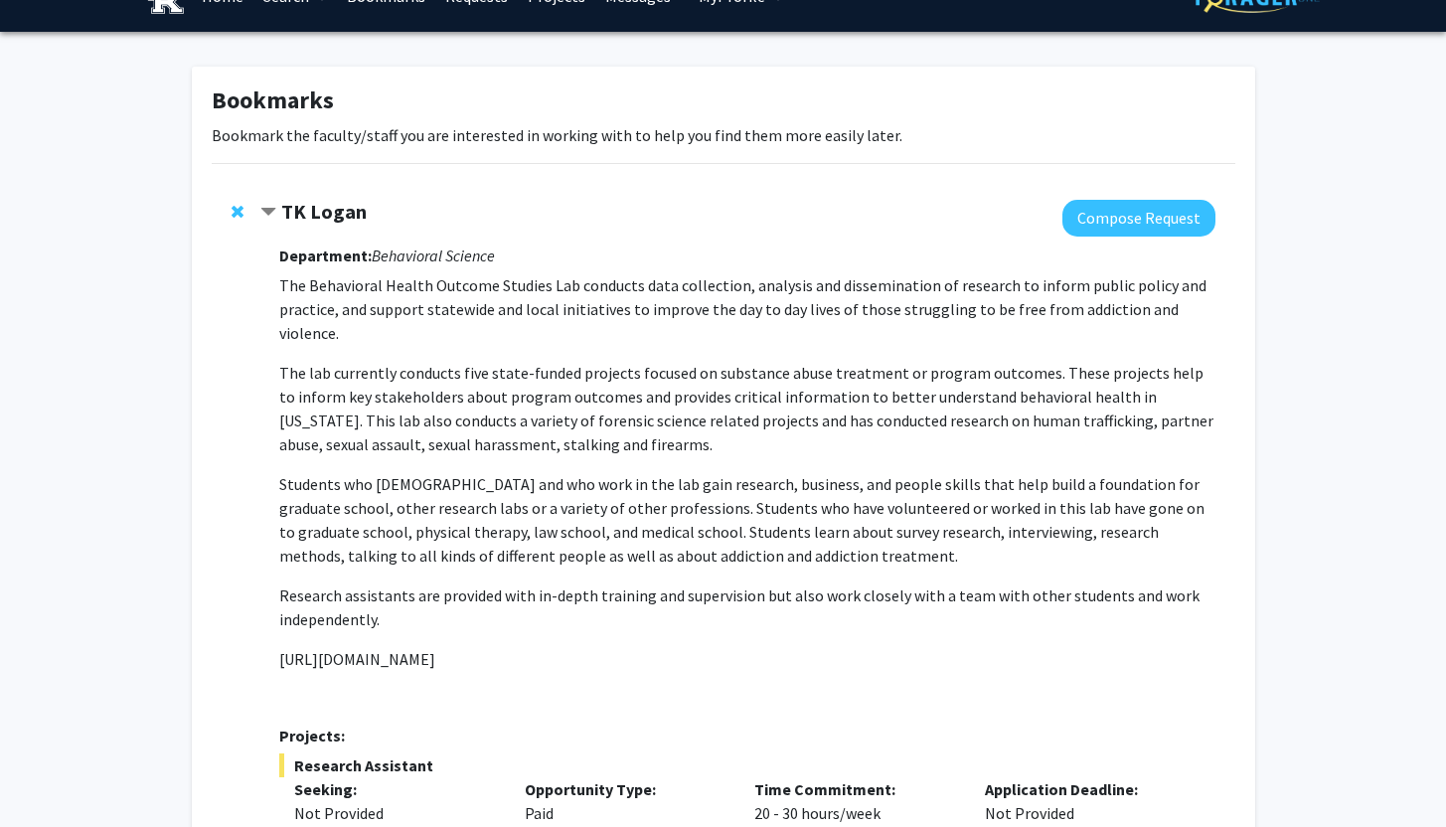
click at [350, 210] on strong "TK Logan" at bounding box center [323, 211] width 85 height 25
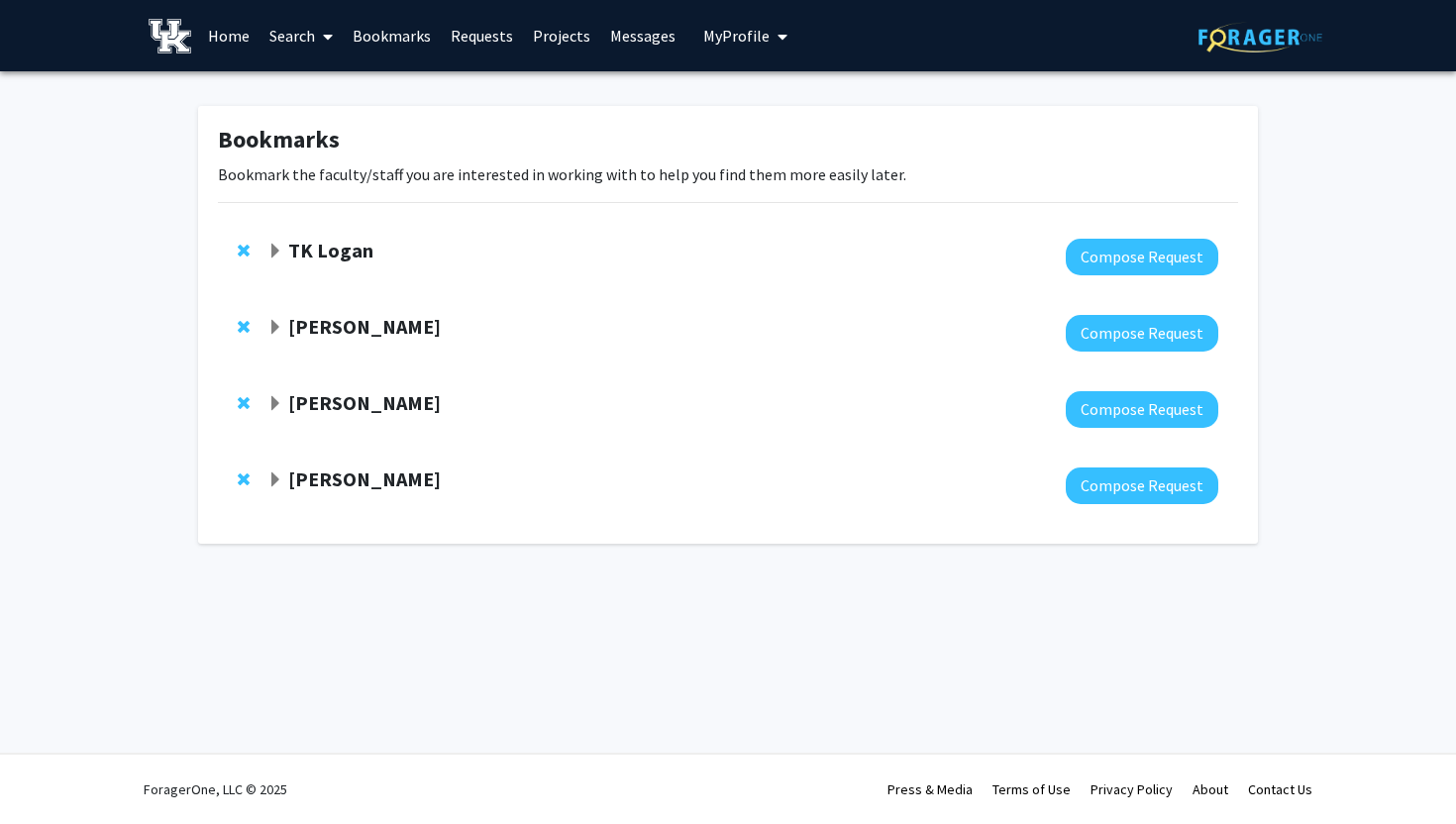
click at [388, 322] on strong "[PERSON_NAME]" at bounding box center [364, 326] width 152 height 25
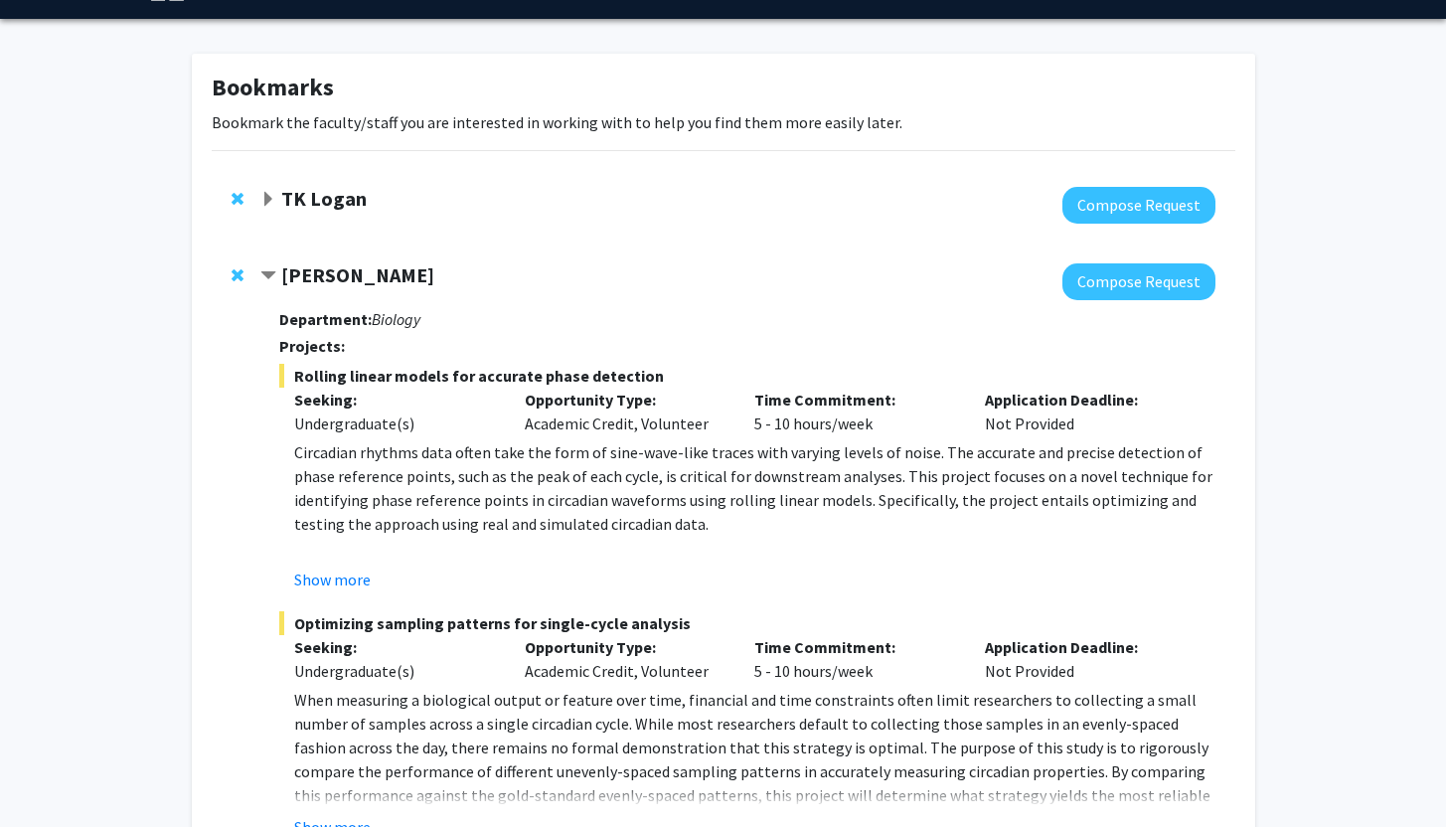
scroll to position [56, 0]
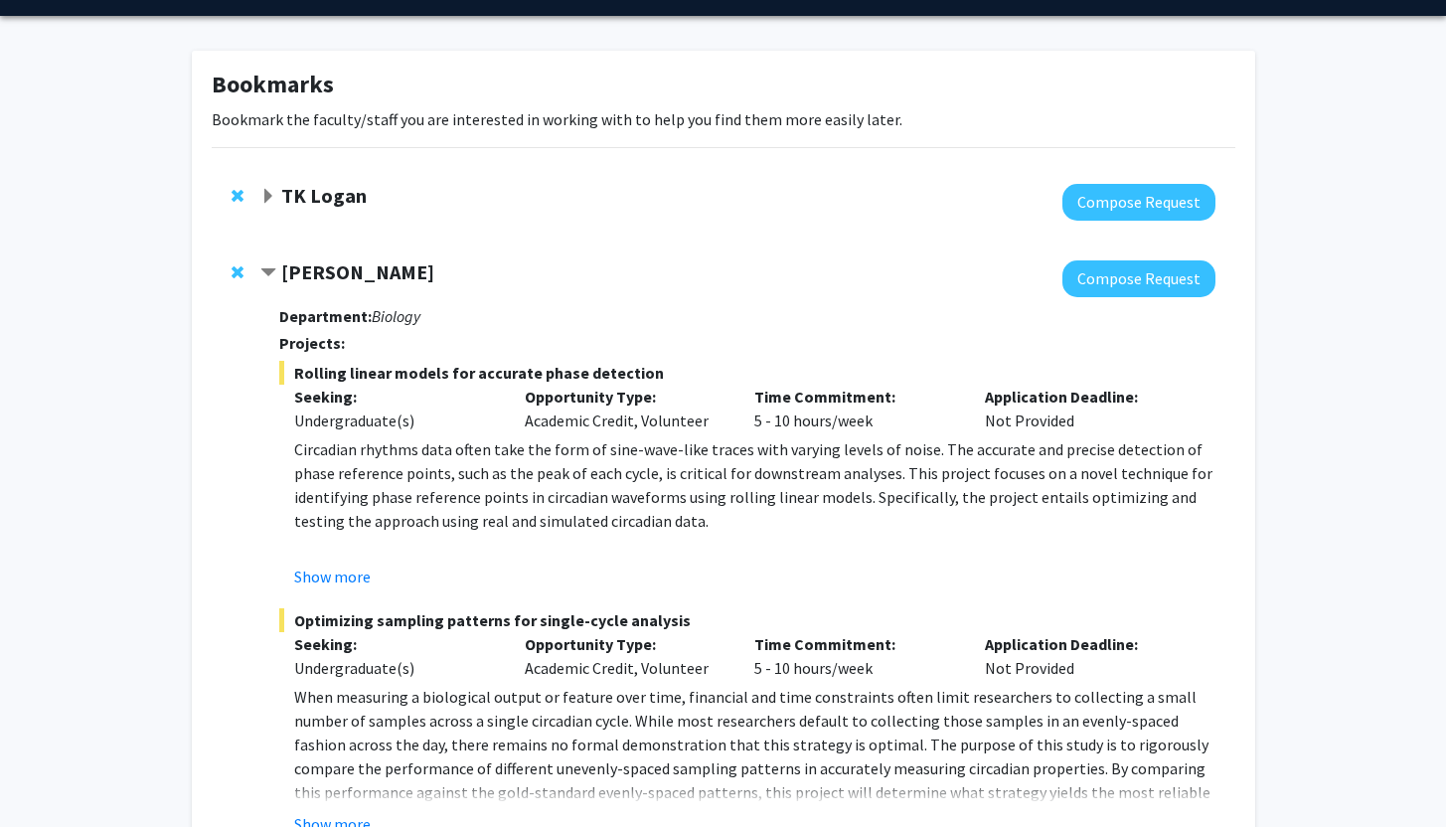
click at [429, 275] on strong "[PERSON_NAME]" at bounding box center [357, 271] width 153 height 25
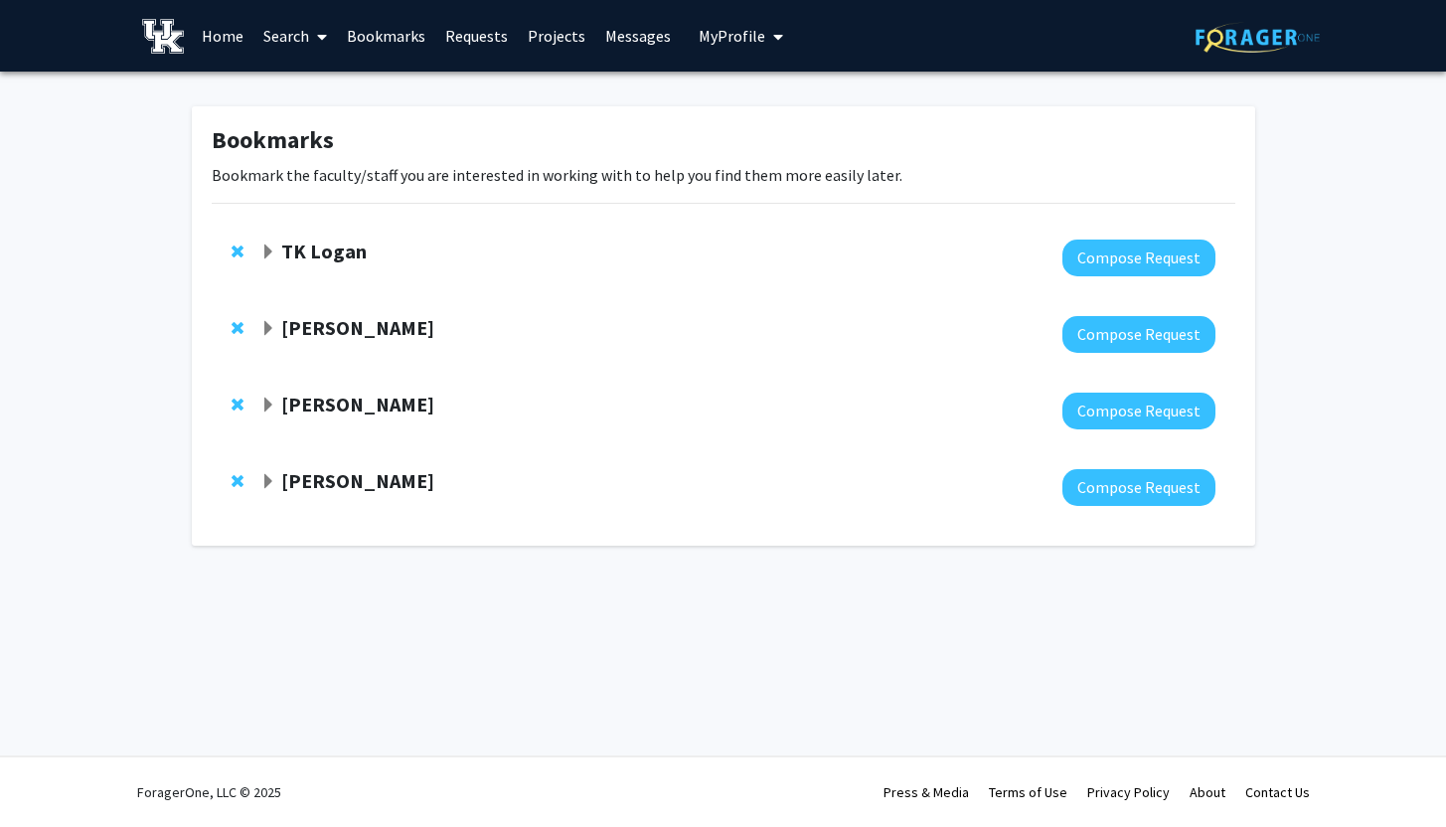
scroll to position [0, 0]
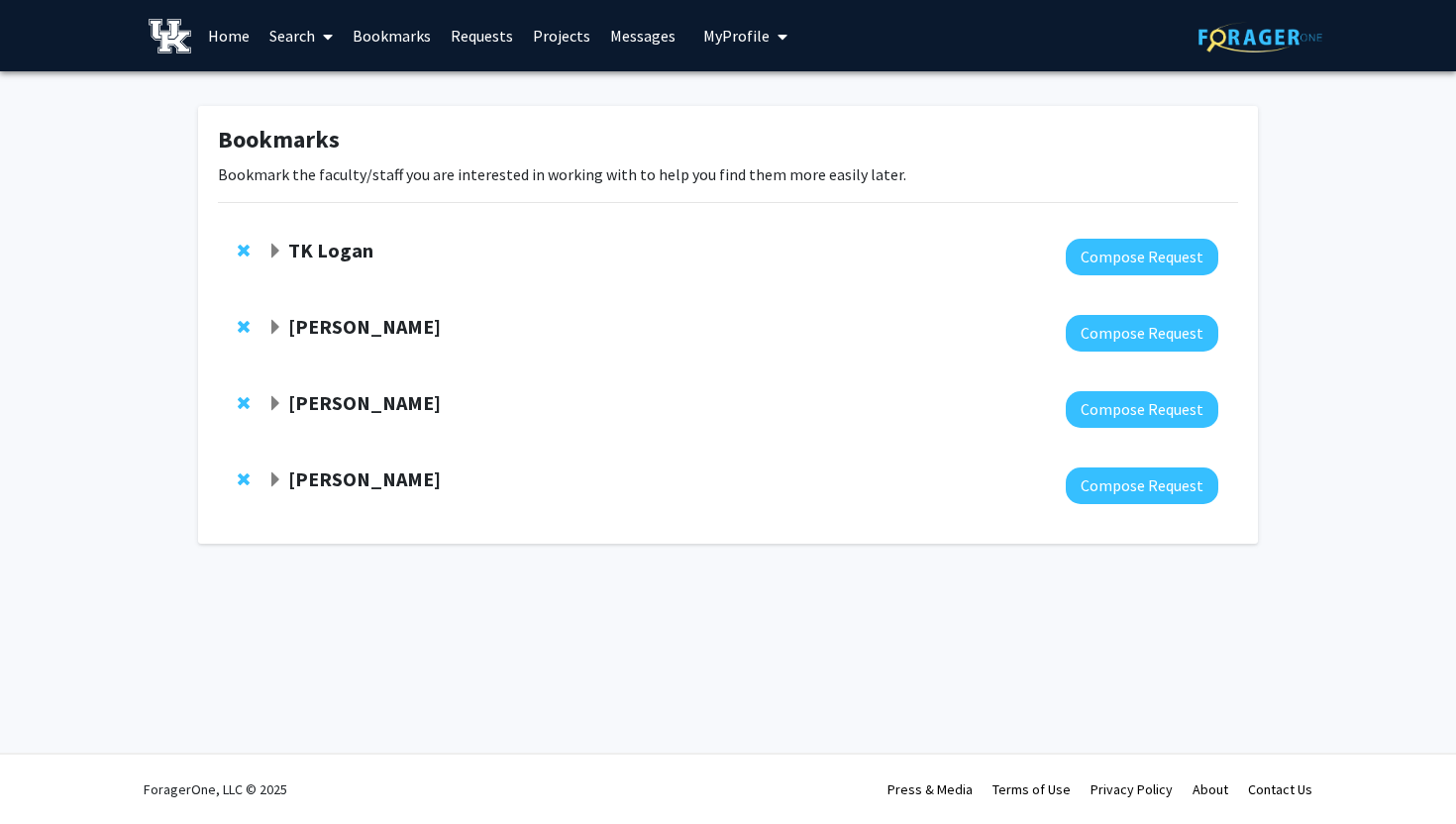
click at [419, 400] on strong "[PERSON_NAME]" at bounding box center [364, 403] width 152 height 25
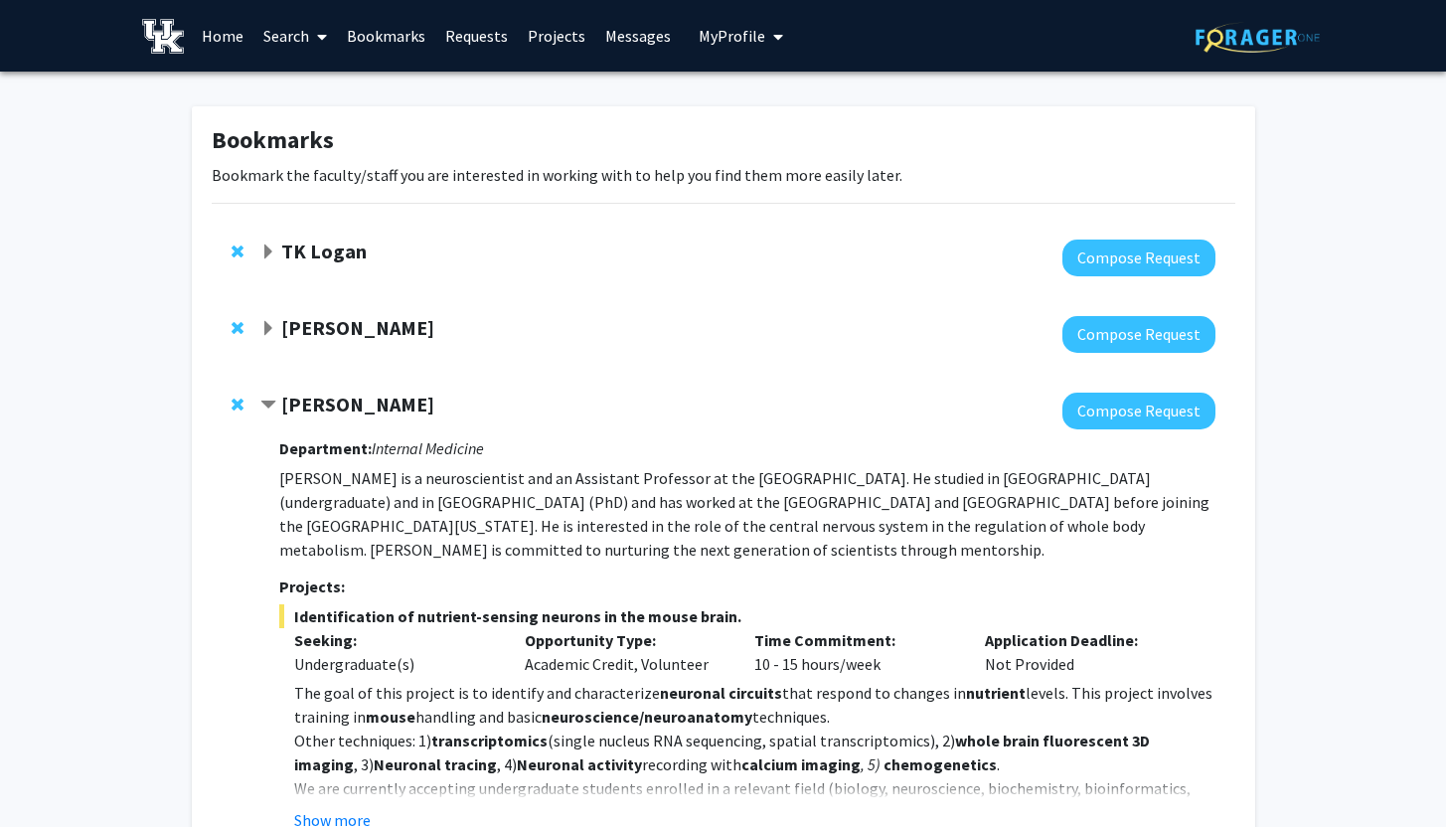
click at [420, 401] on strong "[PERSON_NAME]" at bounding box center [357, 404] width 153 height 25
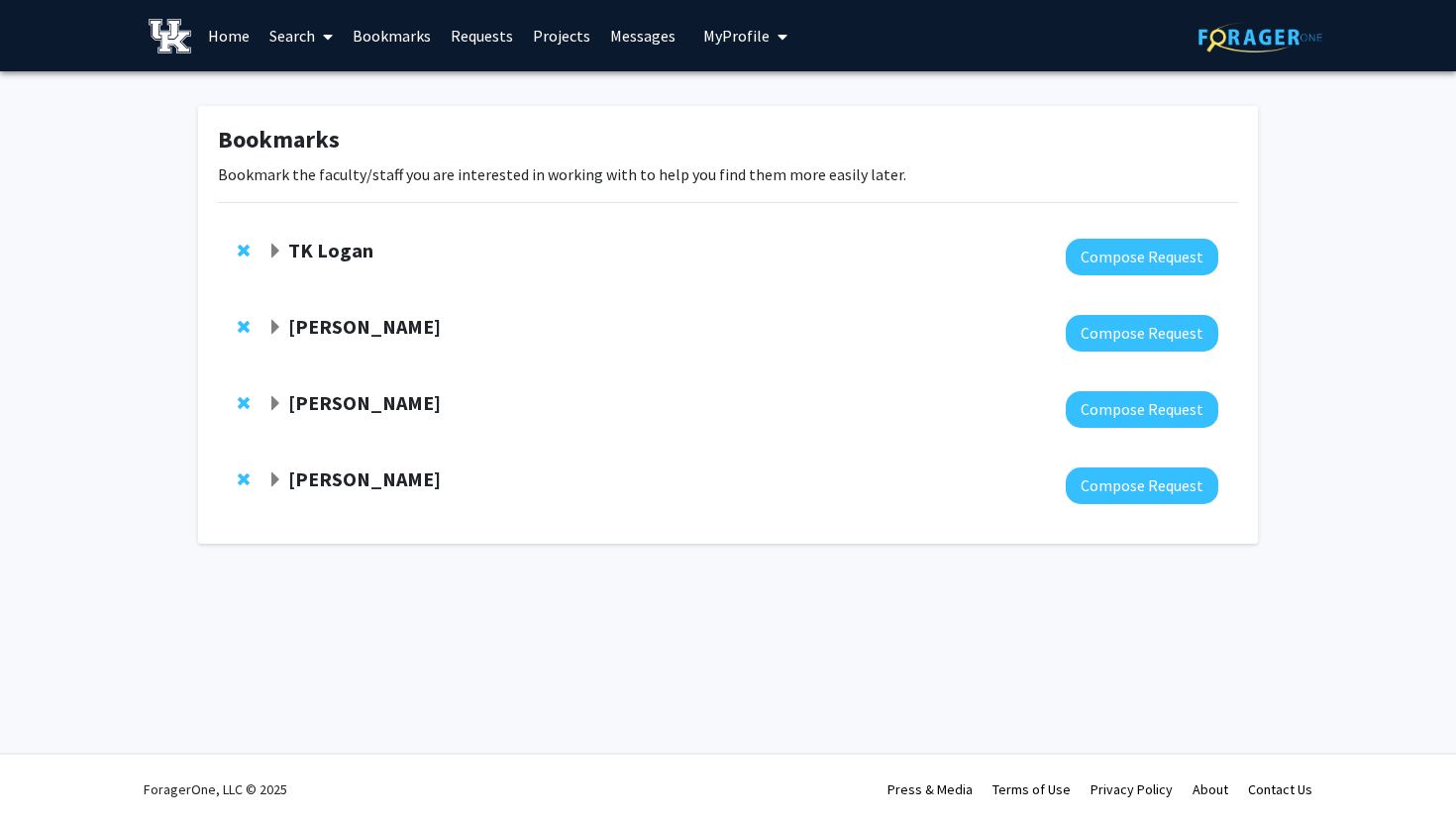
click at [404, 483] on strong "[PERSON_NAME]" at bounding box center [364, 478] width 152 height 25
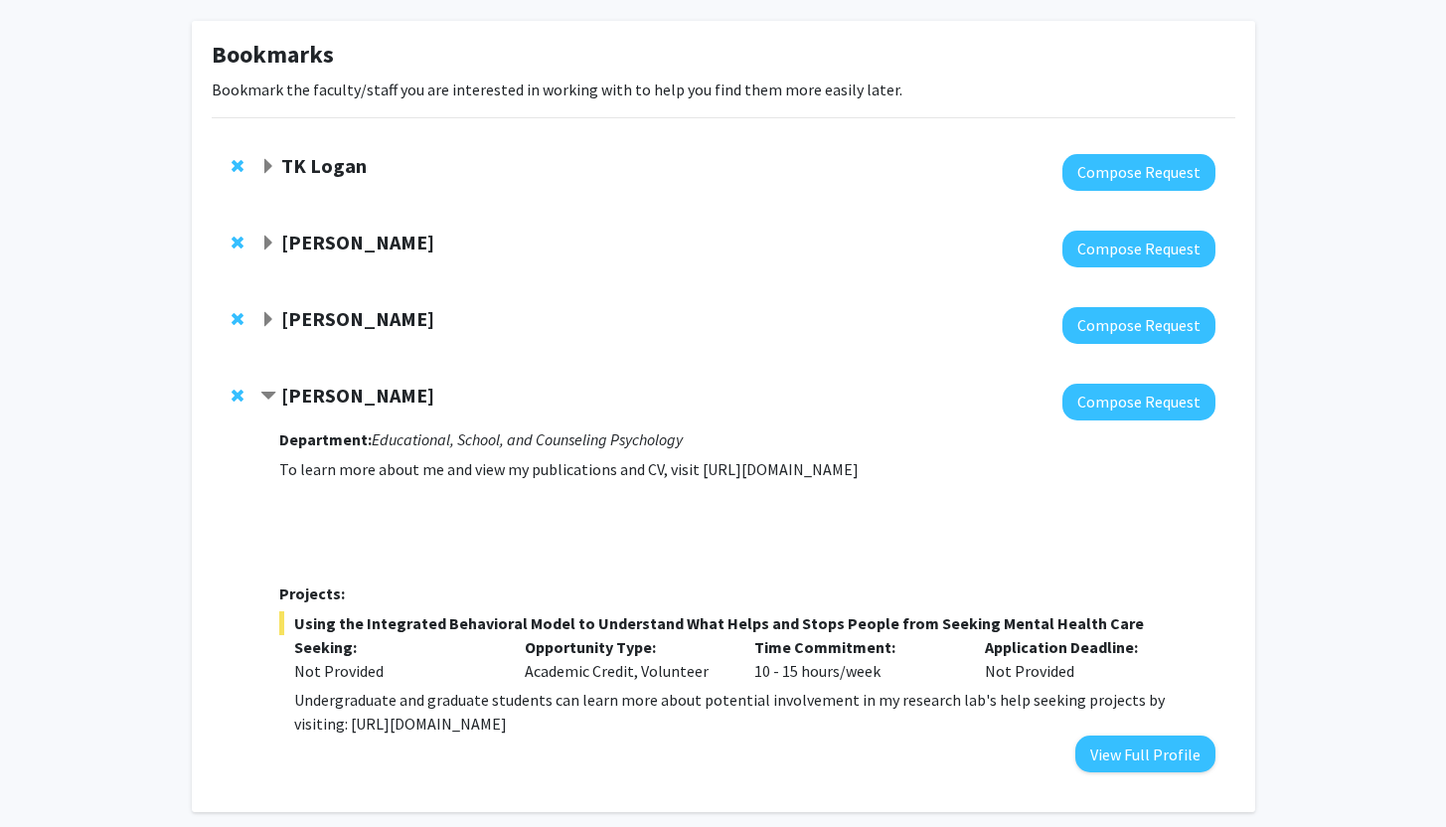
scroll to position [17, 0]
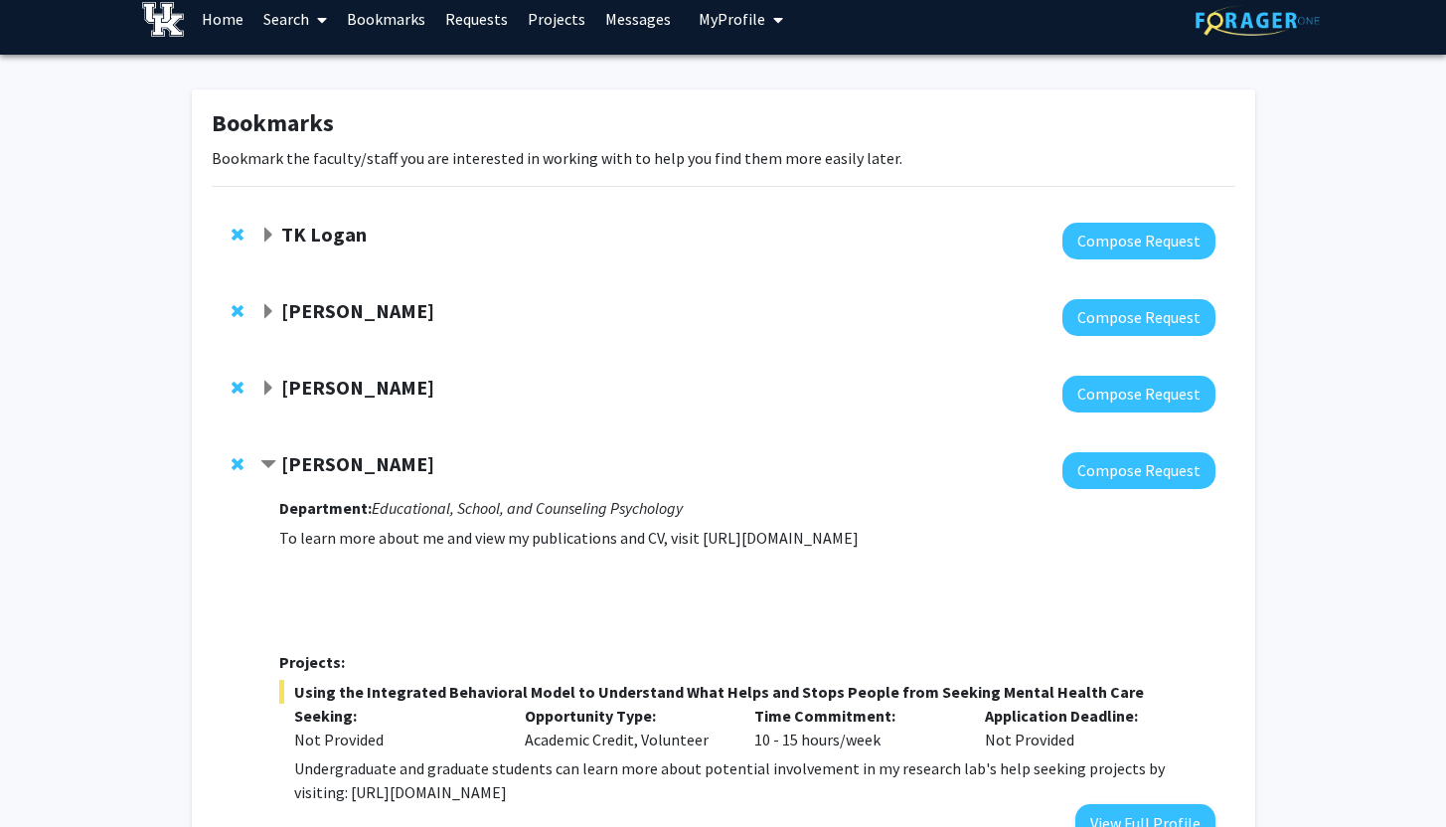
click at [394, 459] on strong "[PERSON_NAME]" at bounding box center [357, 463] width 153 height 25
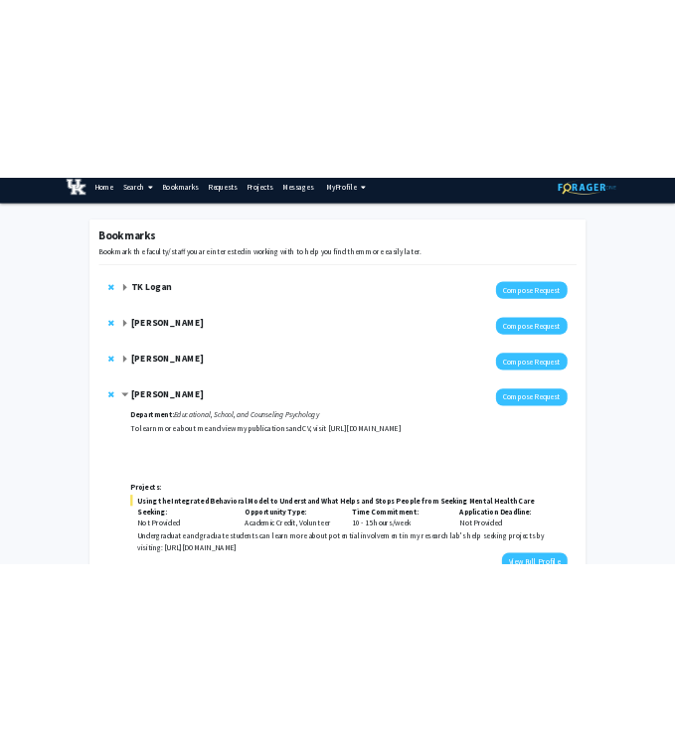
scroll to position [0, 0]
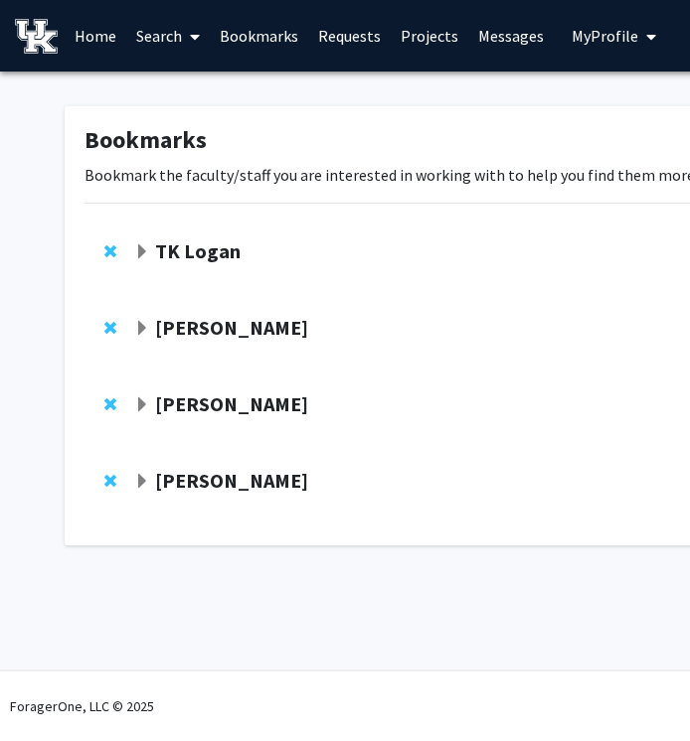
click at [409, 254] on div "TK Logan" at bounding box center [348, 251] width 429 height 25
click at [221, 244] on strong "TK Logan" at bounding box center [197, 250] width 85 height 25
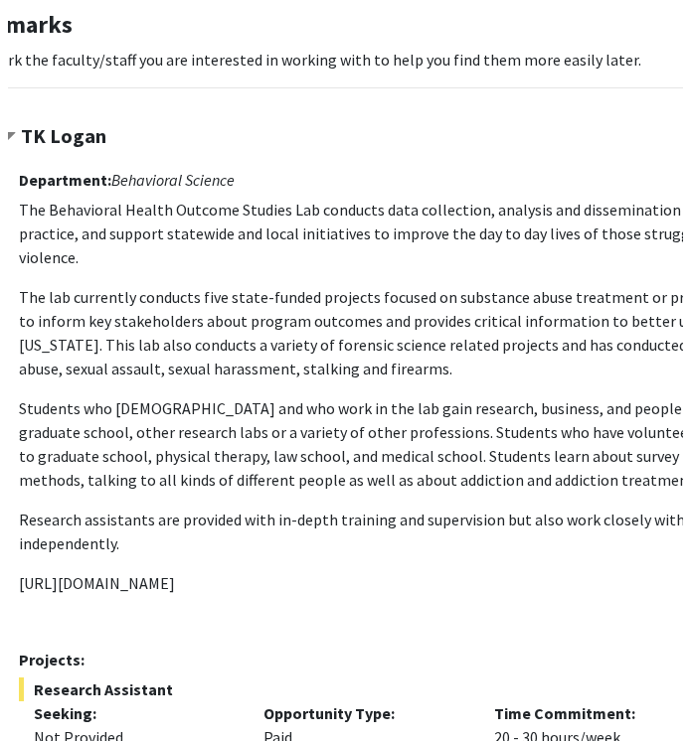
scroll to position [0, 142]
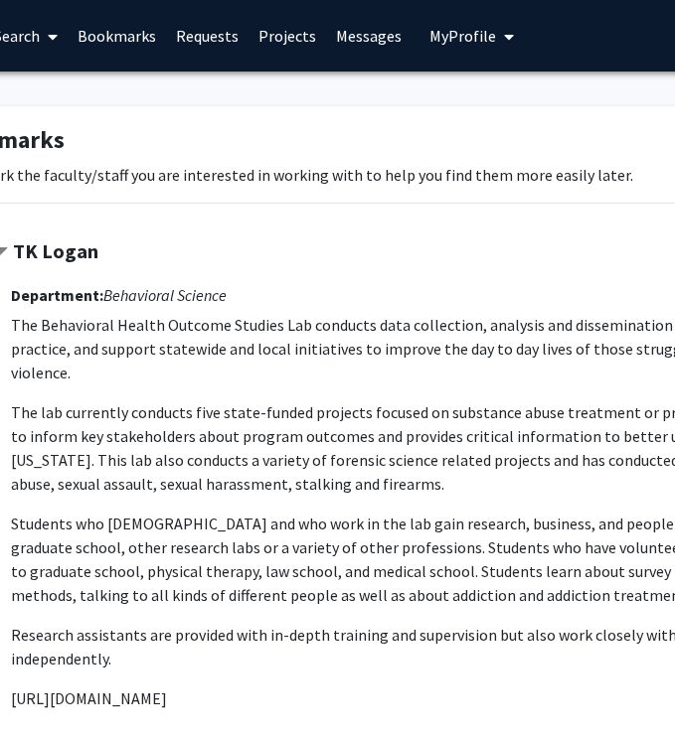
click at [62, 242] on strong "TK Logan" at bounding box center [55, 250] width 85 height 25
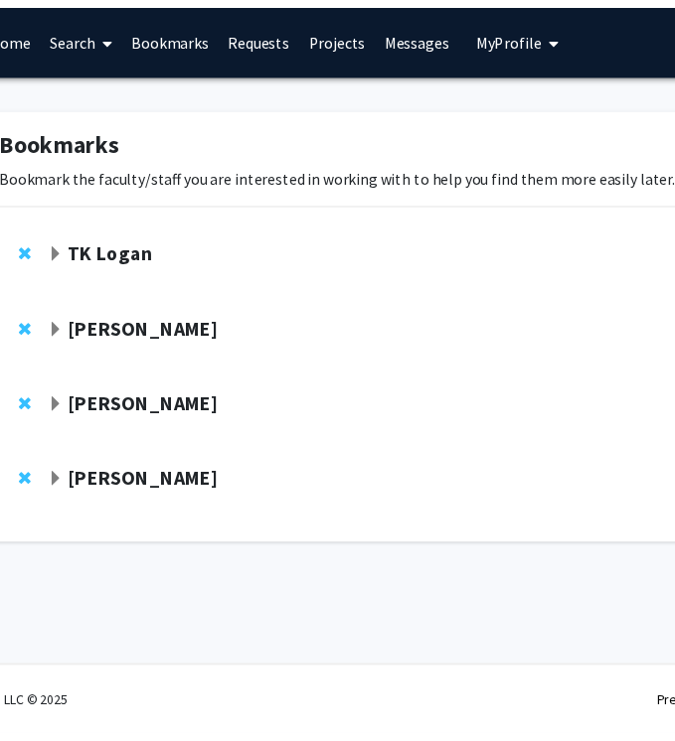
scroll to position [0, 84]
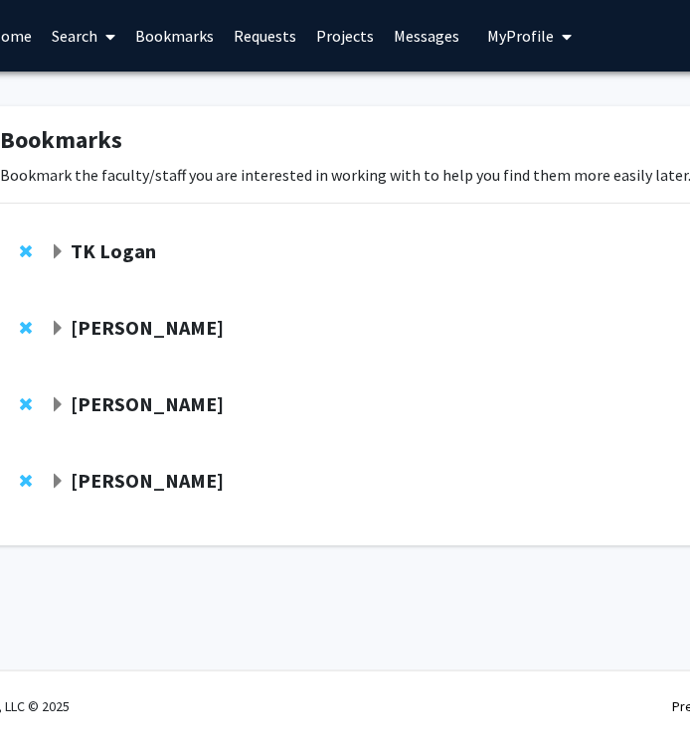
click at [206, 327] on strong "[PERSON_NAME]" at bounding box center [147, 327] width 153 height 25
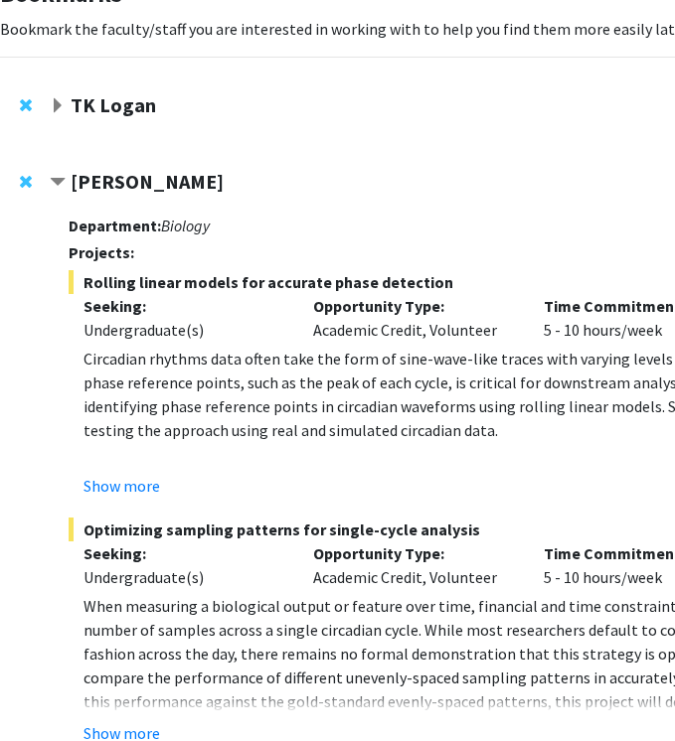
scroll to position [149, 84]
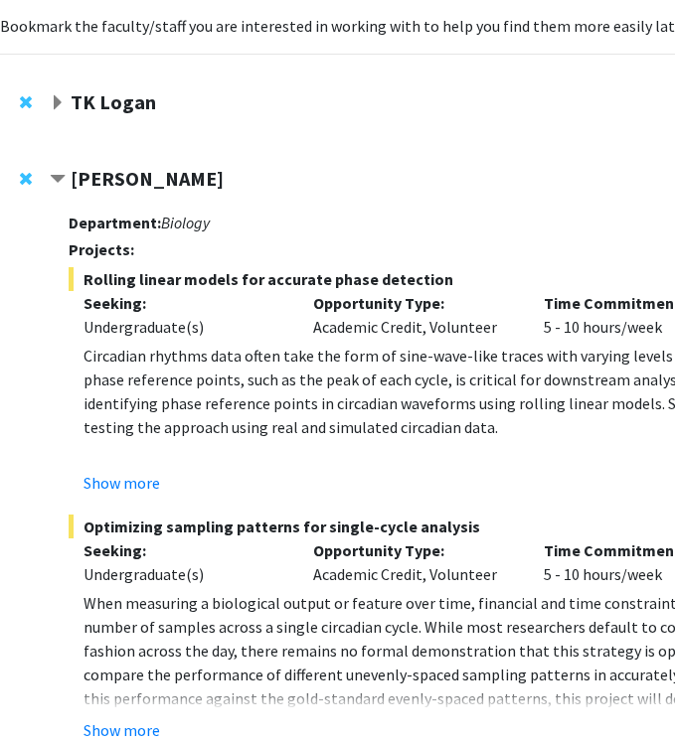
click at [127, 105] on strong "TK Logan" at bounding box center [113, 101] width 85 height 25
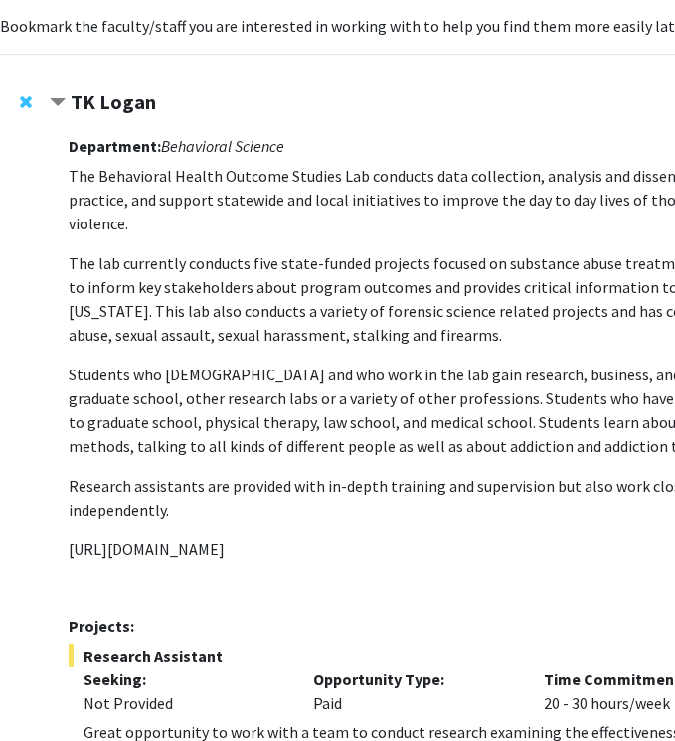
click at [130, 107] on strong "TK Logan" at bounding box center [113, 101] width 85 height 25
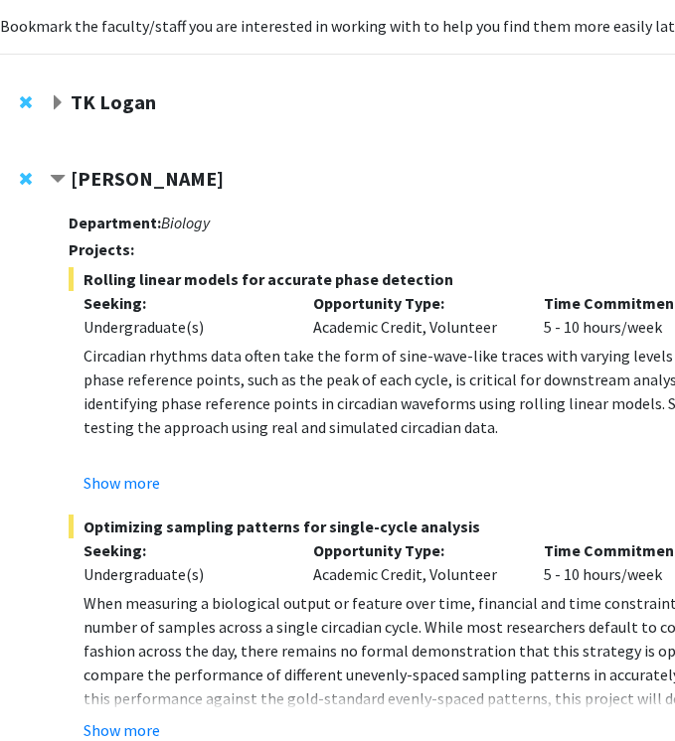
click at [149, 173] on strong "[PERSON_NAME]" at bounding box center [147, 178] width 153 height 25
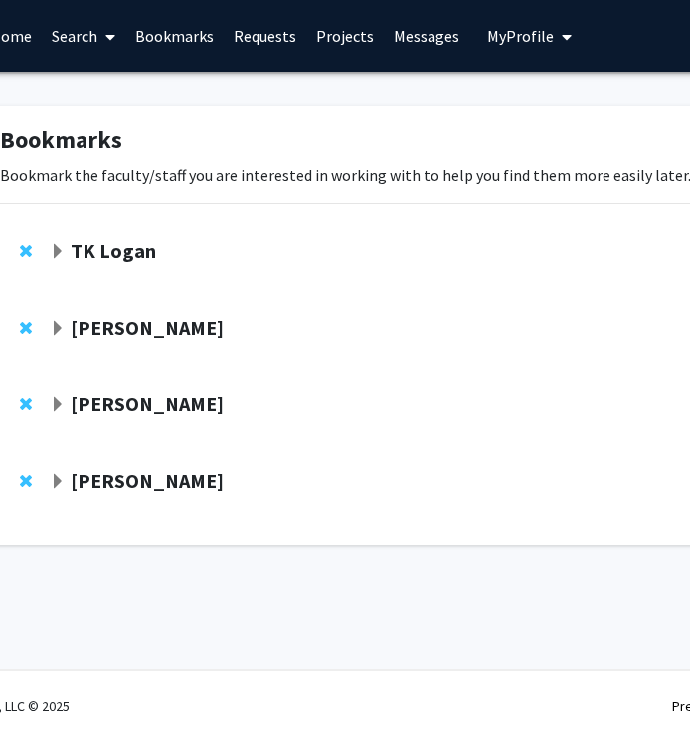
click at [183, 395] on strong "[PERSON_NAME]" at bounding box center [147, 404] width 153 height 25
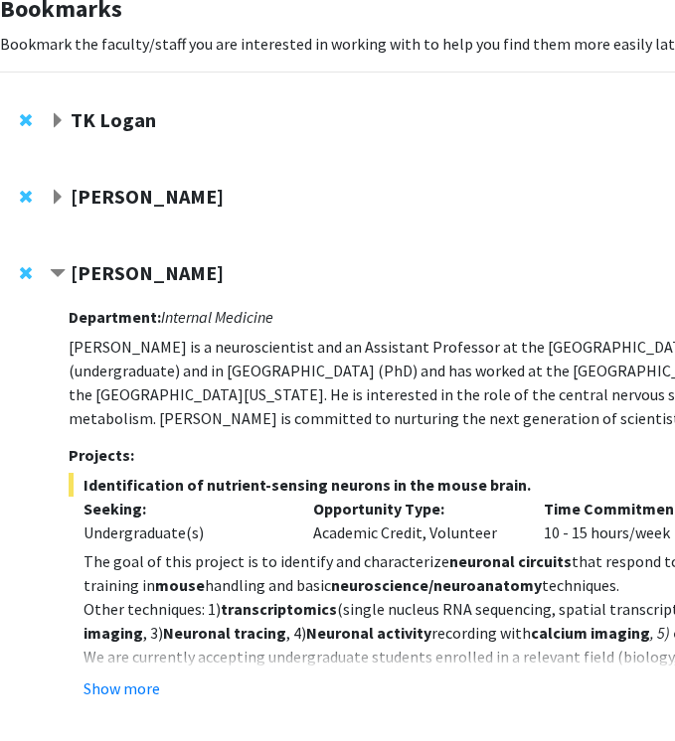
scroll to position [169, 84]
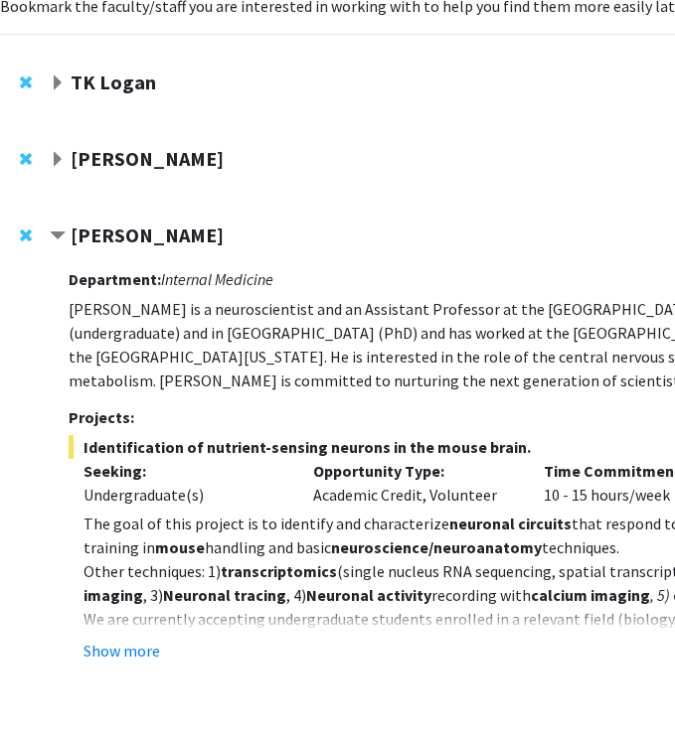
click at [224, 237] on strong "[PERSON_NAME]" at bounding box center [147, 235] width 153 height 25
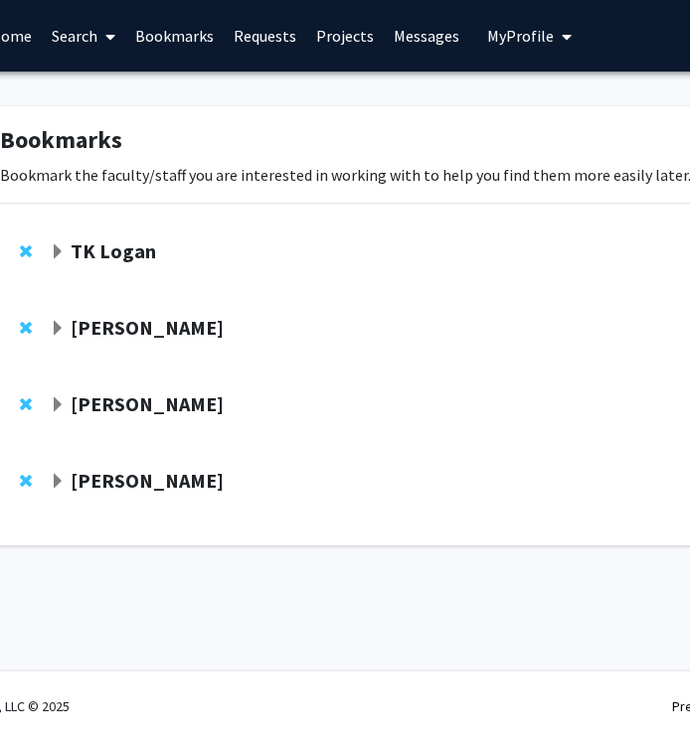
click at [192, 476] on strong "[PERSON_NAME]" at bounding box center [147, 480] width 153 height 25
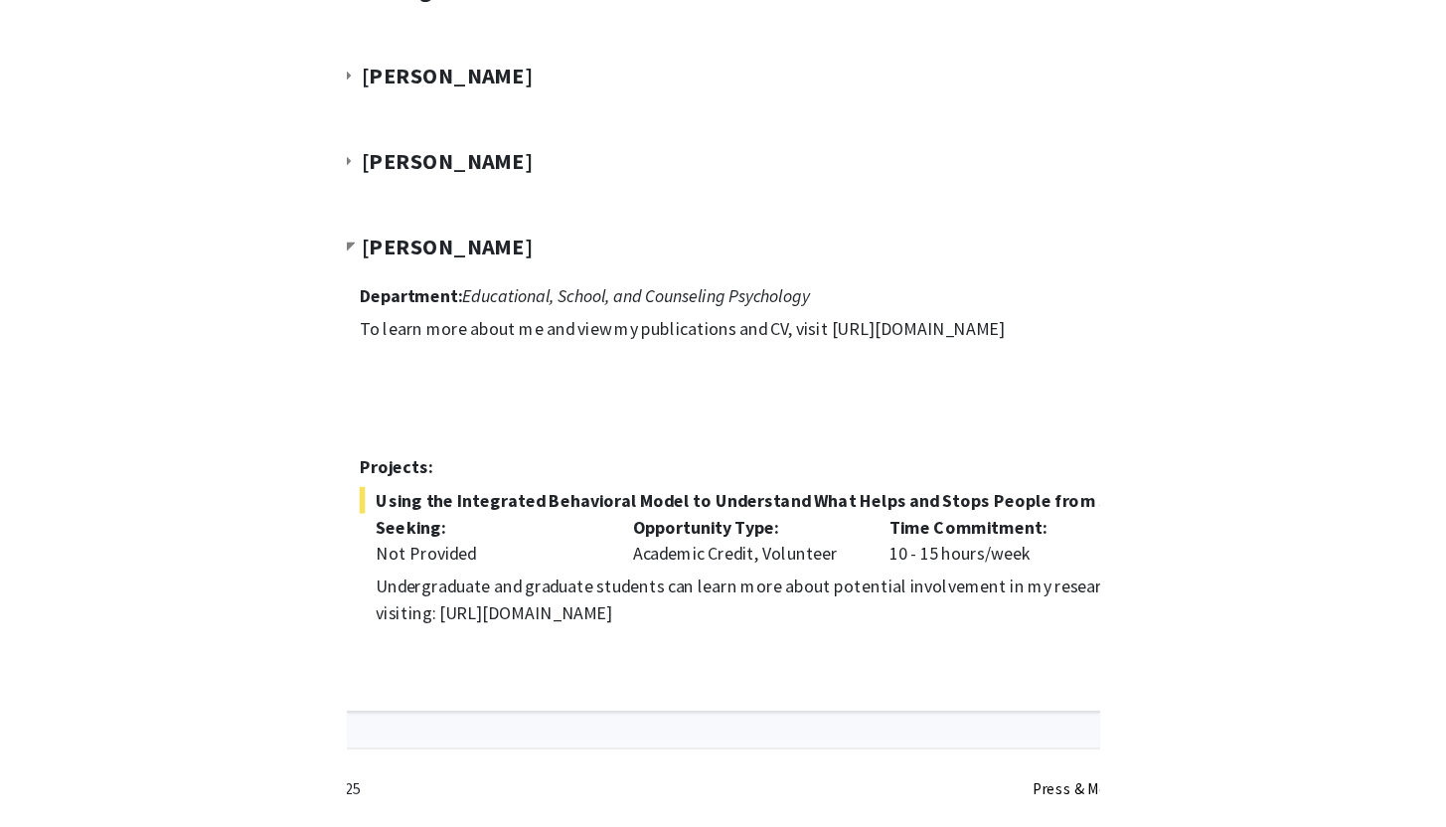
scroll to position [87, 0]
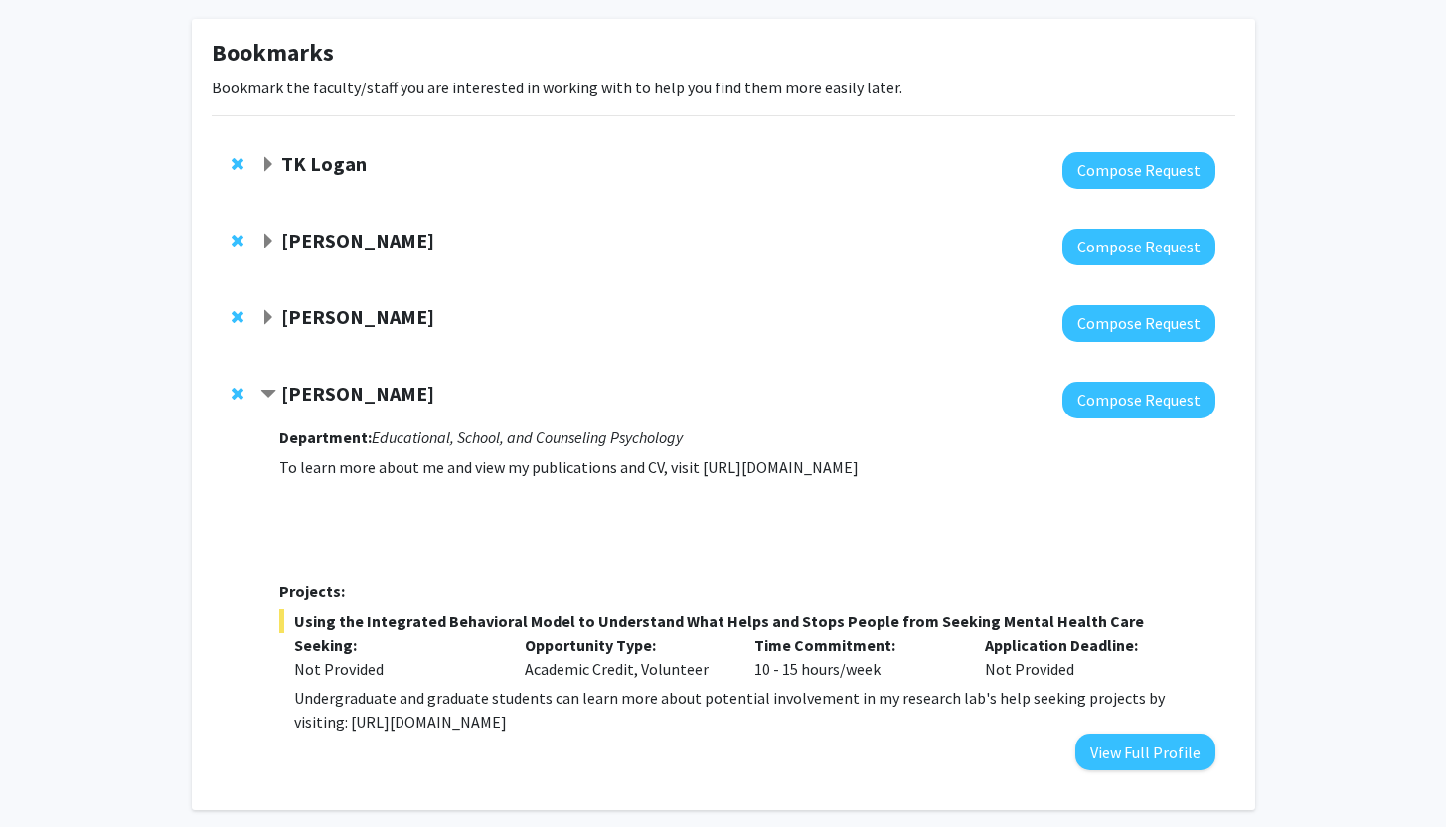
click at [408, 385] on strong "[PERSON_NAME]" at bounding box center [357, 393] width 153 height 25
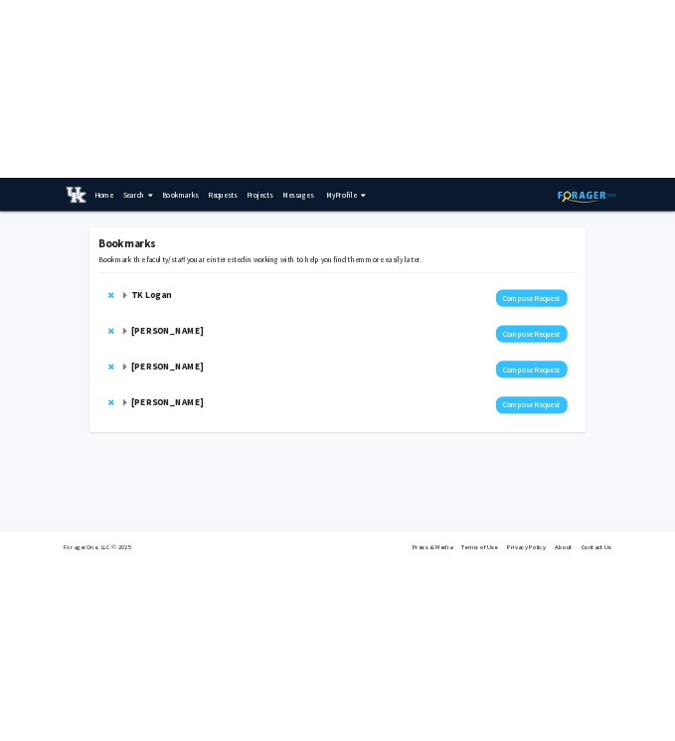
scroll to position [0, 0]
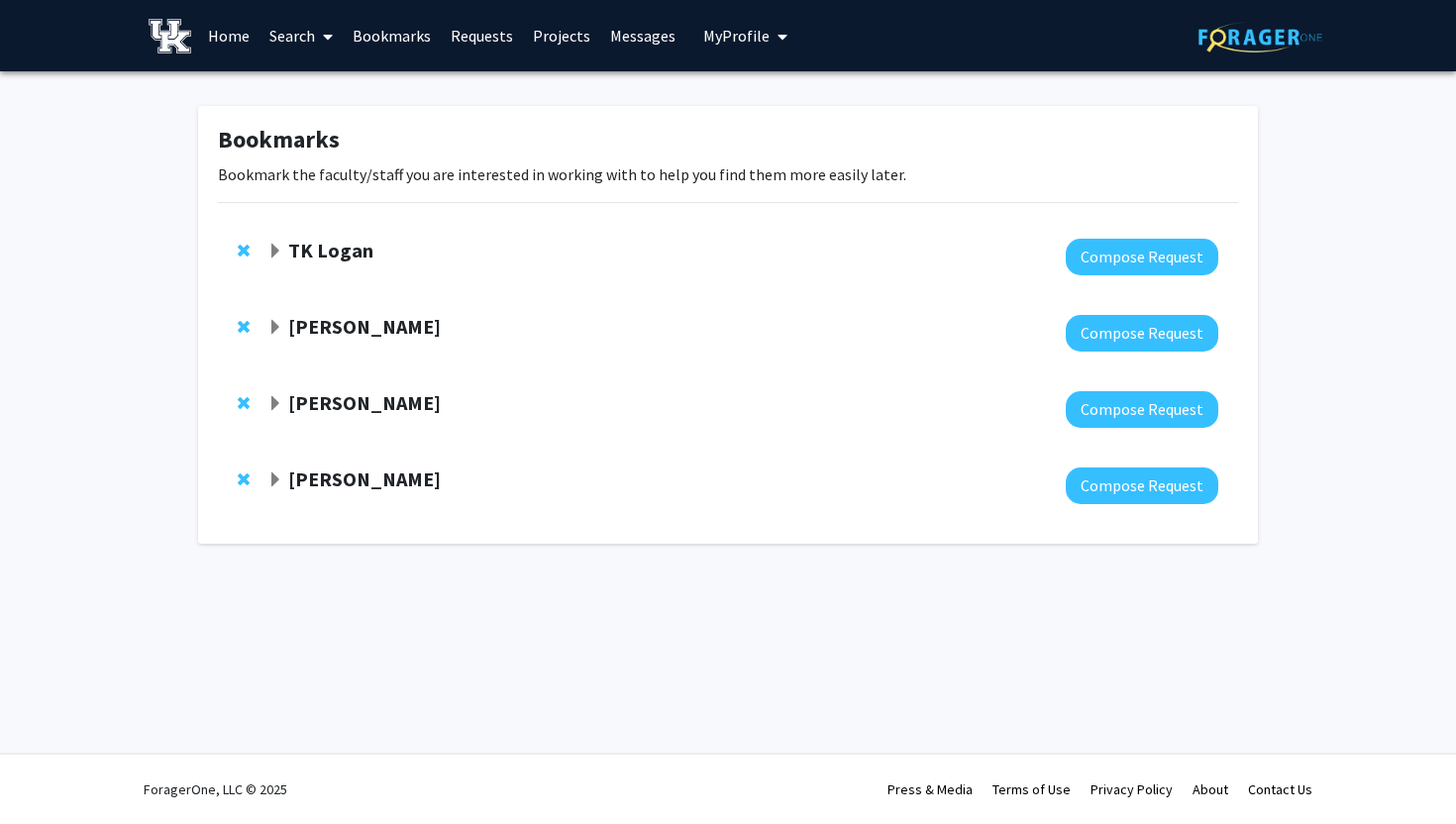
click at [777, 39] on icon "My profile dropdown to access profile and logout" at bounding box center [782, 37] width 10 height 16
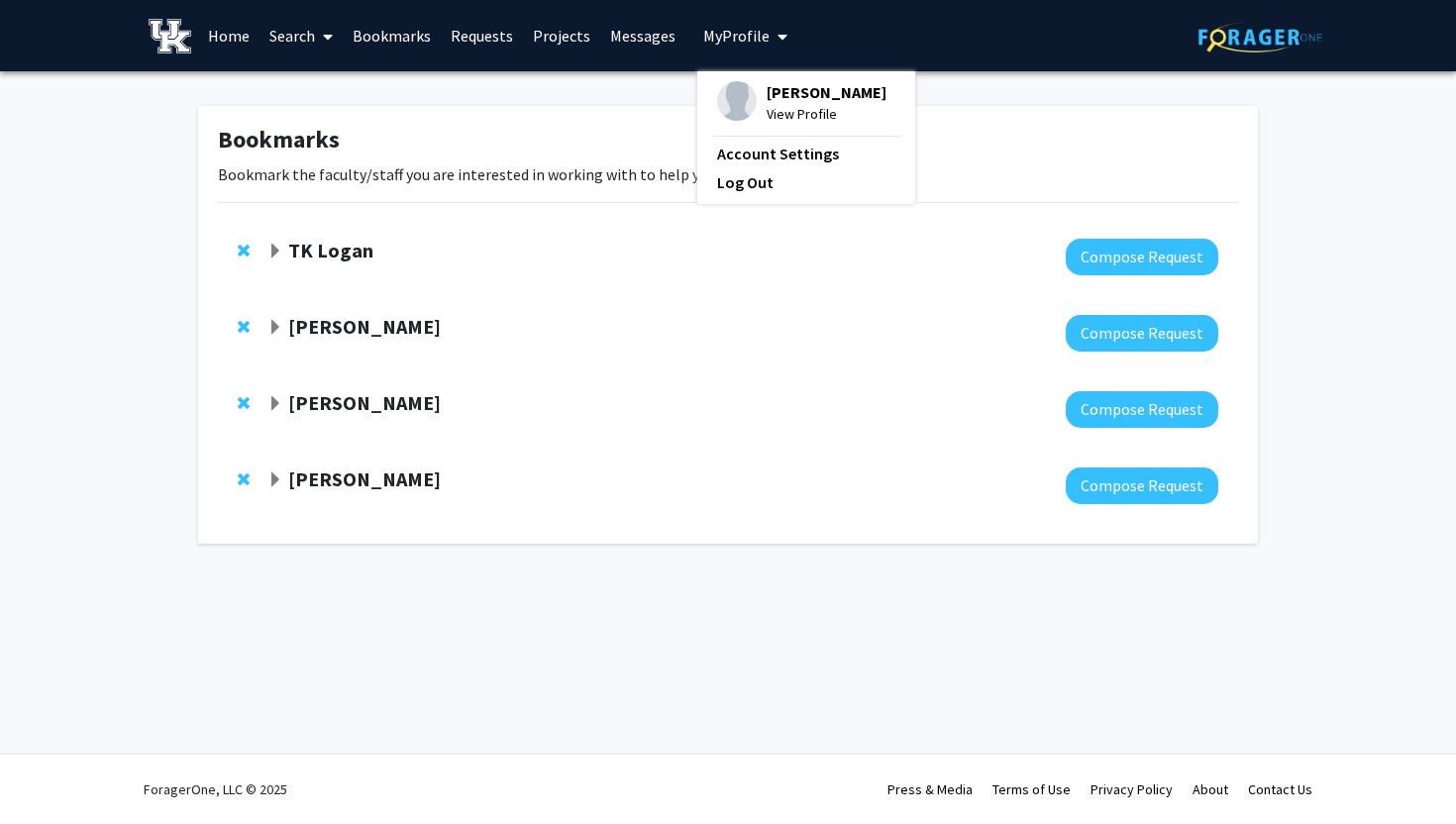
click at [587, 32] on link "Projects" at bounding box center [562, 36] width 78 height 70
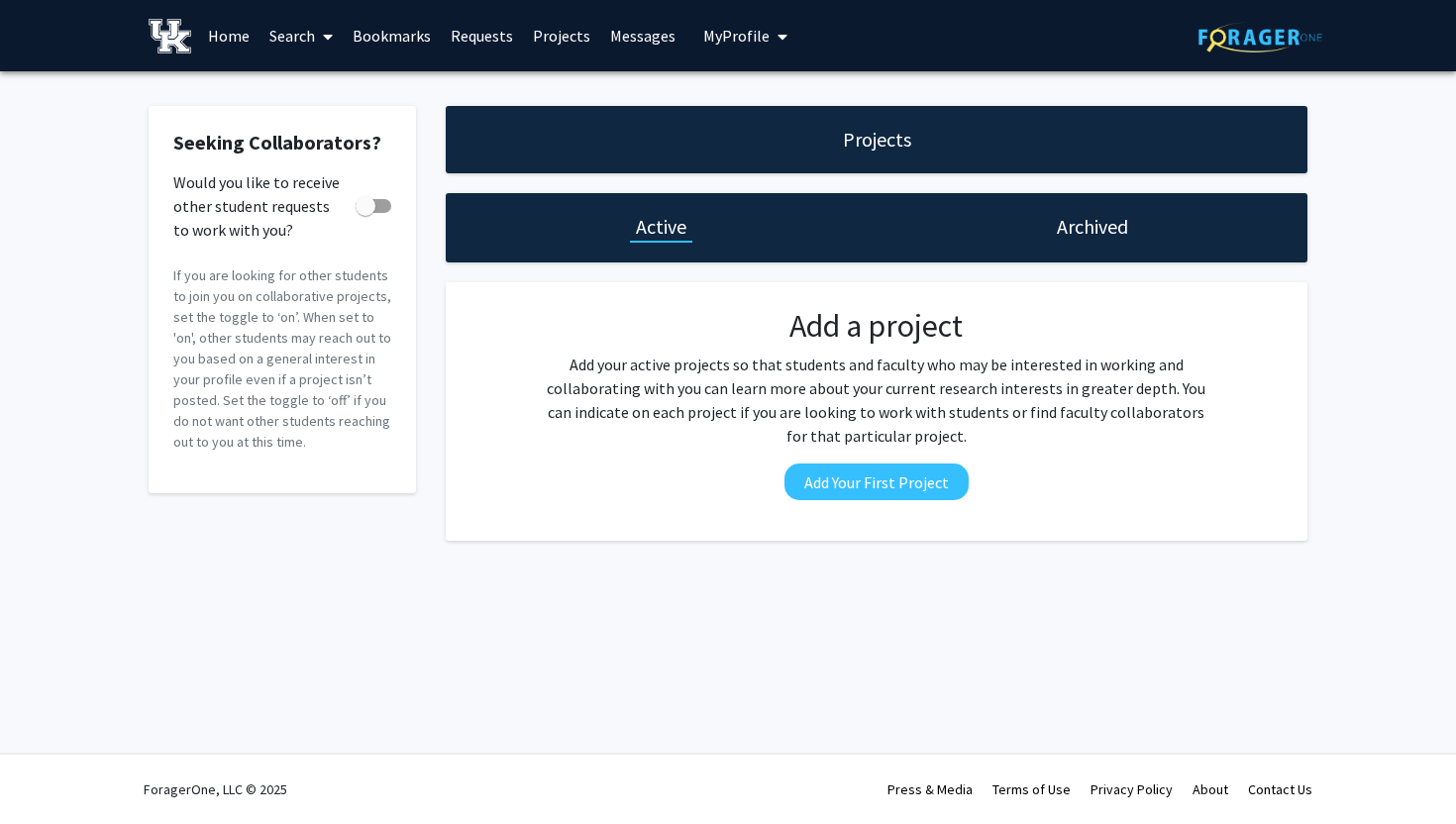
click at [403, 36] on link "Bookmarks" at bounding box center [392, 36] width 98 height 70
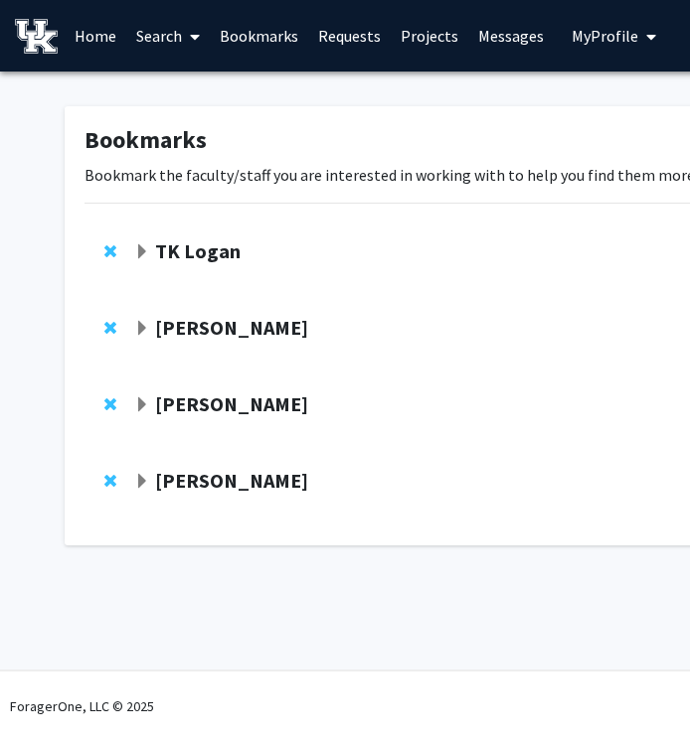
click at [223, 315] on strong "[PERSON_NAME]" at bounding box center [231, 327] width 153 height 25
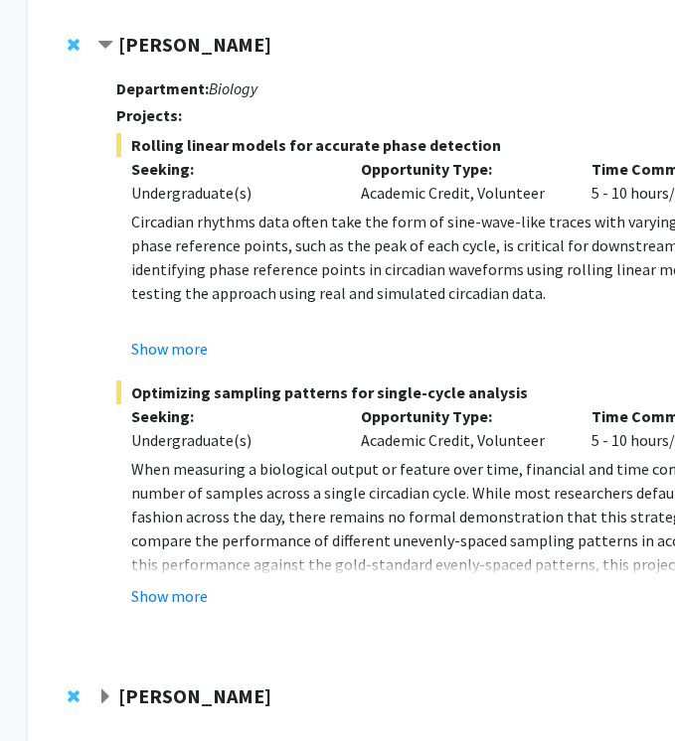
scroll to position [283, 75]
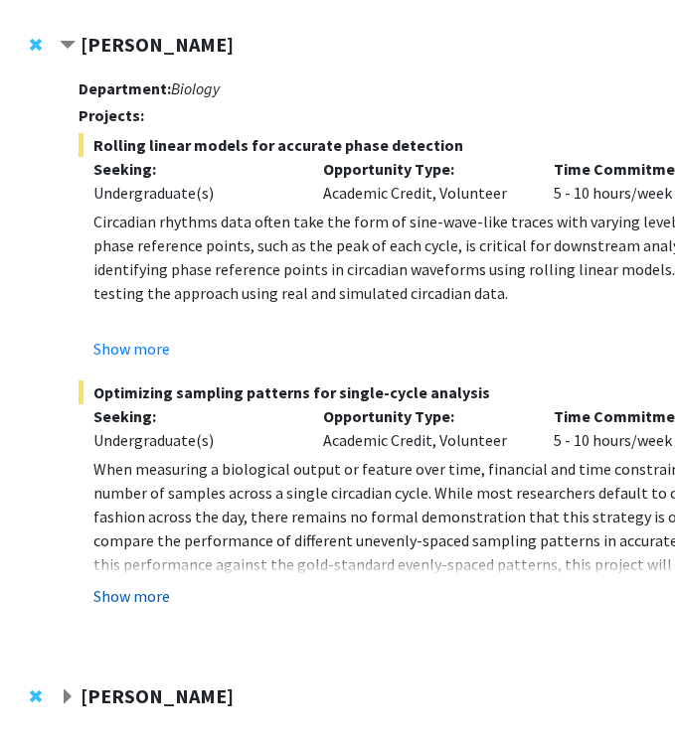
click at [138, 593] on button "Show more" at bounding box center [131, 596] width 77 height 24
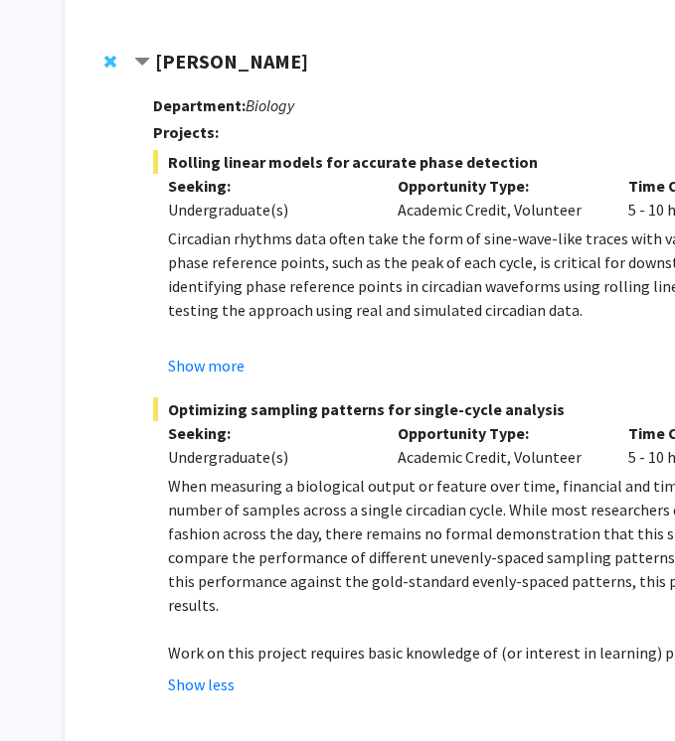
scroll to position [0, 0]
